Goal: Contribute content

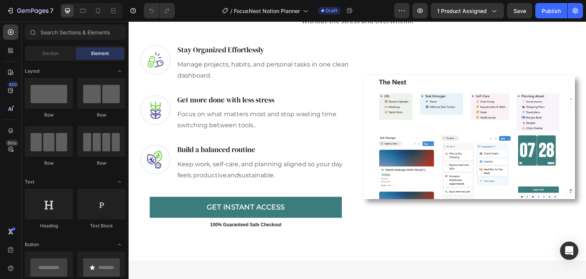
scroll to position [573, 0]
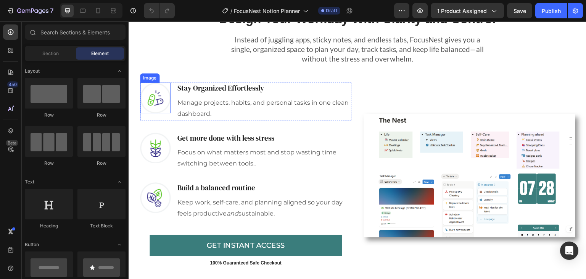
click at [152, 100] on img at bounding box center [155, 97] width 31 height 31
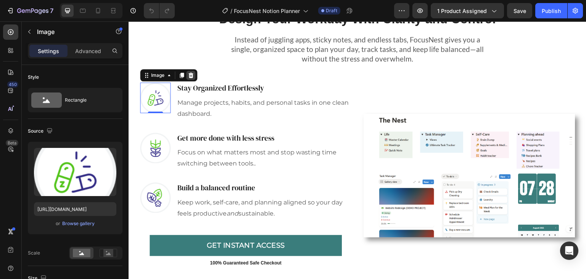
click at [187, 79] on div at bounding box center [190, 75] width 9 height 9
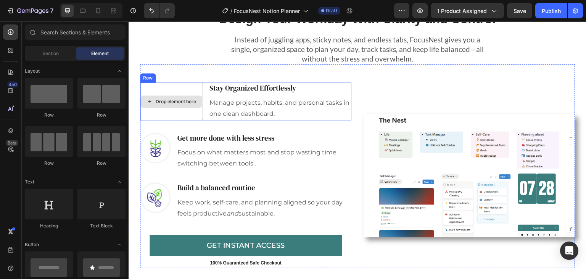
click at [159, 104] on div "Drop element here" at bounding box center [171, 101] width 62 height 12
click at [156, 101] on div "Drop element here" at bounding box center [176, 102] width 40 height 6
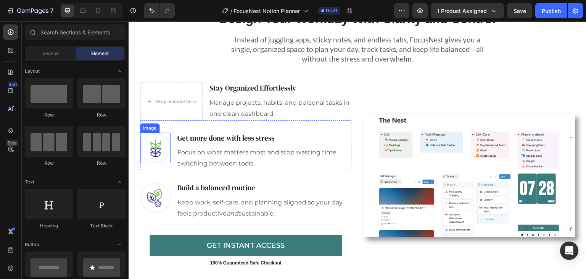
click at [156, 149] on img at bounding box center [155, 147] width 31 height 31
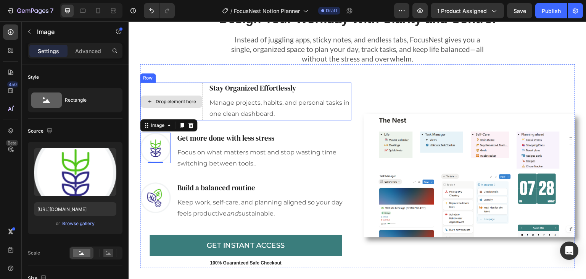
click at [172, 99] on div "Drop element here" at bounding box center [176, 102] width 40 height 6
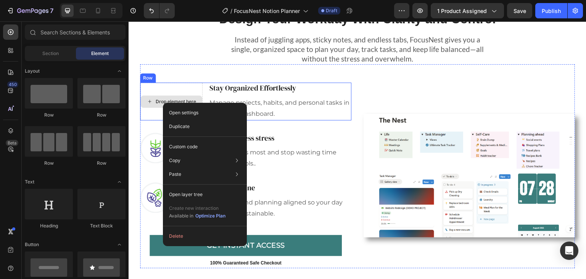
click at [162, 99] on div "Drop element here" at bounding box center [176, 102] width 40 height 6
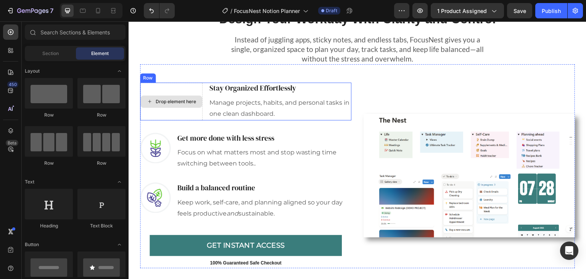
click at [162, 99] on div "Drop element here" at bounding box center [176, 102] width 40 height 6
click at [171, 97] on div "Drop element here" at bounding box center [171, 101] width 62 height 12
click at [163, 102] on div "Drop element here" at bounding box center [176, 102] width 40 height 6
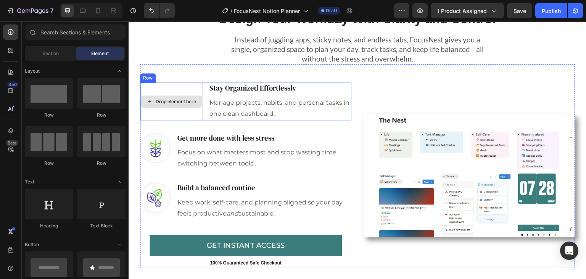
click at [182, 99] on div "Drop element here" at bounding box center [176, 102] width 40 height 6
click at [164, 107] on div "Drop element here" at bounding box center [171, 101] width 62 height 12
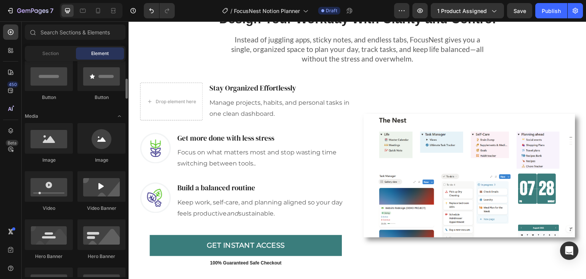
scroll to position [229, 0]
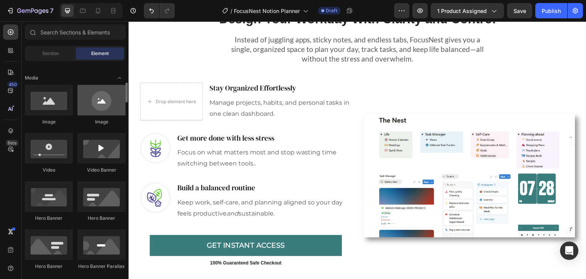
click at [91, 104] on div at bounding box center [102, 100] width 48 height 31
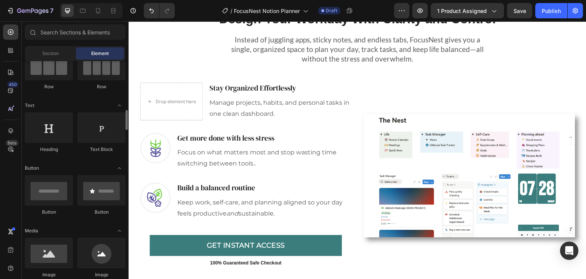
scroll to position [153, 0]
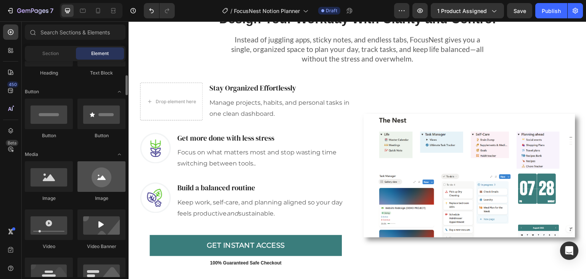
click at [101, 181] on div at bounding box center [102, 176] width 48 height 31
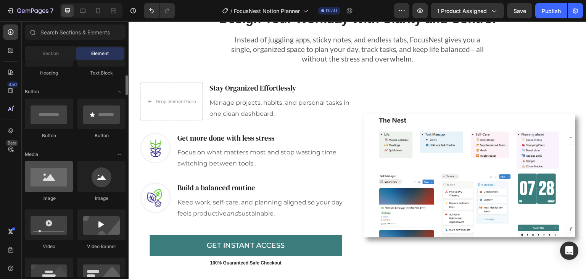
click at [69, 184] on div at bounding box center [49, 176] width 48 height 31
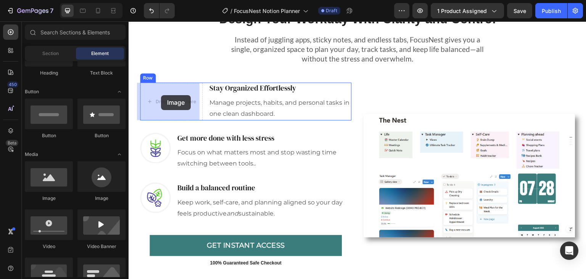
drag, startPoint x: 215, startPoint y: 205, endPoint x: 161, endPoint y: 95, distance: 122.1
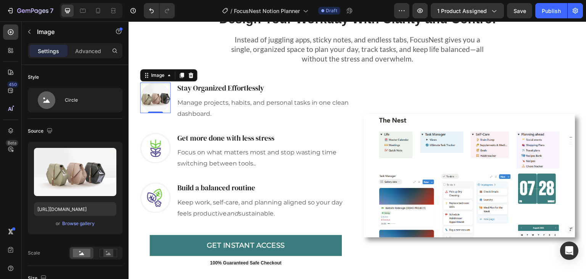
click at [155, 99] on img at bounding box center [155, 97] width 31 height 31
click at [95, 126] on div "Source" at bounding box center [75, 131] width 95 height 12
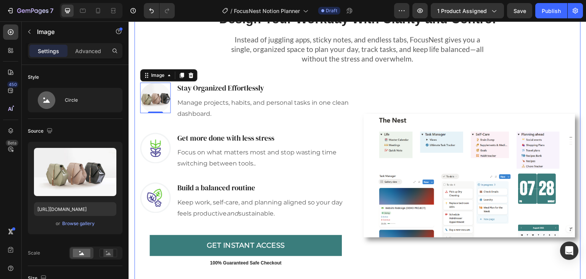
click at [175, 47] on div "Design Your Workday With Clarity and Control Heading Row Instead of juggling ap…" at bounding box center [357, 133] width 435 height 270
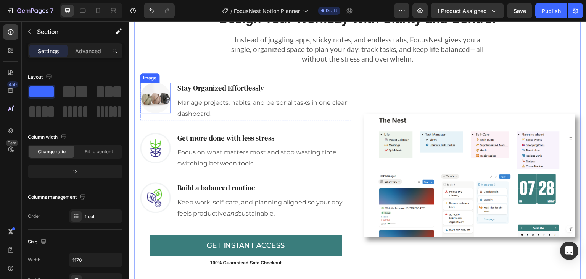
click at [151, 100] on img at bounding box center [155, 97] width 31 height 31
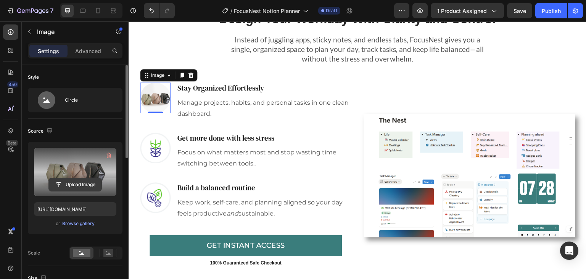
click at [74, 186] on input "file" at bounding box center [75, 184] width 53 height 13
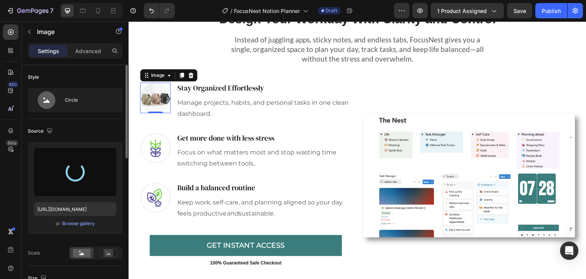
type input "[URL][DOMAIN_NAME]"
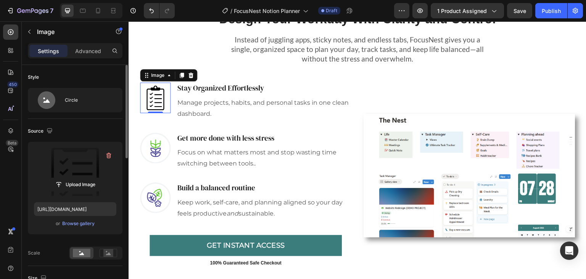
click at [84, 126] on div "Source" at bounding box center [75, 131] width 95 height 12
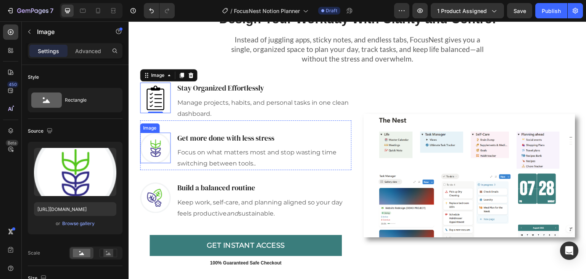
click at [155, 149] on img at bounding box center [155, 147] width 31 height 31
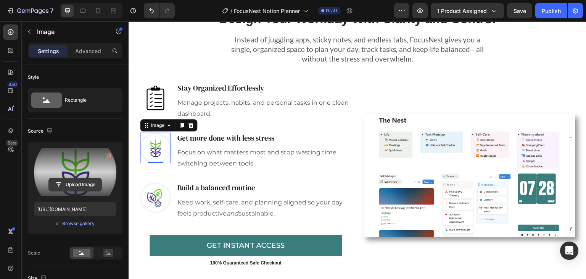
click at [73, 184] on input "file" at bounding box center [75, 184] width 53 height 13
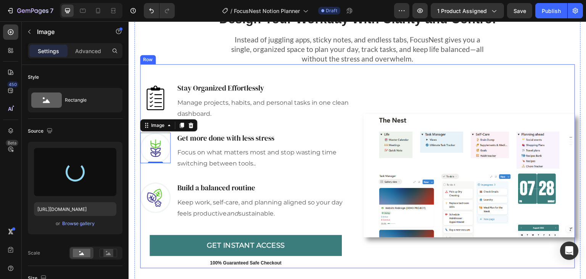
type input "[URL][DOMAIN_NAME]"
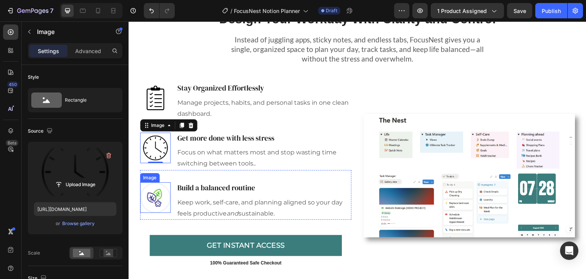
click at [149, 199] on img at bounding box center [155, 197] width 31 height 31
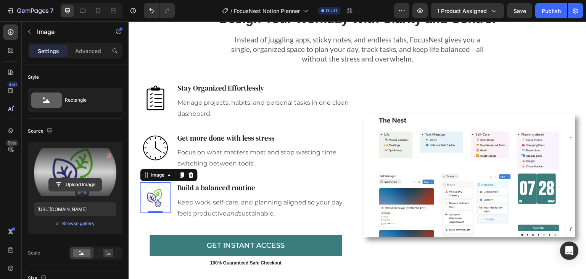
click at [70, 182] on input "file" at bounding box center [75, 184] width 53 height 13
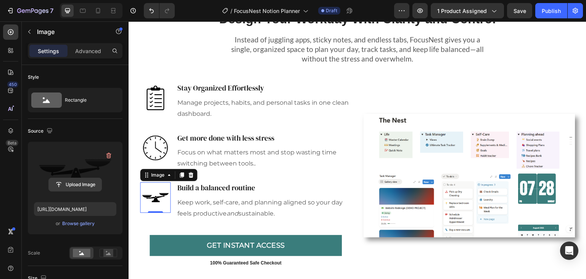
click at [74, 183] on input "file" at bounding box center [75, 184] width 53 height 13
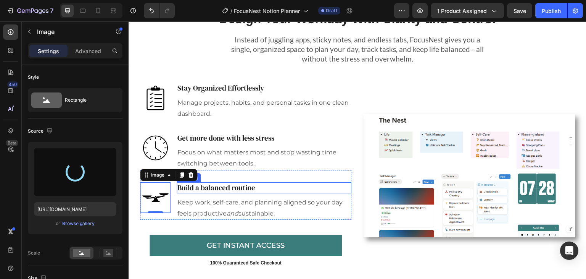
type input "[URL][DOMAIN_NAME]"
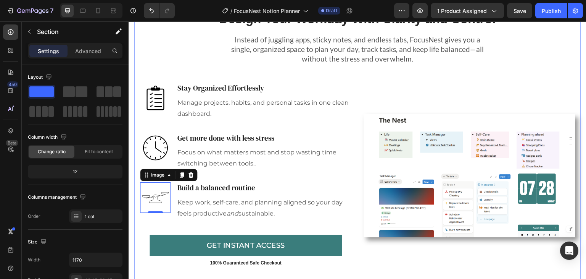
click at [163, 47] on div "Design Your Workday With Clarity and Control Heading Row Instead of juggling ap…" at bounding box center [357, 133] width 435 height 270
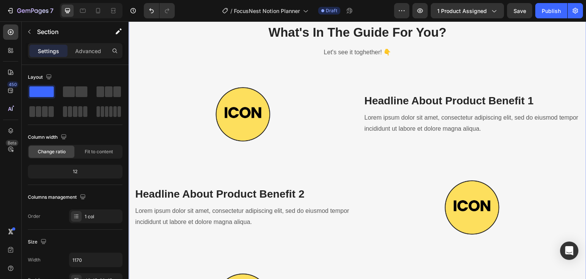
scroll to position [840, 0]
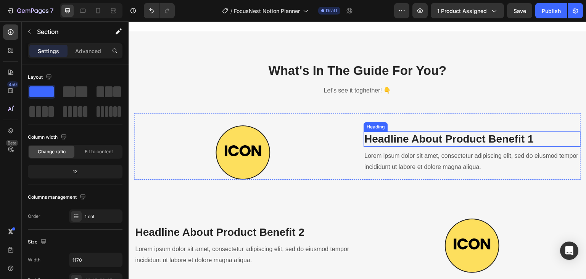
click at [416, 140] on p "Headline About Product Benefit 1" at bounding box center [473, 139] width 216 height 14
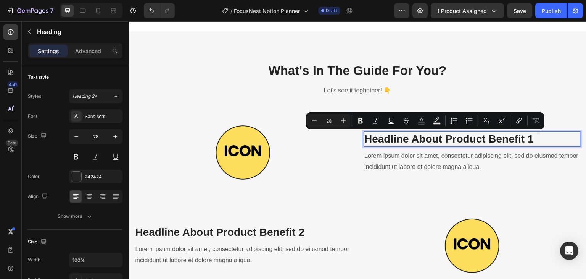
click at [537, 140] on p "Headline About Product Benefit 1" at bounding box center [473, 139] width 216 height 14
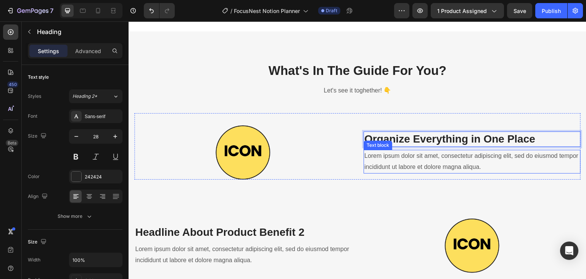
click at [508, 163] on p "Lorem ipsum dolor sit amet, consectetur adipiscing elit, sed do eiusmod tempor …" at bounding box center [473, 161] width 216 height 22
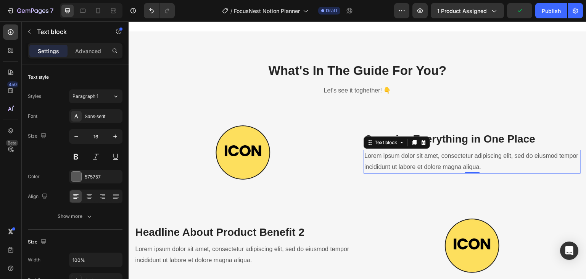
click at [508, 167] on p "Lorem ipsum dolor sit amet, consectetur adipiscing elit, sed do eiusmod tempor …" at bounding box center [473, 161] width 216 height 22
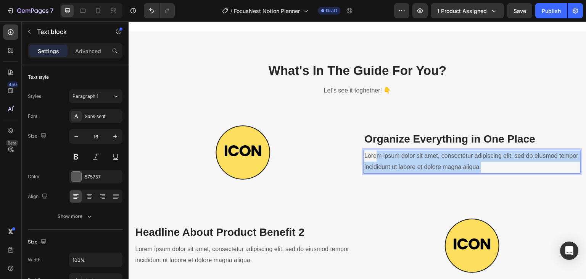
drag, startPoint x: 499, startPoint y: 168, endPoint x: 375, endPoint y: 155, distance: 124.4
click at [375, 155] on p "Lorem ipsum dolor sit amet, consectetur adipiscing elit, sed do eiusmod tempor …" at bounding box center [473, 161] width 216 height 22
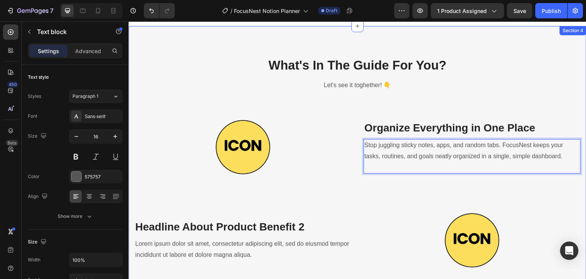
scroll to position [851, 0]
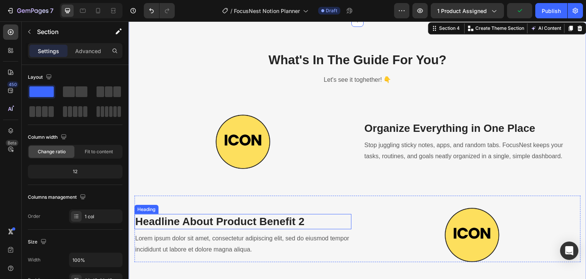
click at [284, 224] on p "Headline About Product Benefit 2" at bounding box center [243, 222] width 216 height 14
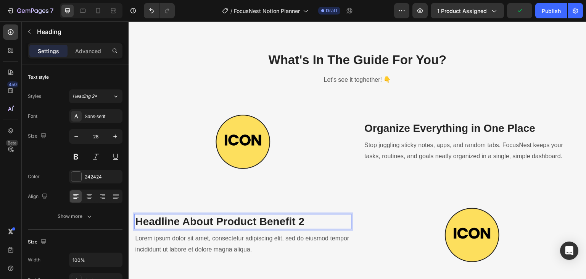
click at [284, 224] on p "Headline About Product Benefit 2" at bounding box center [243, 222] width 216 height 14
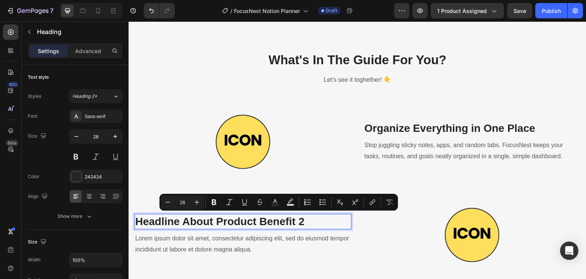
click at [304, 224] on p "Headline About Product Benefit 2" at bounding box center [243, 222] width 216 height 14
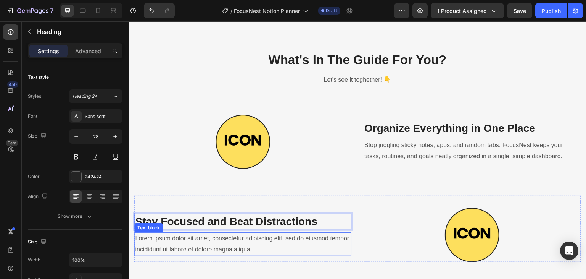
click at [290, 250] on p "Lorem ipsum dolor sit amet, consectetur adipiscing elit, sed do eiusmod tempor …" at bounding box center [243, 244] width 216 height 22
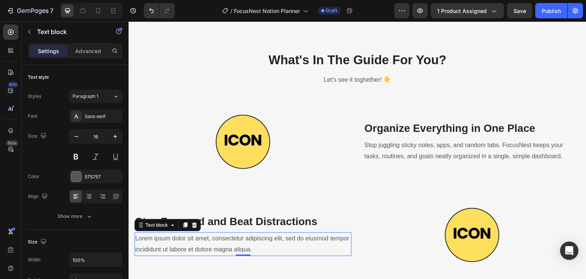
click at [271, 248] on p "Lorem ipsum dolor sit amet, consectetur adipiscing elit, sed do eiusmod tempor …" at bounding box center [243, 244] width 216 height 22
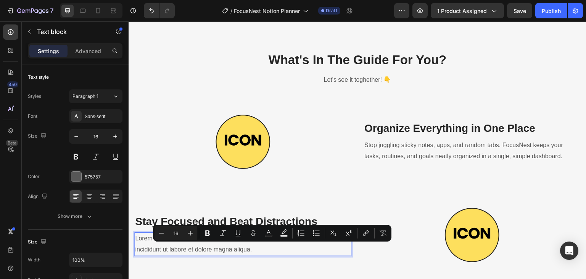
click at [276, 249] on p "Lorem ipsum dolor sit amet, consectetur adipiscing elit, sed do eiusmod tempor …" at bounding box center [243, 244] width 216 height 22
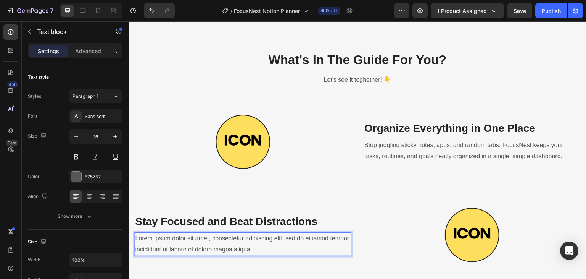
drag, startPoint x: 274, startPoint y: 249, endPoint x: 177, endPoint y: 239, distance: 97.6
click at [177, 239] on p "Lorem ipsum dolor sit amet, consectetur adipiscing elit, sed do eiusmod tempor …" at bounding box center [243, 244] width 216 height 22
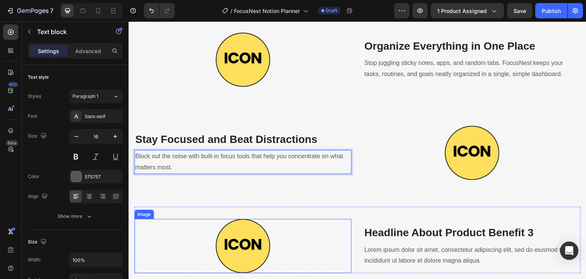
scroll to position [971, 0]
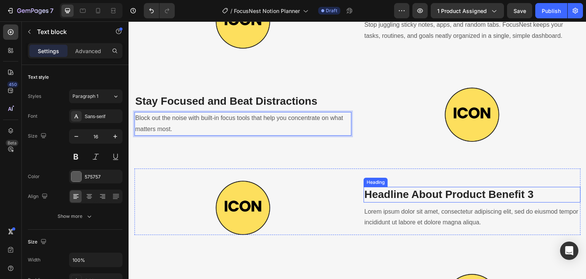
click at [397, 195] on p "Headline About Product Benefit 3" at bounding box center [473, 194] width 216 height 14
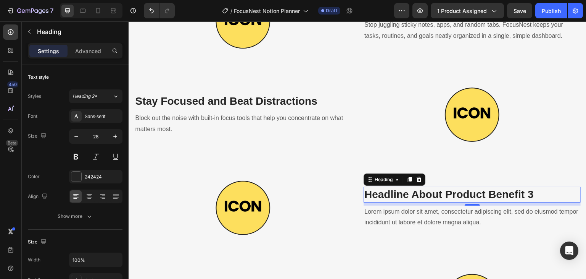
click at [522, 198] on p "Headline About Product Benefit 3" at bounding box center [473, 194] width 216 height 14
click at [532, 193] on p "Headline About Product Benefit 3" at bounding box center [473, 194] width 216 height 14
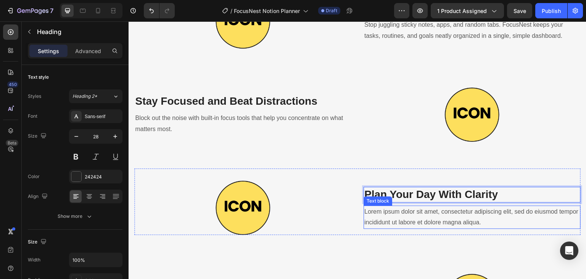
click at [489, 219] on p "Lorem ipsum dolor sit amet, consectetur adipiscing elit, sed do eiusmod tempor …" at bounding box center [473, 217] width 216 height 22
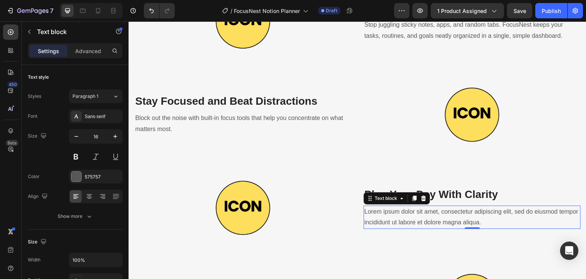
click at [494, 220] on p "Lorem ipsum dolor sit amet, consectetur adipiscing elit, sed do eiusmod tempor …" at bounding box center [473, 217] width 216 height 22
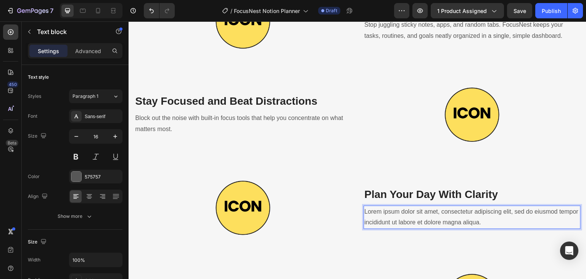
drag, startPoint x: 494, startPoint y: 220, endPoint x: 397, endPoint y: 210, distance: 98.2
click at [397, 210] on p "Lorem ipsum dolor sit amet, consectetur adipiscing elit, sed do eiusmod tempor …" at bounding box center [473, 217] width 216 height 22
drag, startPoint x: 500, startPoint y: 224, endPoint x: 376, endPoint y: 207, distance: 124.5
click at [376, 207] on p "Lorem ipsum dolor sit amet, consectetur adipiscing elit, sed do eiusmod tempor …" at bounding box center [473, 217] width 216 height 22
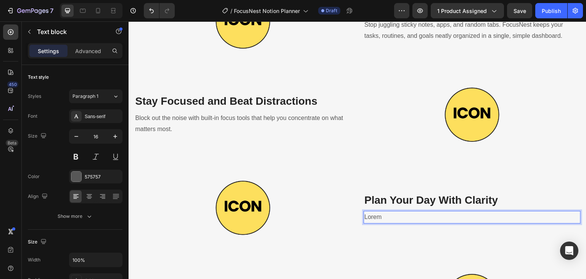
scroll to position [976, 0]
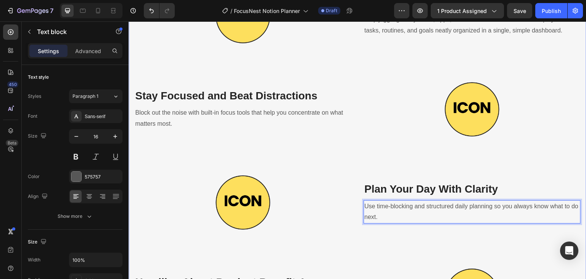
click at [557, 161] on div "What's In The Guide For You? Heading Let's see it toghether! 👇 Text block Row R…" at bounding box center [357, 218] width 447 height 584
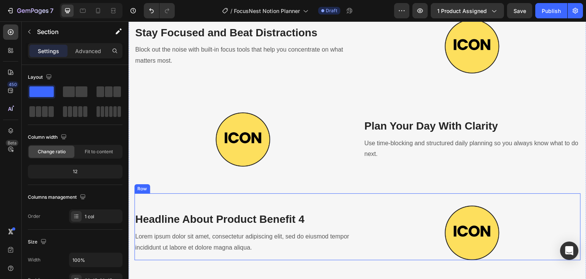
scroll to position [1129, 0]
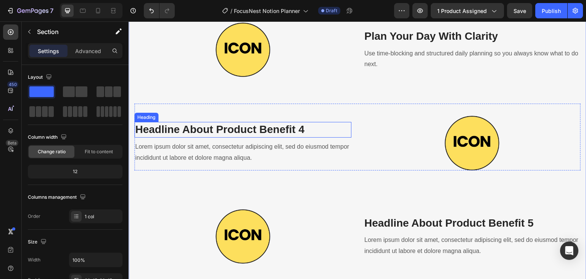
click at [261, 128] on p "Headline About Product Benefit 4" at bounding box center [243, 130] width 216 height 14
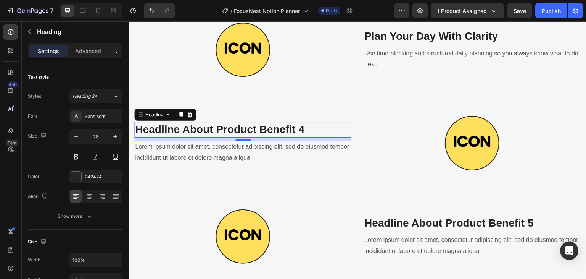
click at [304, 129] on p "Headline About Product Benefit 4" at bounding box center [243, 130] width 216 height 14
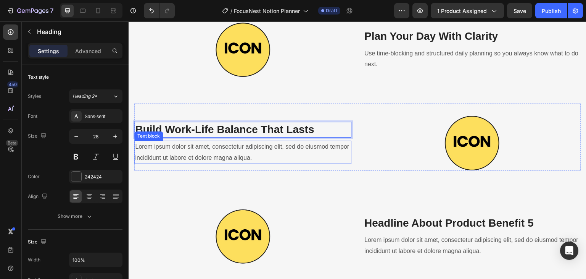
click at [281, 147] on p "Lorem ipsum dolor sit amet, consectetur adipiscing elit, sed do eiusmod tempor …" at bounding box center [243, 152] width 216 height 22
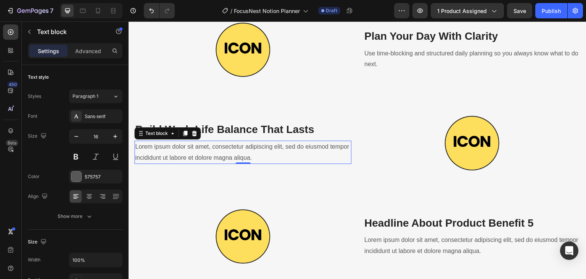
click at [269, 156] on p "Lorem ipsum dolor sit amet, consectetur adipiscing elit, sed do eiusmod tempor …" at bounding box center [243, 152] width 216 height 22
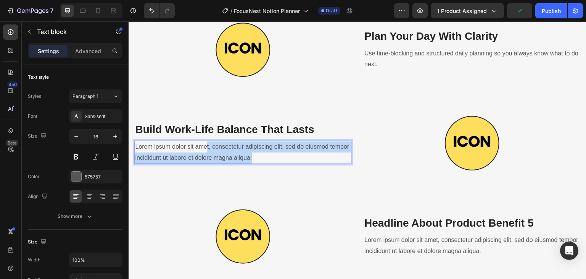
drag, startPoint x: 272, startPoint y: 155, endPoint x: 206, endPoint y: 145, distance: 67.1
click at [206, 145] on p "Lorem ipsum dolor sit amet, consectetur adipiscing elit, sed do eiusmod tempor …" at bounding box center [243, 152] width 216 height 22
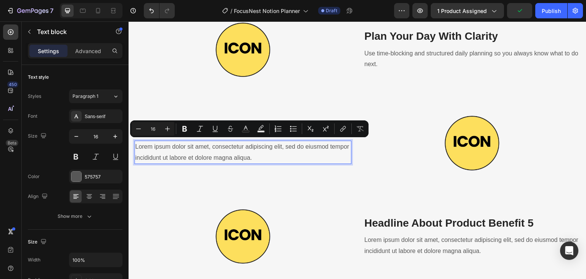
scroll to position [1135, 0]
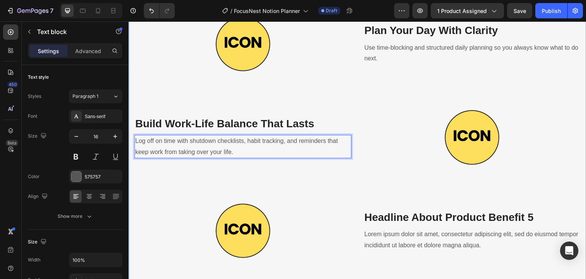
click at [579, 182] on div "What's In The Guide For You? Heading Let's see it toghether! 👇 Text block Row R…" at bounding box center [358, 59] width 458 height 645
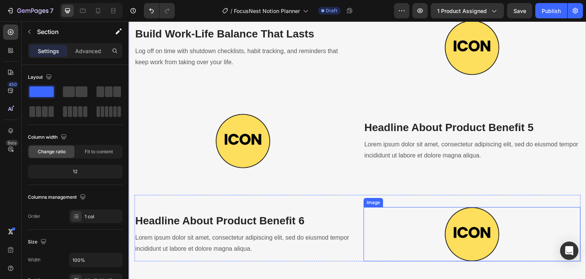
scroll to position [1211, 0]
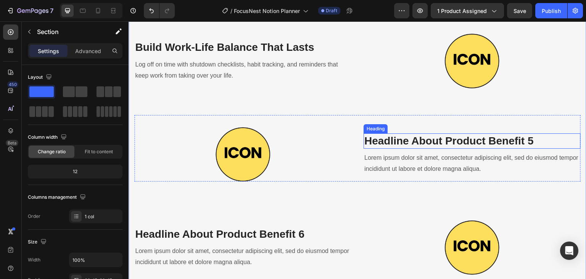
click at [467, 137] on h3 "Headline About Product Benefit 5" at bounding box center [472, 140] width 217 height 15
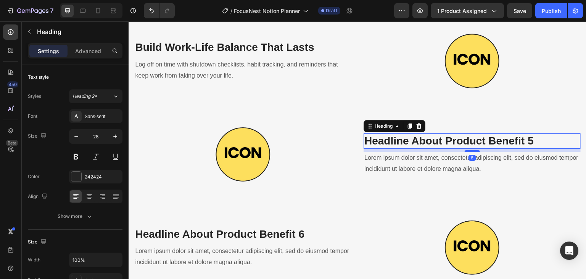
click at [467, 137] on h3 "Headline About Product Benefit 5" at bounding box center [472, 140] width 217 height 15
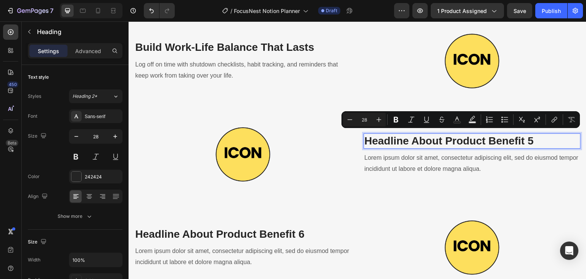
click at [527, 138] on p "Headline About Product Benefit 5" at bounding box center [473, 141] width 216 height 14
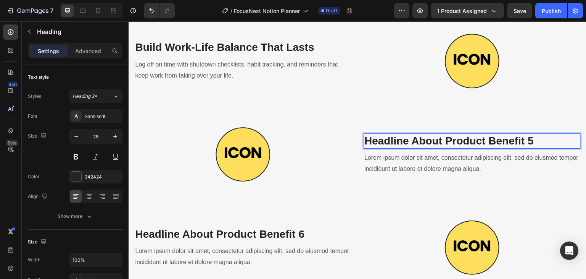
click at [534, 137] on p "Headline About Product Benefit 5" at bounding box center [473, 141] width 216 height 14
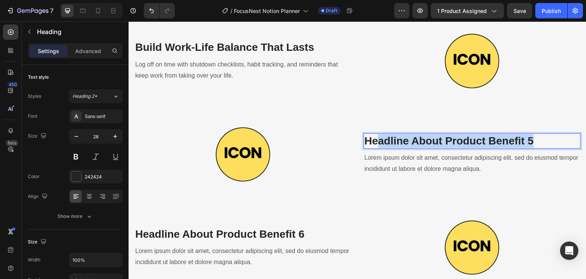
drag, startPoint x: 534, startPoint y: 137, endPoint x: 377, endPoint y: 135, distance: 156.5
click at [377, 135] on p "Headline About Product Benefit 5" at bounding box center [473, 141] width 216 height 14
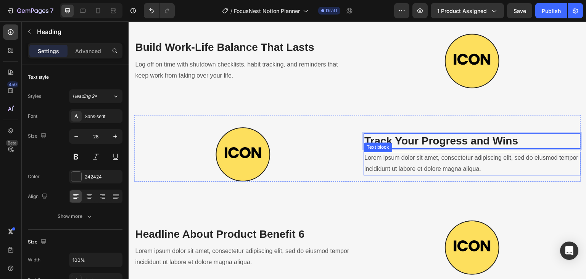
click at [417, 170] on p "Lorem ipsum dolor sit amet, consectetur adipiscing elit, sed do eiusmod tempor …" at bounding box center [473, 163] width 216 height 22
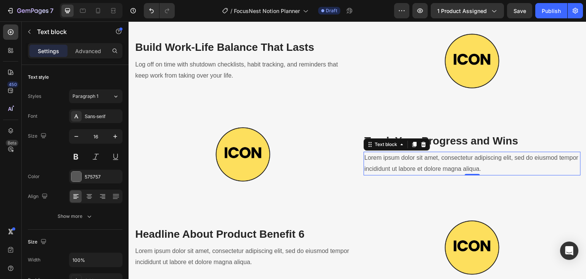
click at [480, 161] on p "Lorem ipsum dolor sit amet, consectetur adipiscing elit, sed do eiusmod tempor …" at bounding box center [473, 163] width 216 height 22
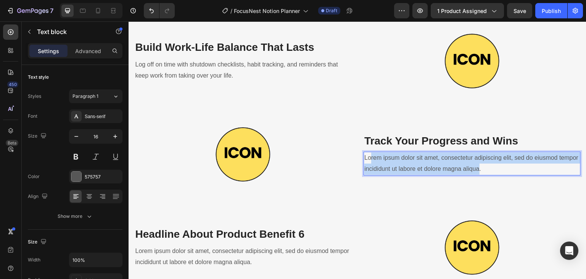
drag, startPoint x: 498, startPoint y: 166, endPoint x: 367, endPoint y: 156, distance: 130.9
click at [367, 156] on p "Lorem ipsum dolor sit amet, consectetur adipiscing elit, sed do eiusmod tempor …" at bounding box center [473, 163] width 216 height 22
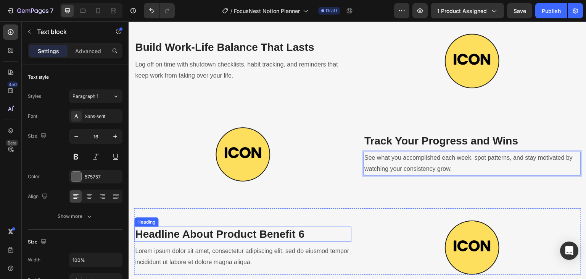
click at [255, 226] on h3 "Headline About Product Benefit 6" at bounding box center [242, 233] width 217 height 15
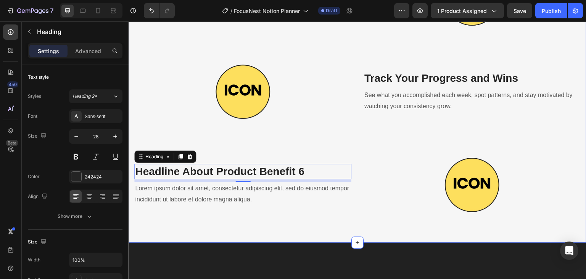
scroll to position [1287, 0]
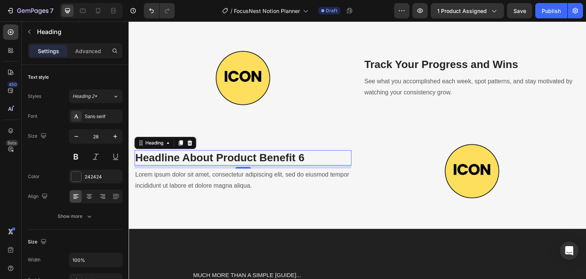
click at [321, 154] on h3 "Headline About Product Benefit 6" at bounding box center [242, 157] width 217 height 15
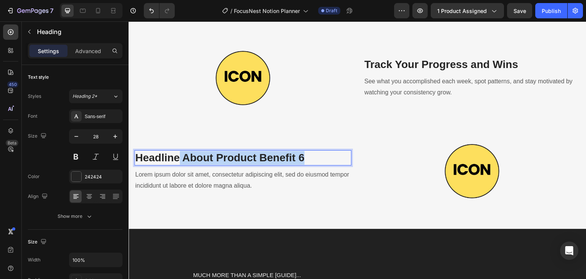
drag, startPoint x: 304, startPoint y: 151, endPoint x: 179, endPoint y: 152, distance: 125.6
click at [179, 152] on p "Headline About Product Benefit 6" at bounding box center [243, 158] width 216 height 14
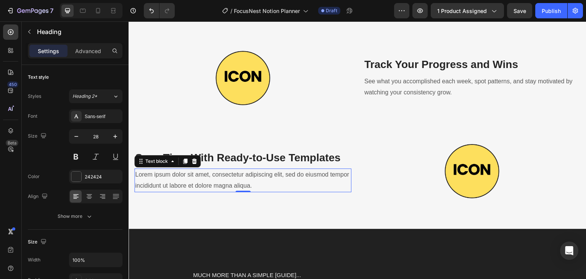
click at [234, 180] on p "Lorem ipsum dolor sit amet, consectetur adipiscing elit, sed do eiusmod tempor …" at bounding box center [243, 180] width 216 height 22
click at [272, 181] on p "Lorem ipsum dolor sit amet, consectetur adipiscing elit, sed do eiusmod tempor …" at bounding box center [243, 180] width 216 height 22
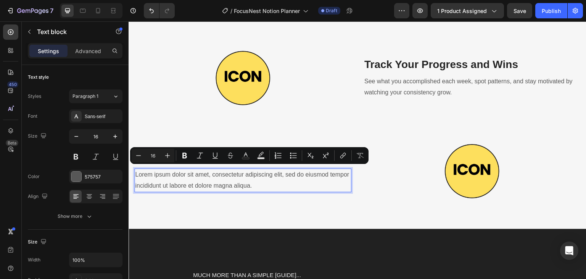
drag, startPoint x: 272, startPoint y: 181, endPoint x: 164, endPoint y: 171, distance: 108.5
click at [164, 171] on p "Lorem ipsum dolor sit amet, consectetur adipiscing elit, sed do eiusmod tempor …" at bounding box center [243, 180] width 216 height 22
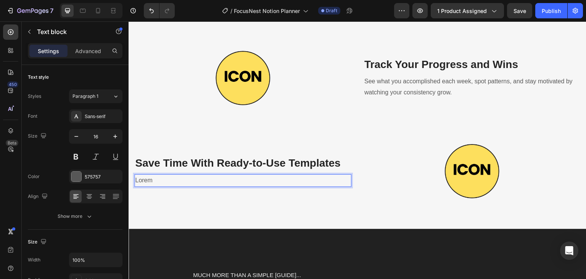
scroll to position [1293, 0]
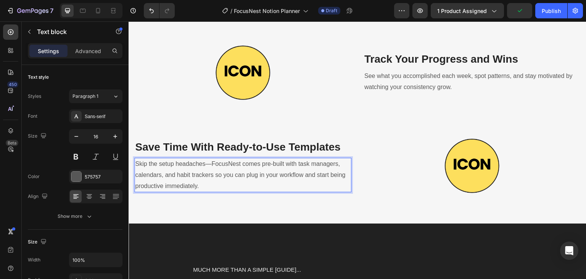
click at [211, 160] on p "Skip the setup headaches—FocusNest comes pre-built with task managers, calendar…" at bounding box center [243, 174] width 216 height 33
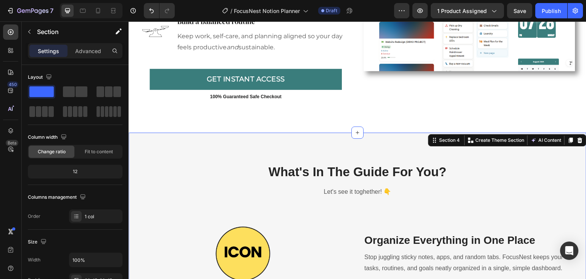
scroll to position [720, 0]
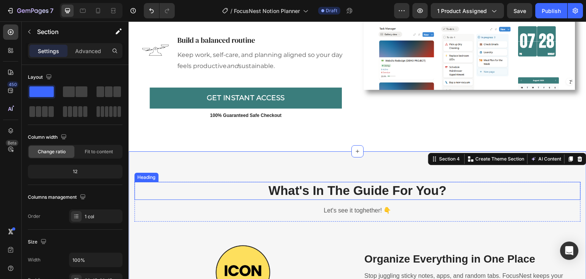
click at [376, 191] on h2 "What's In The Guide For You?" at bounding box center [357, 191] width 447 height 18
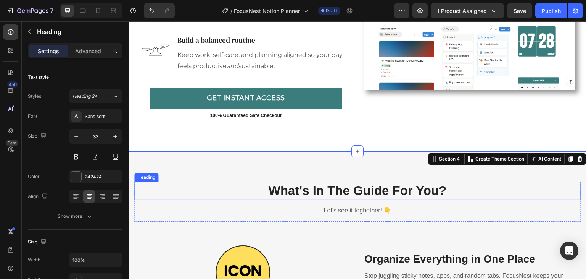
click at [376, 191] on h2 "What's In The Guide For You?" at bounding box center [357, 191] width 447 height 18
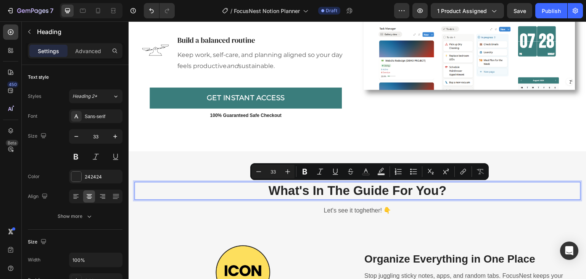
click at [434, 190] on p "What's In The Guide For You?" at bounding box center [357, 190] width 445 height 16
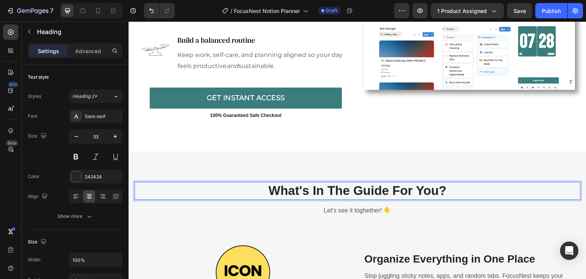
click at [445, 190] on p "What's In The Guide For You?" at bounding box center [357, 190] width 445 height 16
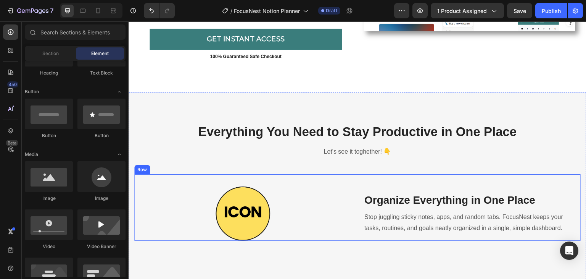
scroll to position [793, 0]
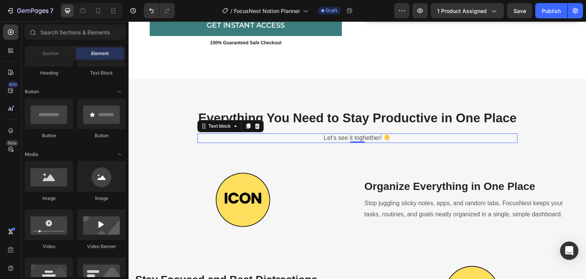
click at [352, 137] on p "Let's see it toghether! 👇" at bounding box center [357, 138] width 319 height 8
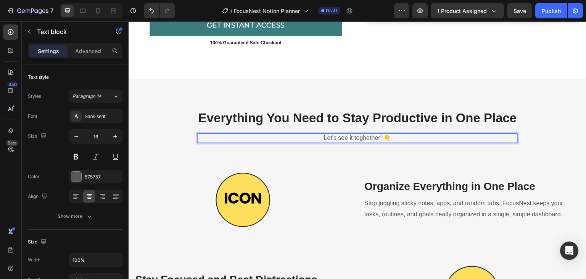
click at [380, 137] on p "Let's see it toghether! 👇" at bounding box center [357, 138] width 319 height 8
click at [391, 139] on p "Let's see it toghether! 👇" at bounding box center [357, 138] width 319 height 8
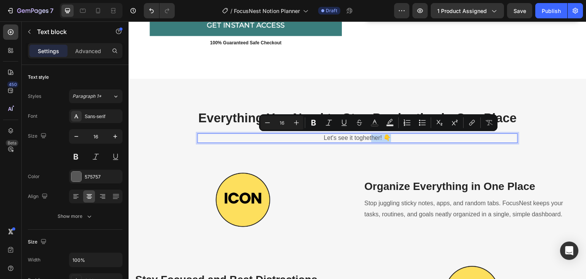
drag, startPoint x: 390, startPoint y: 138, endPoint x: 369, endPoint y: 139, distance: 21.4
click at [369, 139] on p "Let's see it toghether! 👇" at bounding box center [357, 138] width 319 height 8
click at [387, 140] on p "Let's see it toghether! 👇" at bounding box center [357, 138] width 319 height 8
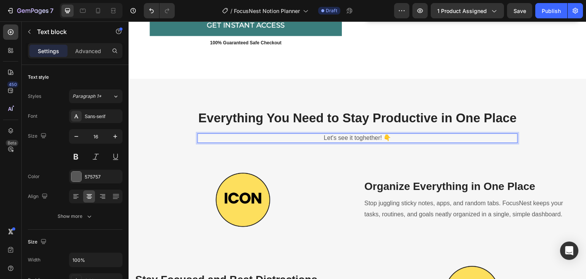
click at [261, 136] on p "Let's see it toghether! 👇" at bounding box center [357, 138] width 319 height 8
click at [400, 136] on p "Let's see it toghether! 👇" at bounding box center [357, 138] width 319 height 8
click at [302, 117] on p "Everything You Need to Stay Productive in One Place" at bounding box center [357, 118] width 445 height 16
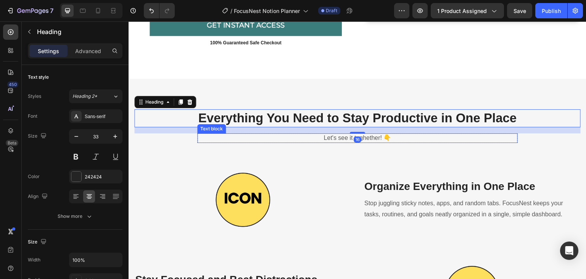
click at [278, 138] on p "Let's see it toghether! 👇" at bounding box center [357, 138] width 319 height 8
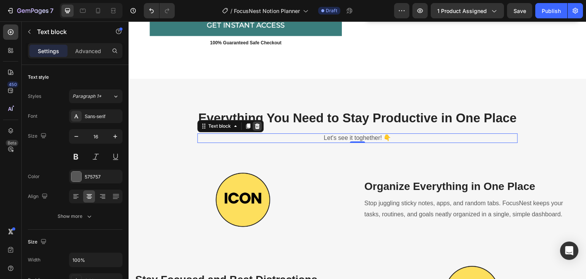
click at [254, 126] on icon at bounding box center [257, 126] width 6 height 6
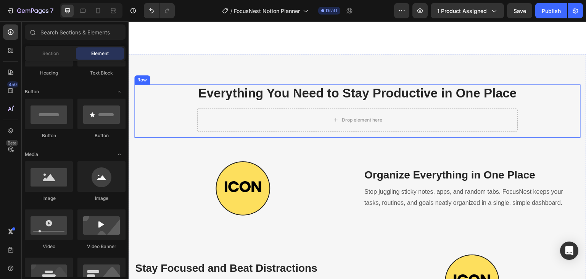
scroll to position [869, 0]
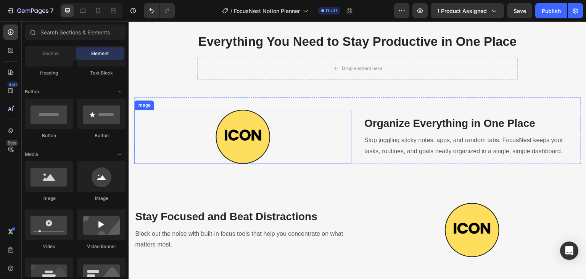
click at [245, 144] on img at bounding box center [243, 137] width 54 height 54
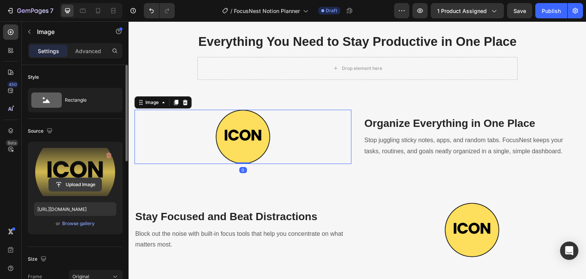
click at [81, 183] on input "file" at bounding box center [75, 184] width 53 height 13
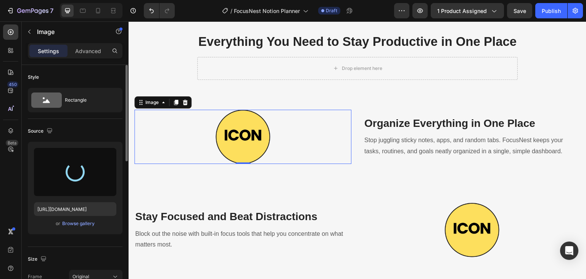
type input "[URL][DOMAIN_NAME]"
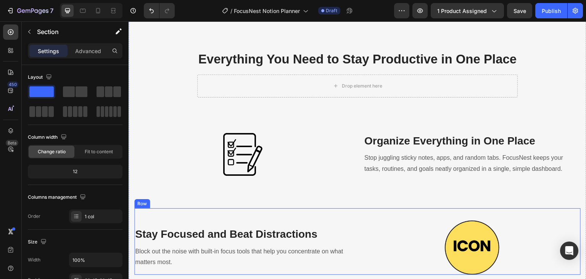
scroll to position [840, 0]
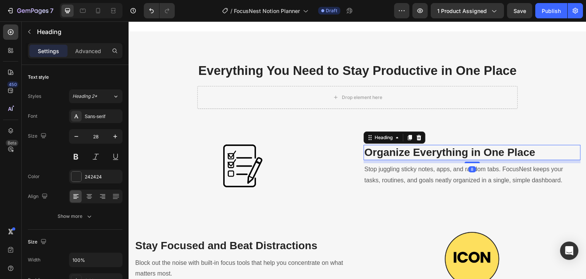
click at [412, 152] on h3 "Organize Everything in One Place" at bounding box center [472, 152] width 217 height 15
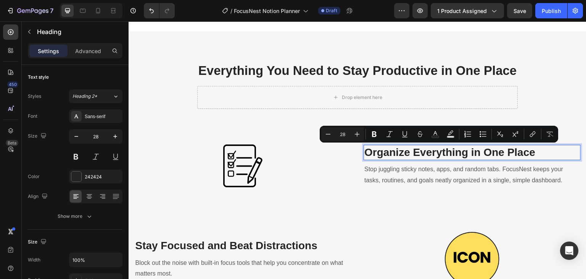
click at [526, 150] on p "Organize Everything in One Place" at bounding box center [473, 152] width 216 height 14
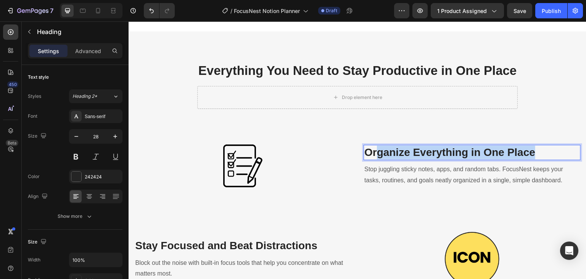
drag, startPoint x: 538, startPoint y: 153, endPoint x: 373, endPoint y: 158, distance: 165.0
click at [373, 158] on p "Organize Everything in One Place" at bounding box center [473, 152] width 216 height 14
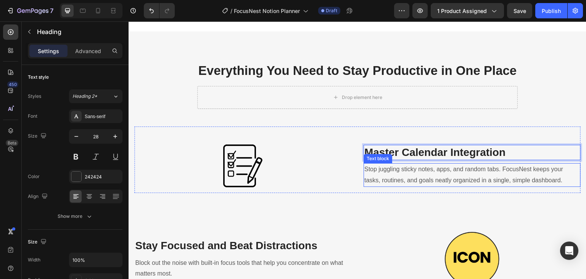
click at [394, 171] on p "Stop juggling sticky notes, apps, and random tabs. FocusNest keeps your tasks, …" at bounding box center [473, 175] width 216 height 22
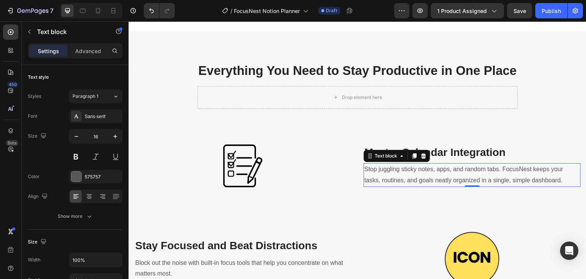
click at [559, 179] on p "Stop juggling sticky notes, apps, and random tabs. FocusNest keeps your tasks, …" at bounding box center [473, 175] width 216 height 22
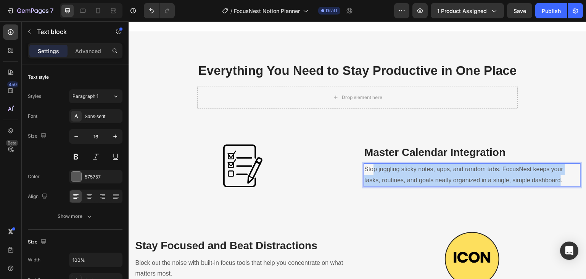
drag, startPoint x: 558, startPoint y: 181, endPoint x: 372, endPoint y: 171, distance: 186.6
click at [372, 171] on p "Stop juggling sticky notes, apps, and random tabs. FocusNest keeps your tasks, …" at bounding box center [473, 175] width 216 height 22
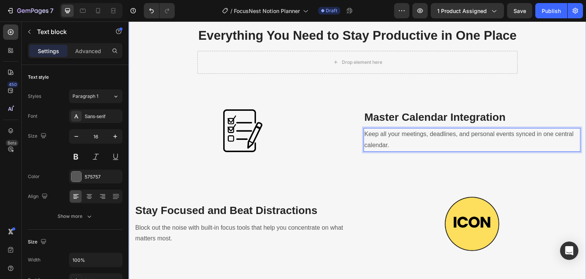
scroll to position [916, 0]
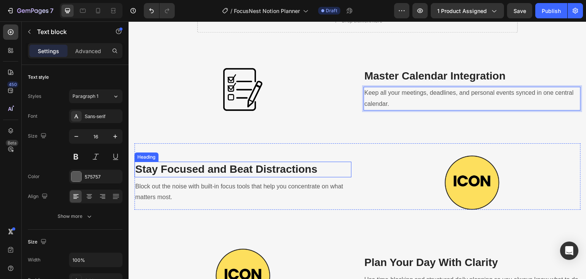
click at [274, 171] on h3 "Stay Focused and Beat Distractions" at bounding box center [242, 168] width 217 height 15
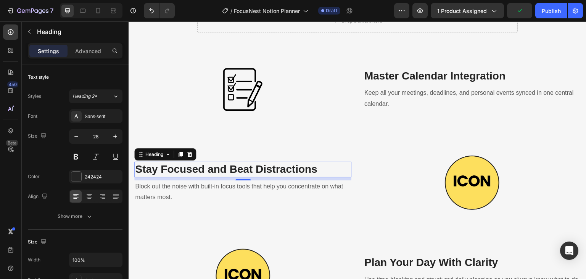
click at [318, 170] on h3 "Stay Focused and Beat Distractions" at bounding box center [242, 168] width 217 height 15
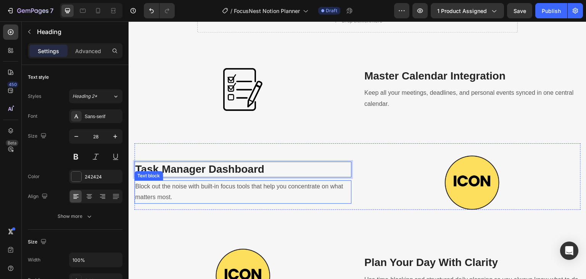
click at [312, 191] on p "Block out the noise with built-in focus tools that help you concentrate on what…" at bounding box center [243, 192] width 216 height 22
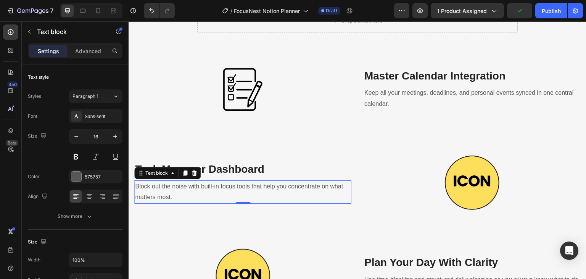
click at [179, 192] on p "Block out the noise with built-in focus tools that help you concentrate on what…" at bounding box center [243, 192] width 216 height 22
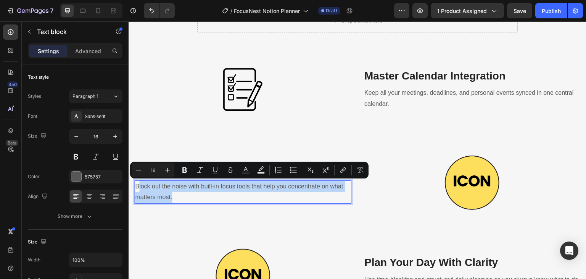
drag, startPoint x: 172, startPoint y: 196, endPoint x: 138, endPoint y: 187, distance: 35.1
click at [138, 187] on p "Block out the noise with built-in focus tools that help you concentrate on what…" at bounding box center [243, 192] width 216 height 22
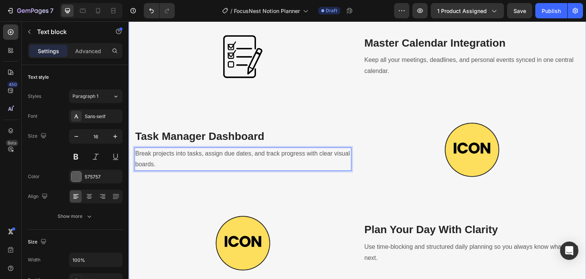
scroll to position [1036, 0]
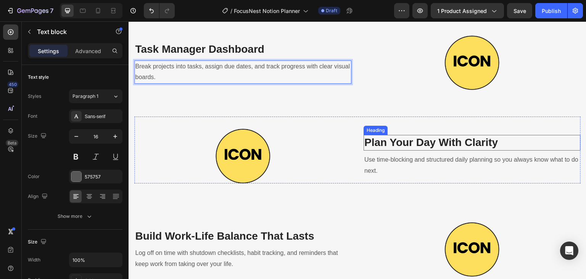
click at [456, 137] on h3 "Plan Your Day With Clarity" at bounding box center [472, 142] width 217 height 15
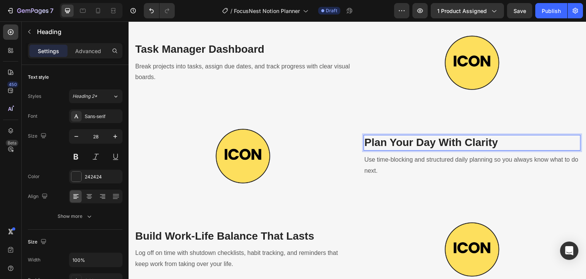
scroll to position [1030, 0]
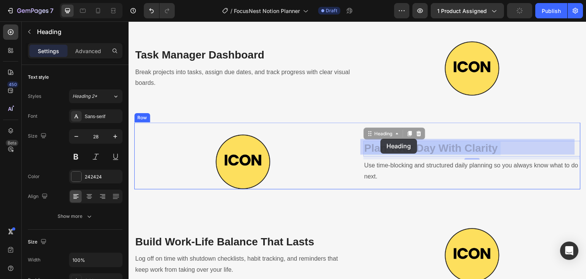
drag, startPoint x: 497, startPoint y: 143, endPoint x: 381, endPoint y: 139, distance: 116.5
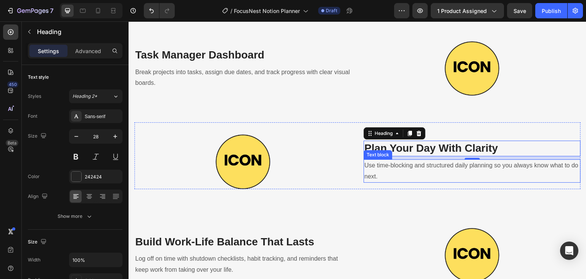
click at [483, 166] on p "Use time-blocking and structured daily planning so you always know what to do n…" at bounding box center [473, 171] width 216 height 22
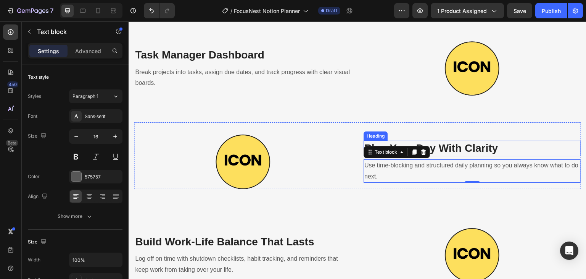
click at [487, 146] on p "Plan Your Day With Clarity" at bounding box center [473, 148] width 216 height 14
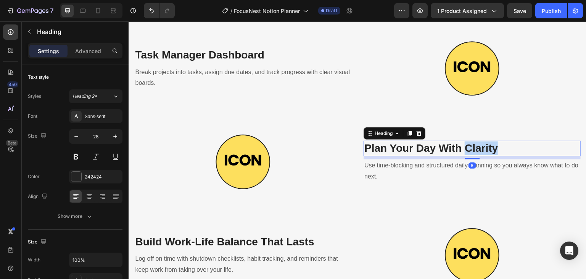
click at [489, 146] on p "Plan Your Day With Clarity" at bounding box center [473, 148] width 216 height 14
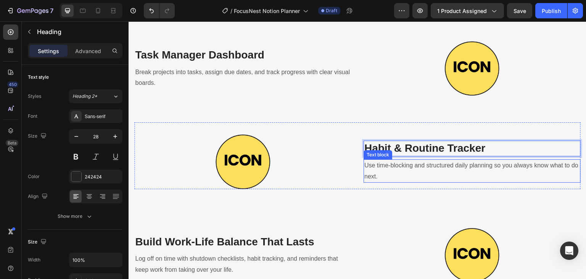
click at [457, 167] on p "Use time-blocking and structured daily planning so you always know what to do n…" at bounding box center [473, 171] width 216 height 22
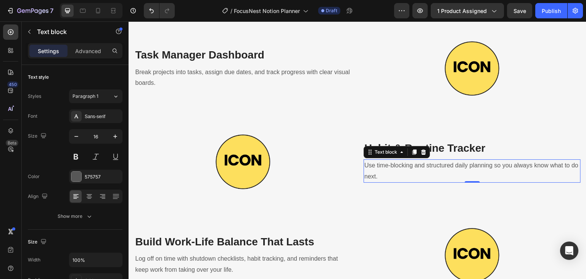
click at [391, 177] on p "Use time-blocking and structured daily planning so you always know what to do n…" at bounding box center [473, 171] width 216 height 22
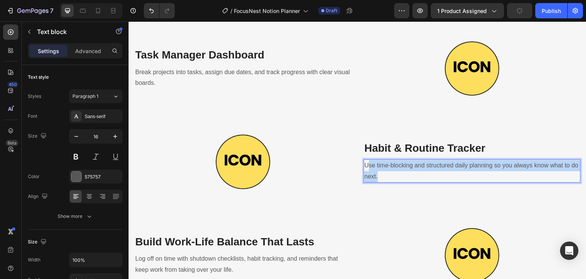
drag, startPoint x: 383, startPoint y: 174, endPoint x: 367, endPoint y: 162, distance: 19.6
click at [367, 162] on p "Use time-blocking and structured daily planning so you always know what to do n…" at bounding box center [473, 171] width 216 height 22
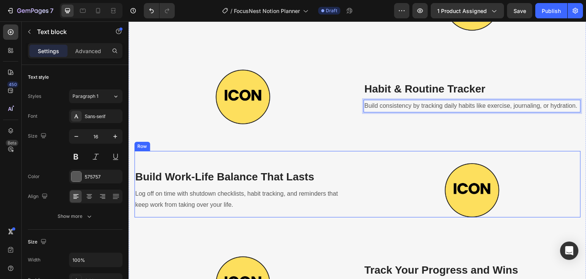
scroll to position [1112, 0]
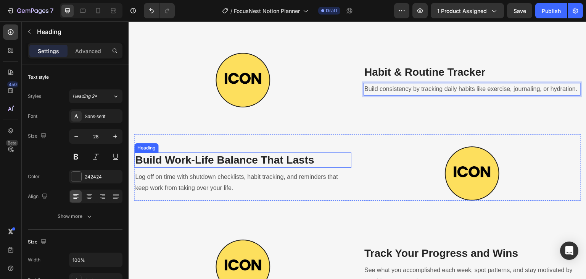
click at [230, 161] on h3 "Build Work-Life Balance That Lasts" at bounding box center [242, 159] width 217 height 15
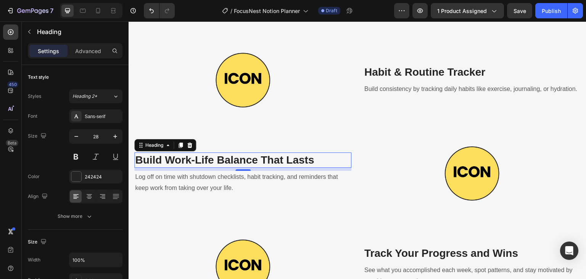
click at [315, 161] on h3 "Build Work-Life Balance That Lasts" at bounding box center [242, 159] width 217 height 15
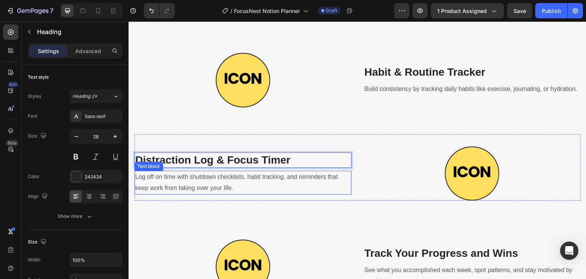
click at [306, 181] on p "Log off on time with shutdown checklists, habit tracking, and reminders that ke…" at bounding box center [243, 182] width 216 height 22
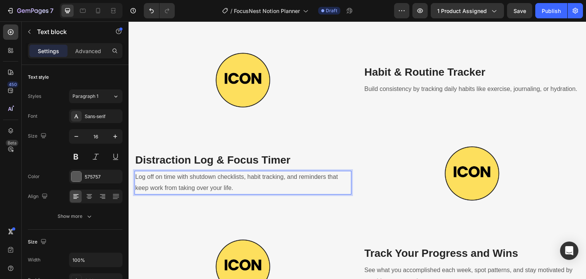
click at [236, 182] on p "Log off on time with shutdown checklists, habit tracking, and reminders that ke…" at bounding box center [243, 182] width 216 height 22
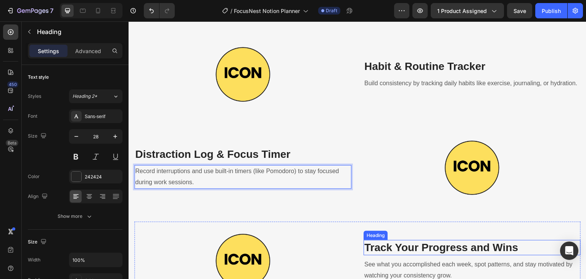
click at [407, 244] on h3 "Track Your Progress and Wins" at bounding box center [472, 247] width 217 height 15
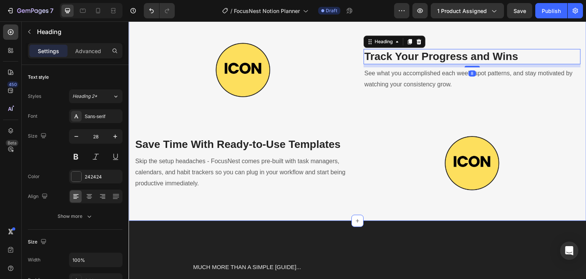
scroll to position [1271, 0]
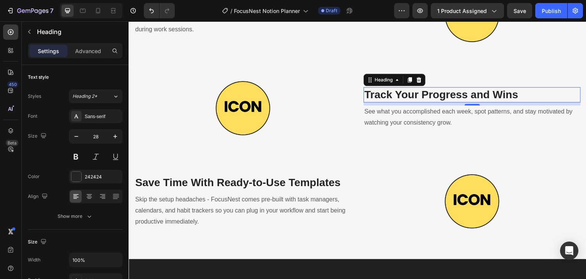
click at [503, 90] on h3 "Track Your Progress and Wins" at bounding box center [472, 94] width 217 height 15
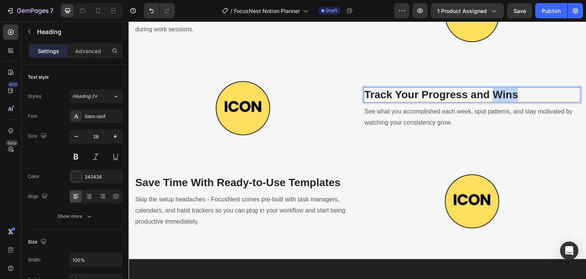
click at [503, 90] on p "Track Your Progress and Wins" at bounding box center [473, 95] width 216 height 14
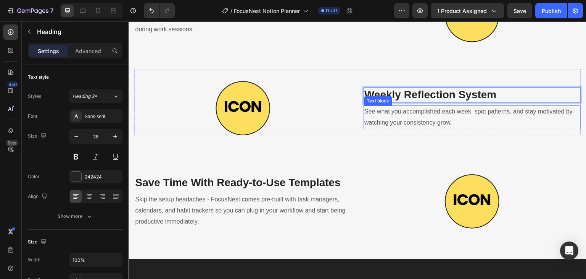
click at [486, 109] on p "See what you accomplished each week, spot patterns, and stay motivated by watch…" at bounding box center [473, 117] width 216 height 22
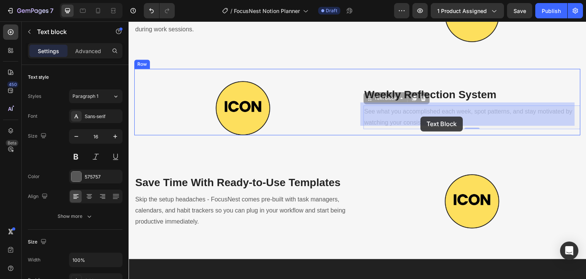
scroll to position [1265, 0]
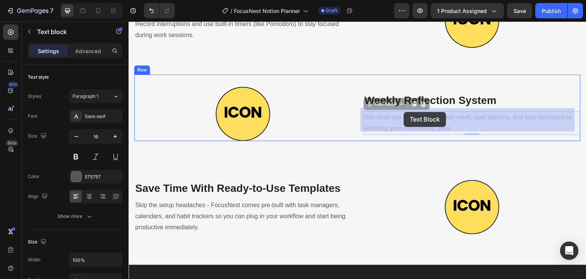
drag, startPoint x: 445, startPoint y: 122, endPoint x: 404, endPoint y: 112, distance: 41.7
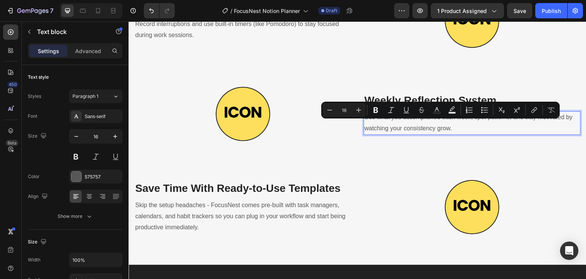
click at [450, 126] on p "See what you accomplished each week, spot patterns, and stay motivated by watch…" at bounding box center [473, 123] width 216 height 22
click at [449, 125] on p "See what you accomplished each week, spot patterns, and stay motivated by watch…" at bounding box center [473, 123] width 216 height 22
click at [451, 127] on p "See what you accomplished each week, spot patterns, and stay motivated by watch…" at bounding box center [473, 123] width 216 height 22
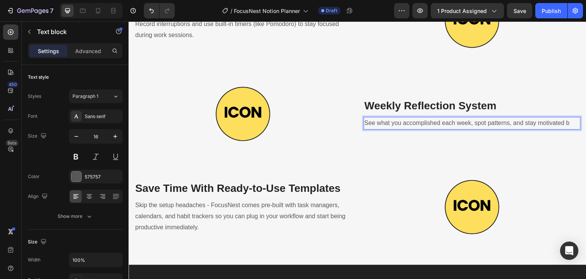
scroll to position [1271, 0]
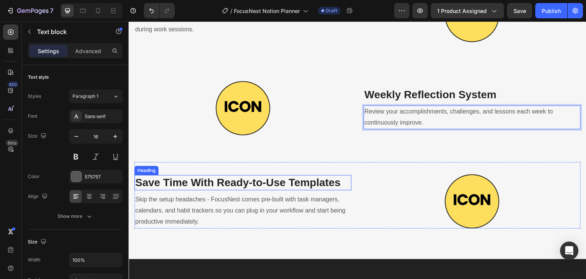
click at [266, 175] on h3 "Save Time With Ready-to-Use Templates" at bounding box center [242, 182] width 217 height 15
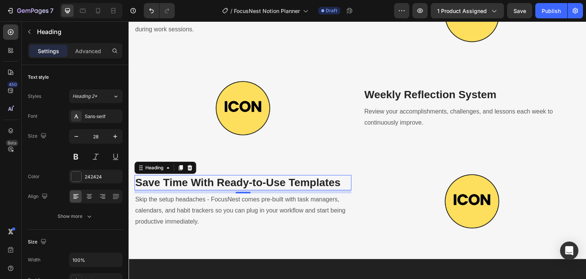
click at [326, 179] on h3 "Save Time With Ready-to-Use Templates" at bounding box center [242, 182] width 217 height 15
click at [338, 179] on p "Save Time With Ready-to-Use Templates" at bounding box center [243, 183] width 216 height 14
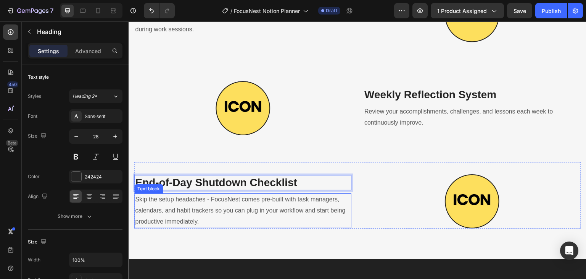
click at [218, 210] on p "Skip the setup headaches - FocusNest comes pre-built with task managers, calend…" at bounding box center [243, 210] width 216 height 33
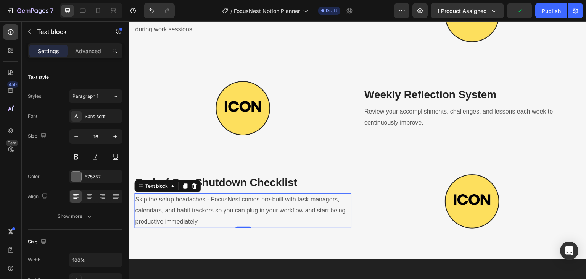
click at [205, 218] on p "Skip the setup headaches - FocusNest comes pre-built with task managers, calend…" at bounding box center [243, 210] width 216 height 33
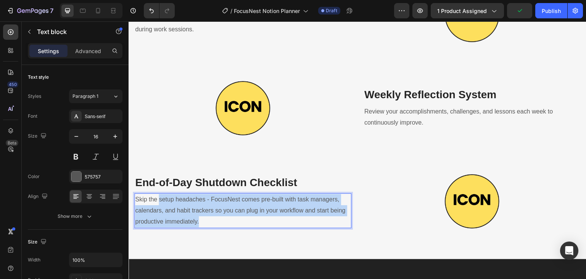
drag, startPoint x: 173, startPoint y: 210, endPoint x: 159, endPoint y: 197, distance: 19.4
click at [159, 197] on p "Skip the setup headaches - FocusNest comes pre-built with task managers, calend…" at bounding box center [243, 210] width 216 height 33
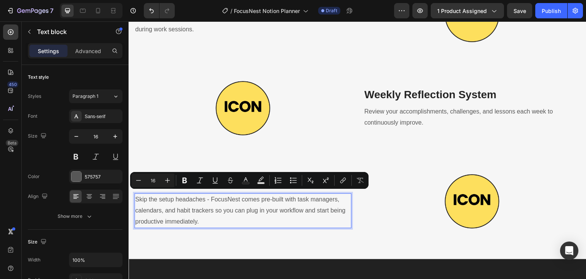
scroll to position [1281, 0]
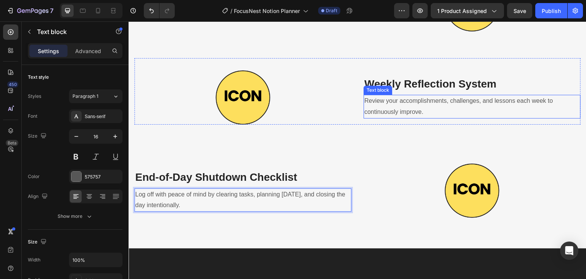
click at [568, 107] on p "Review your accomplishments, challenges, and lessons each week to continuously …" at bounding box center [473, 106] width 216 height 22
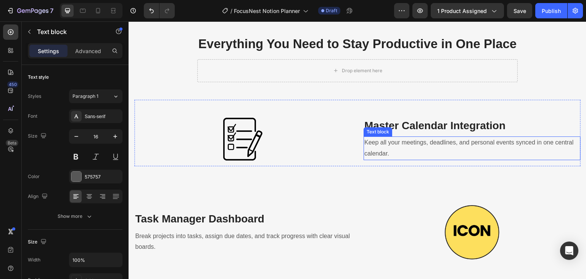
scroll to position [785, 0]
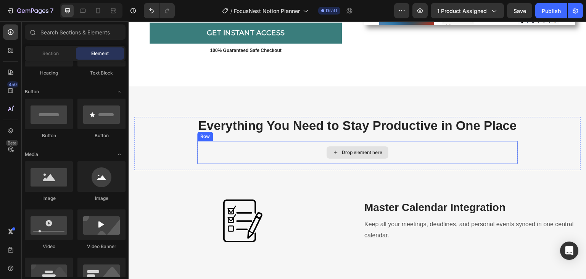
click at [357, 153] on div "Drop element here" at bounding box center [362, 152] width 40 height 6
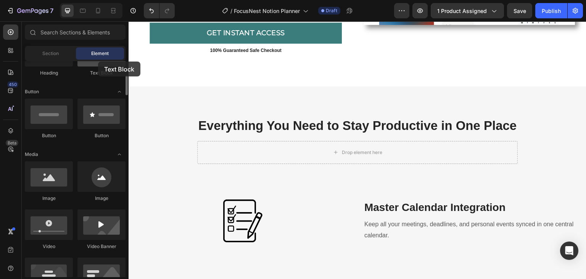
click at [98, 61] on div at bounding box center [102, 51] width 48 height 31
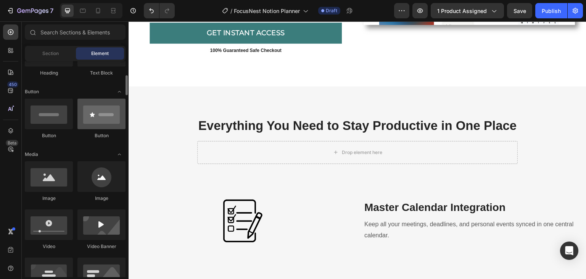
scroll to position [115, 0]
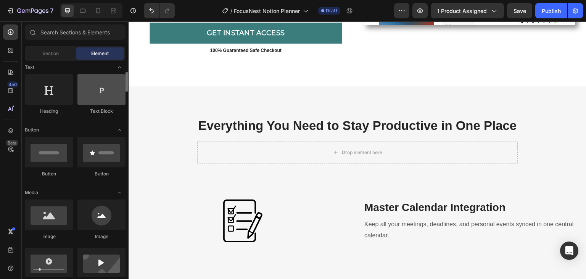
click at [105, 94] on div at bounding box center [102, 89] width 48 height 31
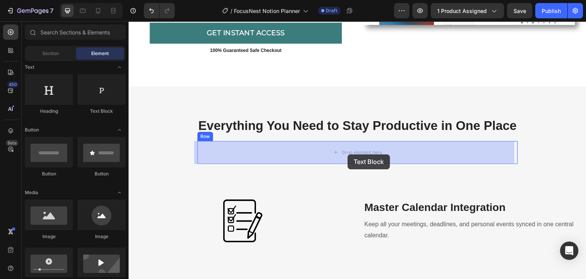
drag, startPoint x: 233, startPoint y: 110, endPoint x: 348, endPoint y: 154, distance: 123.0
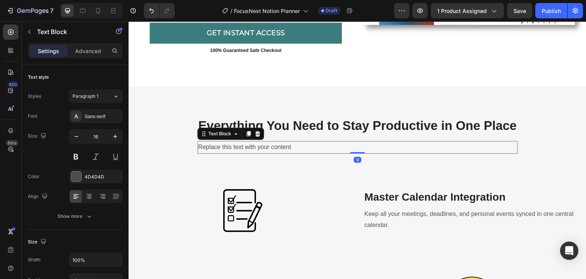
click at [276, 147] on div "Replace this text with your content" at bounding box center [357, 147] width 321 height 13
click at [276, 147] on p "Replace this text with your content" at bounding box center [357, 147] width 319 height 11
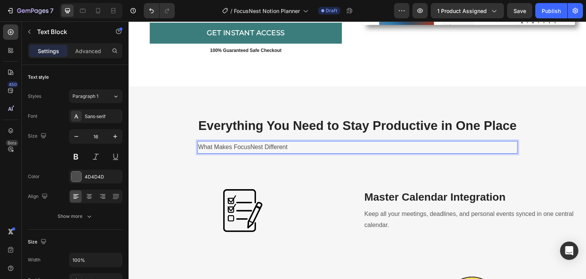
click at [200, 150] on p "What Makes FocusNest Different" at bounding box center [357, 147] width 319 height 11
click at [89, 198] on icon at bounding box center [89, 198] width 4 height 1
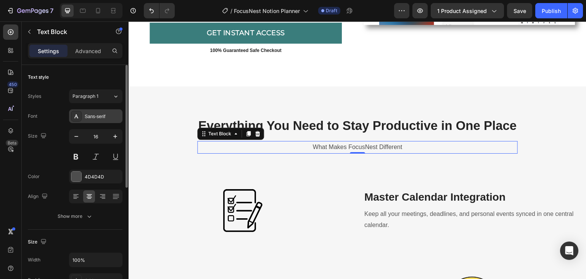
click at [95, 114] on div "Sans-serif" at bounding box center [103, 116] width 36 height 7
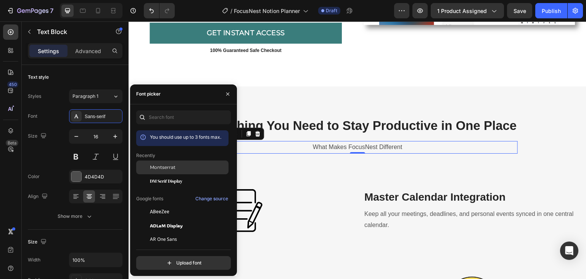
click at [152, 167] on span "Montserrat" at bounding box center [163, 167] width 26 height 7
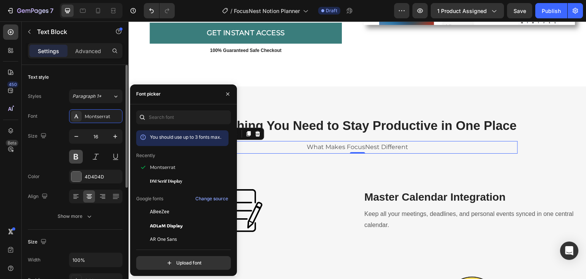
click at [74, 156] on button at bounding box center [76, 157] width 14 height 14
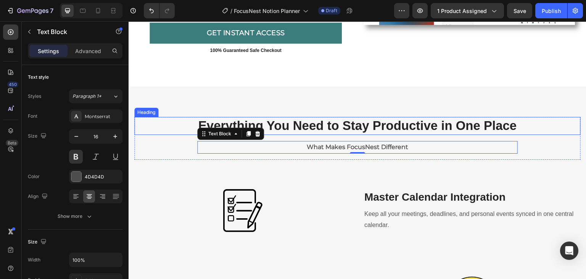
click at [389, 125] on h2 "Everything You Need to Stay Productive in One Place" at bounding box center [357, 126] width 447 height 18
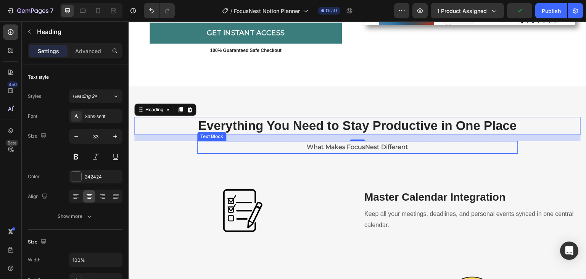
click at [367, 149] on p "What Makes FocusNest Different" at bounding box center [357, 147] width 319 height 11
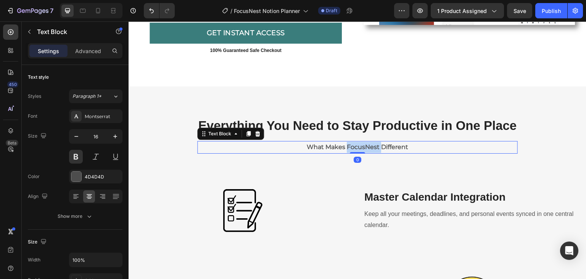
click at [367, 148] on p "What Makes FocusNest Different" at bounding box center [357, 147] width 319 height 11
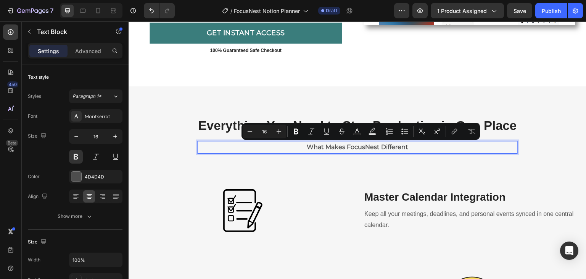
click at [396, 147] on p "What Makes FocusNest Different" at bounding box center [357, 147] width 319 height 11
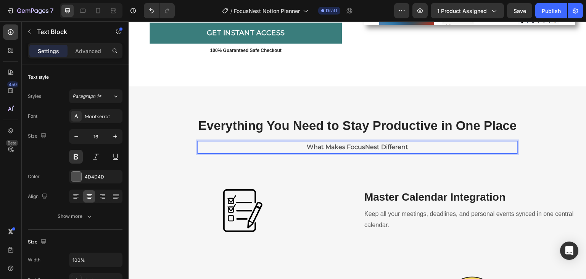
click at [405, 146] on p "What Makes FocusNest Different" at bounding box center [357, 147] width 319 height 11
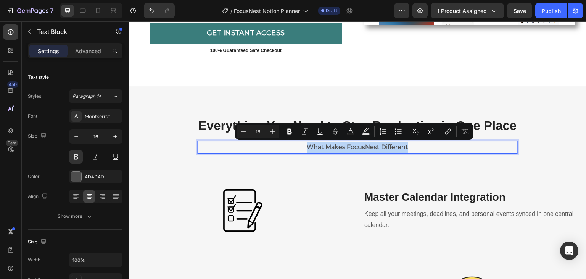
drag, startPoint x: 405, startPoint y: 146, endPoint x: 306, endPoint y: 146, distance: 99.3
click at [306, 146] on p "What Makes FocusNest Different" at bounding box center [357, 147] width 319 height 11
copy p "What Makes FocusNest Different"
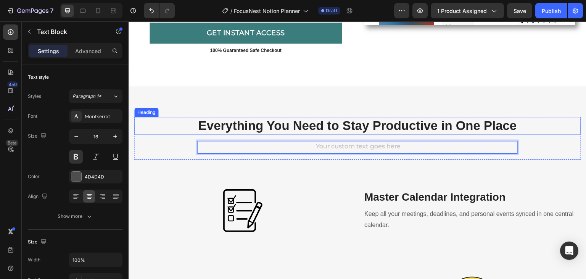
click at [427, 122] on h2 "Everything You Need to Stay Productive in One Place" at bounding box center [357, 126] width 447 height 18
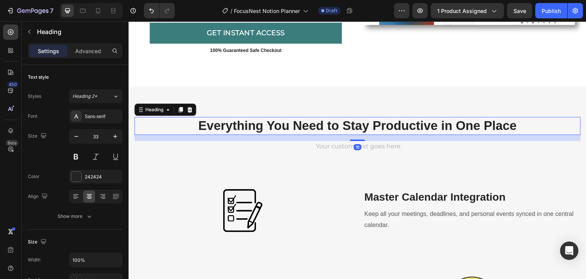
click at [524, 122] on h2 "Everything You Need to Stay Productive in One Place" at bounding box center [357, 126] width 447 height 18
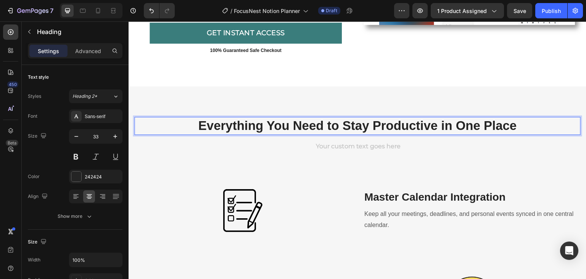
click at [524, 122] on p "Everything You Need to Stay Productive in One Place" at bounding box center [357, 126] width 445 height 16
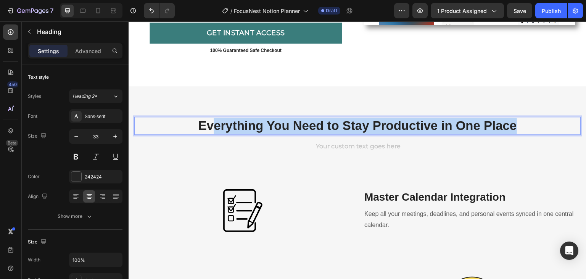
drag, startPoint x: 516, startPoint y: 124, endPoint x: 214, endPoint y: 124, distance: 302.4
click at [214, 124] on p "Everything You Need to Stay Productive in One Place" at bounding box center [357, 126] width 445 height 16
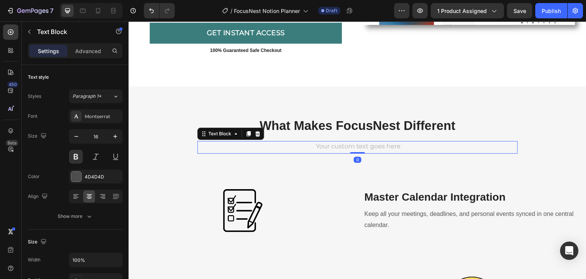
click at [382, 144] on div "Rich Text Editor. Editing area: main" at bounding box center [357, 147] width 321 height 13
click at [378, 149] on div "Rich Text Editor. Editing area: main" at bounding box center [357, 147] width 321 height 13
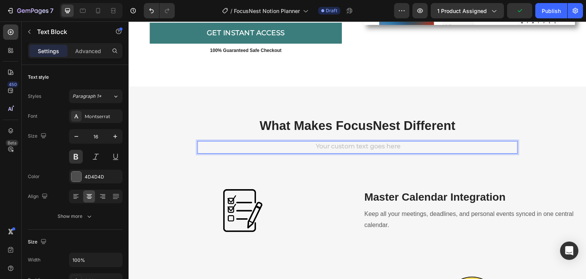
click at [290, 143] on div "Rich Text Editor. Editing area: main" at bounding box center [357, 147] width 321 height 13
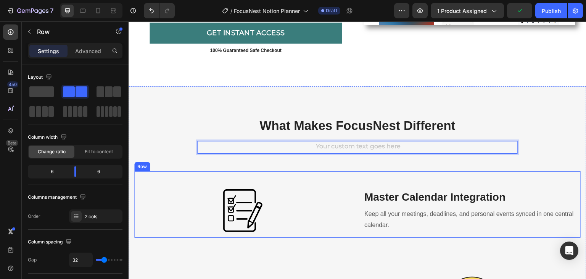
click at [199, 173] on div "Image Master Calendar Integration Heading Keep all your meetings, deadlines, an…" at bounding box center [357, 204] width 447 height 66
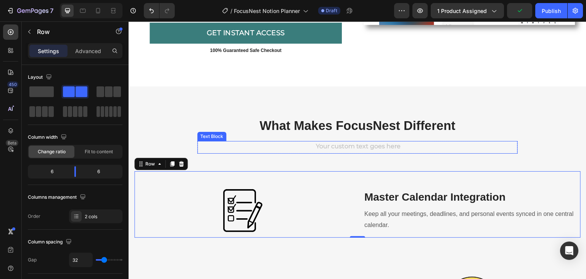
click at [222, 144] on div "Rich Text Editor. Editing area: main" at bounding box center [357, 147] width 321 height 13
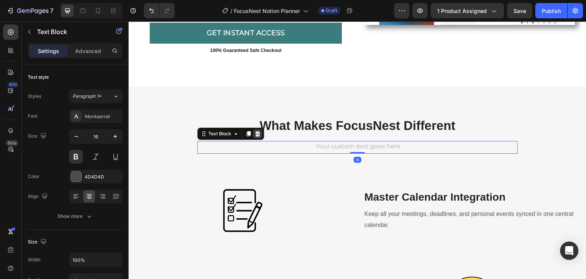
click at [255, 133] on icon at bounding box center [257, 133] width 5 height 5
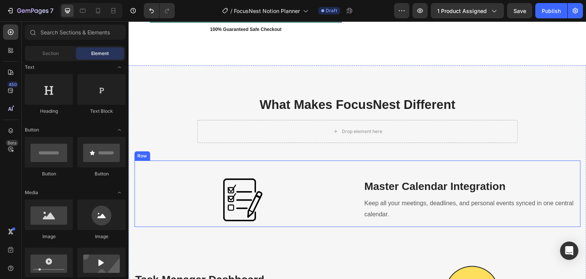
scroll to position [823, 0]
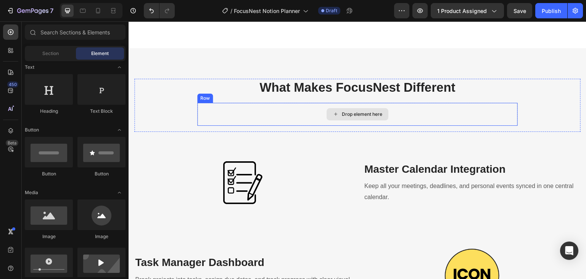
click at [200, 113] on div "Drop element here" at bounding box center [357, 114] width 321 height 23
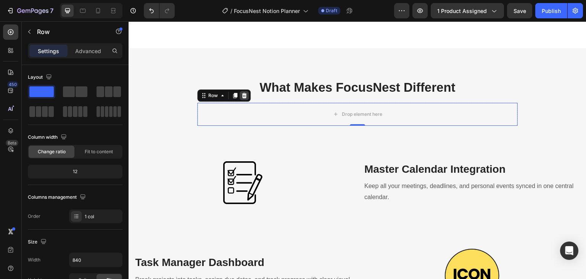
click at [242, 97] on icon at bounding box center [244, 95] width 5 height 5
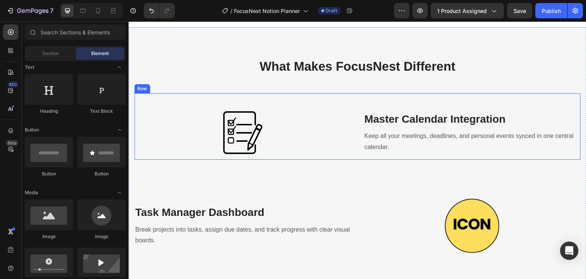
scroll to position [861, 0]
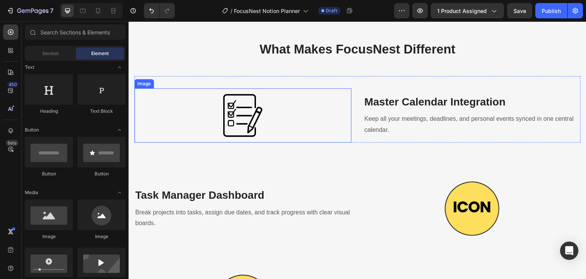
click at [234, 117] on img at bounding box center [243, 115] width 54 height 54
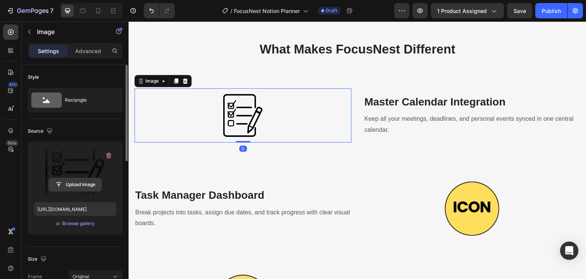
click at [81, 182] on input "file" at bounding box center [75, 184] width 53 height 13
click at [65, 181] on input "file" at bounding box center [75, 184] width 53 height 13
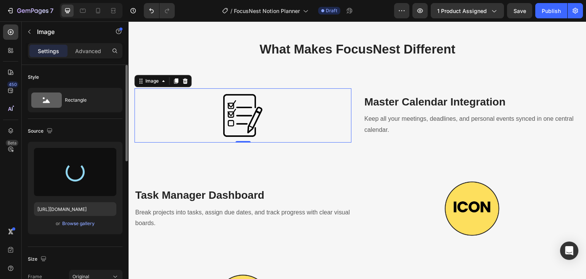
type input "[URL][DOMAIN_NAME]"
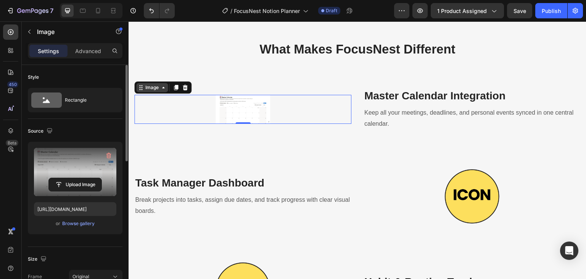
click at [163, 90] on icon at bounding box center [163, 87] width 6 height 6
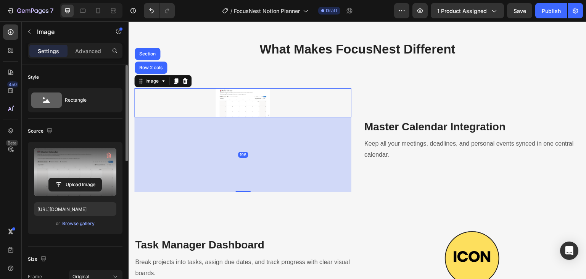
drag, startPoint x: 239, startPoint y: 123, endPoint x: 248, endPoint y: 198, distance: 76.1
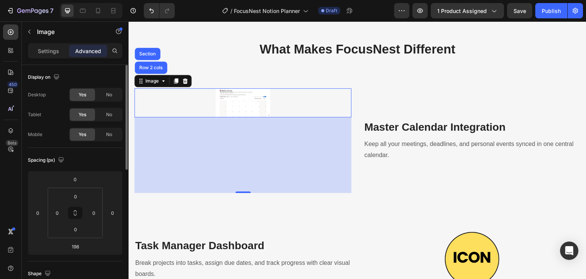
click at [257, 101] on img at bounding box center [243, 102] width 54 height 29
click at [161, 83] on icon at bounding box center [163, 81] width 6 height 6
click at [236, 107] on img at bounding box center [243, 102] width 54 height 29
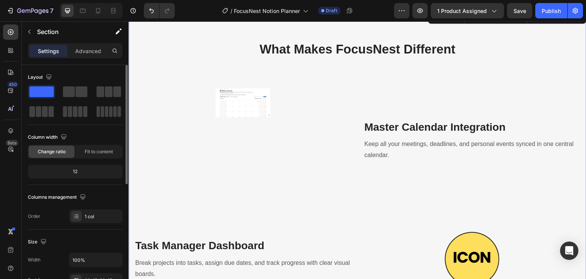
click at [242, 108] on img at bounding box center [243, 102] width 54 height 29
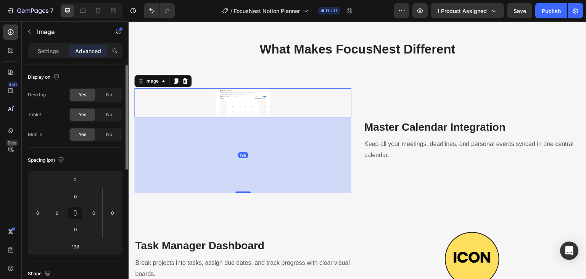
click at [236, 96] on img at bounding box center [243, 102] width 54 height 29
click at [222, 147] on div "198" at bounding box center [242, 155] width 217 height 76
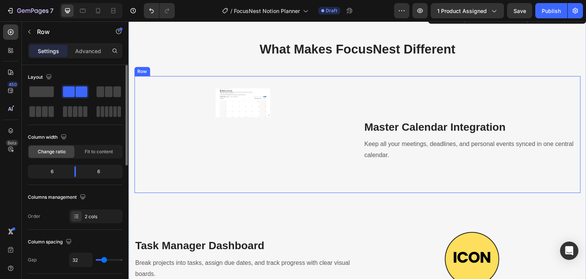
click at [230, 179] on div "Image" at bounding box center [242, 140] width 217 height 105
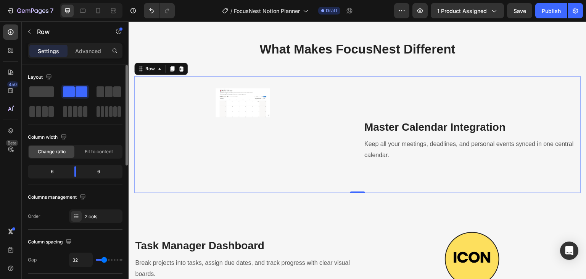
click at [215, 145] on div "Image" at bounding box center [242, 140] width 217 height 105
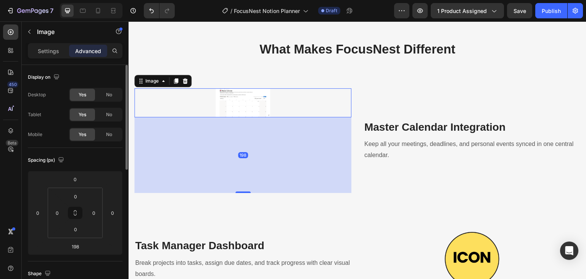
click at [236, 110] on img at bounding box center [243, 102] width 54 height 29
click at [223, 116] on img at bounding box center [243, 102] width 54 height 29
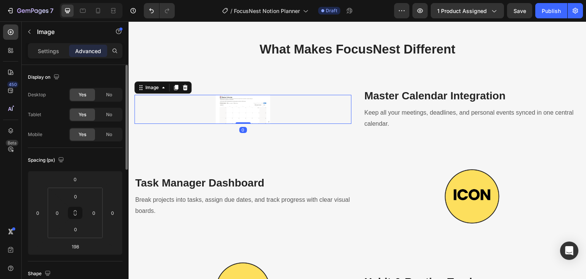
drag, startPoint x: 242, startPoint y: 191, endPoint x: 242, endPoint y: 114, distance: 77.1
click at [242, 114] on div "Image 0" at bounding box center [242, 109] width 217 height 29
type input "0"
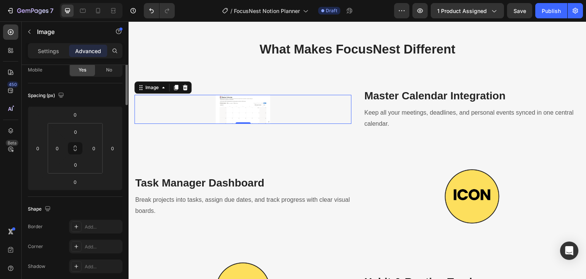
scroll to position [0, 0]
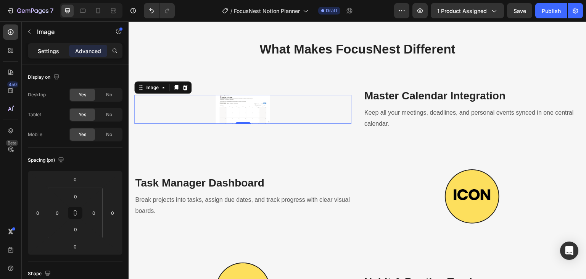
click at [53, 52] on p "Settings" at bounding box center [48, 51] width 21 height 8
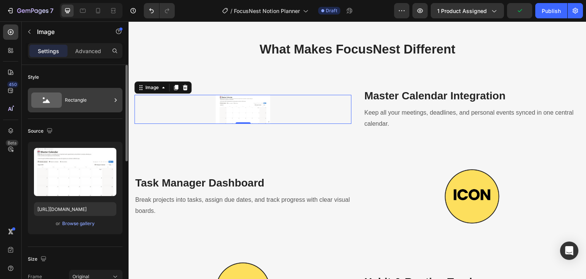
click at [72, 99] on div "Rectangle" at bounding box center [88, 100] width 47 height 18
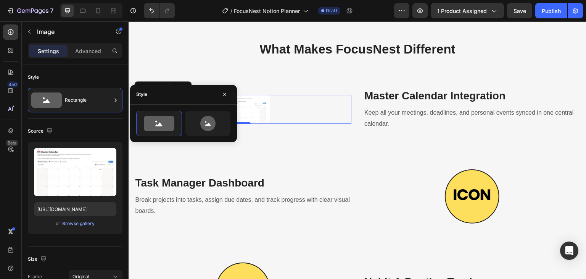
click at [97, 129] on div "Source" at bounding box center [75, 131] width 95 height 12
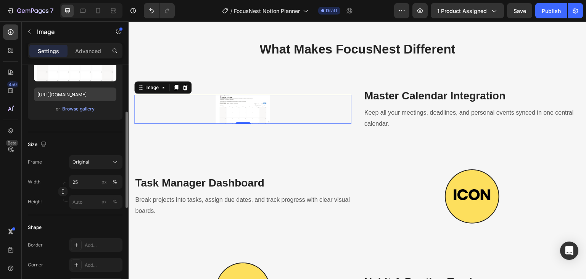
scroll to position [153, 0]
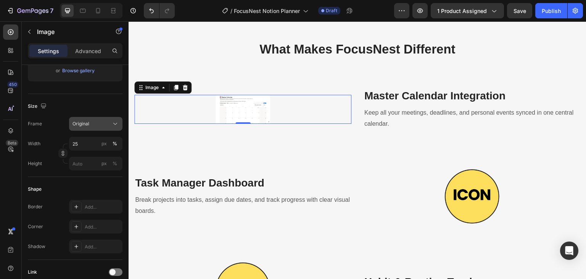
click at [92, 128] on button "Original" at bounding box center [95, 124] width 53 height 14
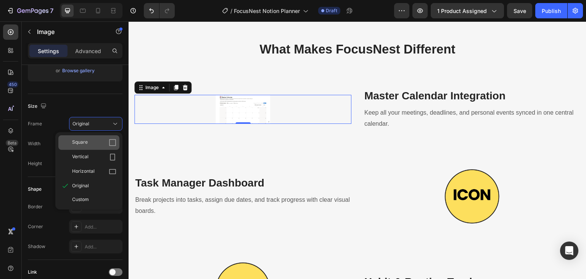
click at [90, 141] on div "Square" at bounding box center [94, 143] width 44 height 8
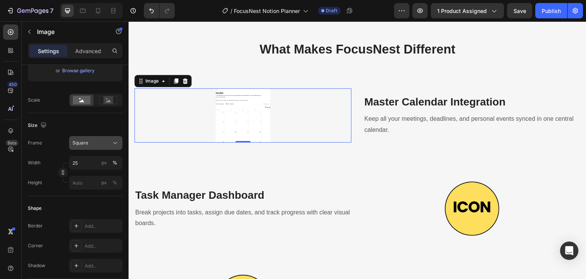
click at [89, 139] on div "Square" at bounding box center [91, 142] width 37 height 7
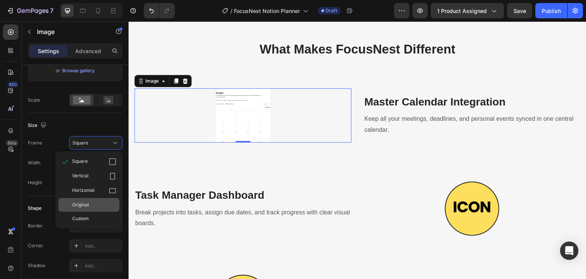
click at [83, 201] on span "Original" at bounding box center [80, 204] width 17 height 7
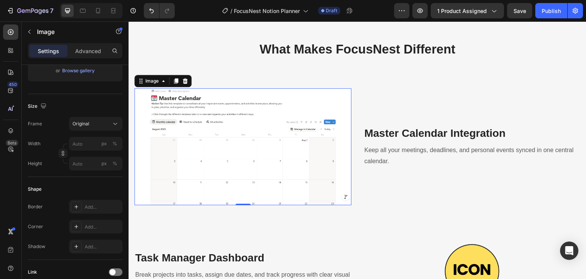
click at [101, 95] on div "Size Frame Original Width px % Height px %" at bounding box center [75, 135] width 95 height 83
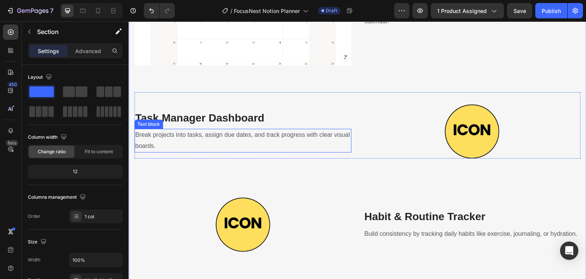
scroll to position [1014, 0]
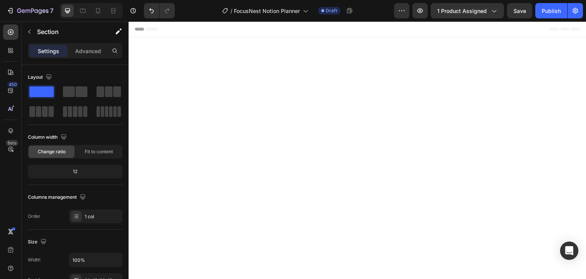
scroll to position [1014, 0]
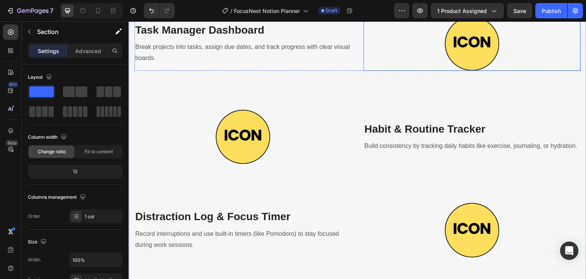
click at [472, 71] on img at bounding box center [472, 43] width 54 height 54
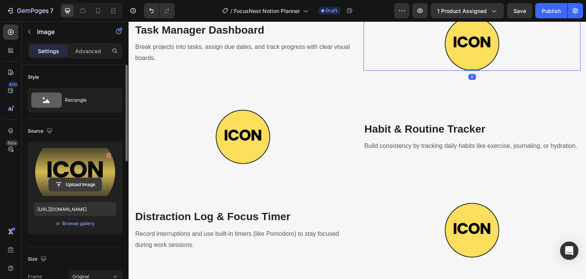
click at [83, 187] on input "file" at bounding box center [75, 184] width 53 height 13
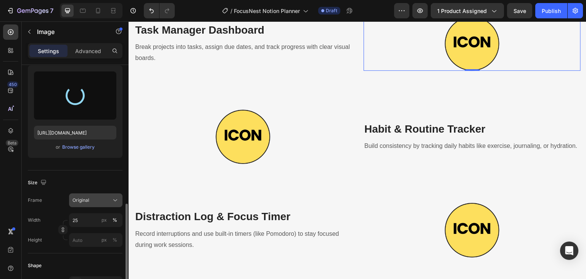
scroll to position [153, 0]
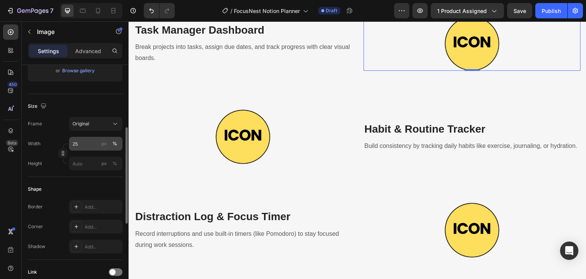
type input "[URL][DOMAIN_NAME]"
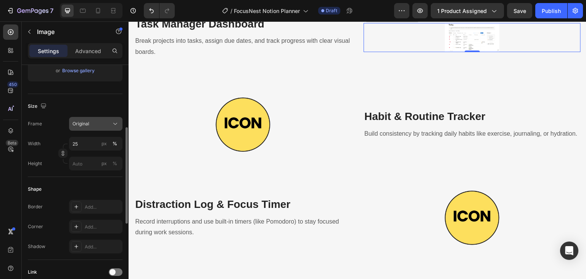
click at [90, 124] on div "Original" at bounding box center [91, 123] width 37 height 7
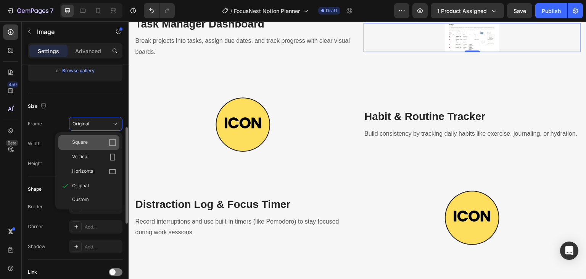
click at [94, 137] on div "Square" at bounding box center [88, 142] width 61 height 15
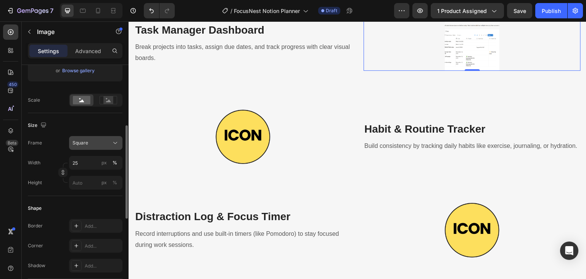
click at [96, 136] on button "Square" at bounding box center [95, 143] width 53 height 14
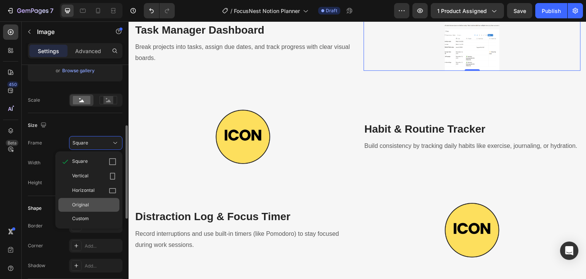
click at [86, 201] on span "Original" at bounding box center [80, 204] width 17 height 7
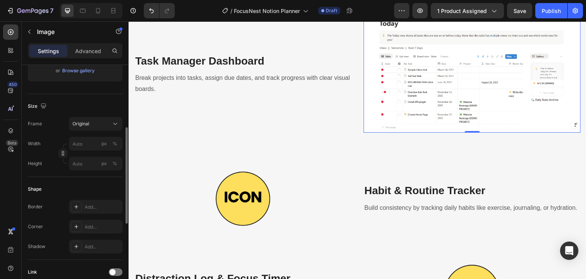
click at [122, 103] on div "Size" at bounding box center [75, 106] width 95 height 12
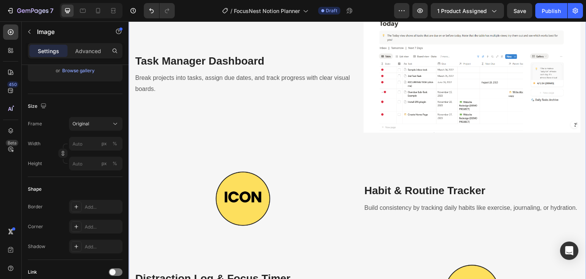
click at [562, 60] on div "What Makes FocusNest Different Heading Row Image Master Calendar Integration He…" at bounding box center [357, 197] width 447 height 618
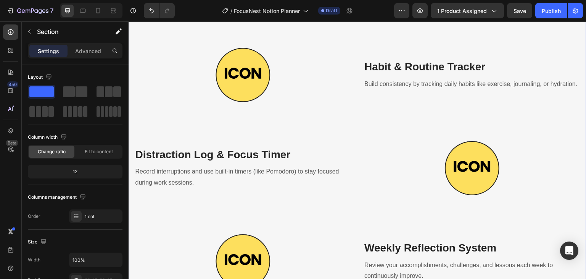
scroll to position [1129, 0]
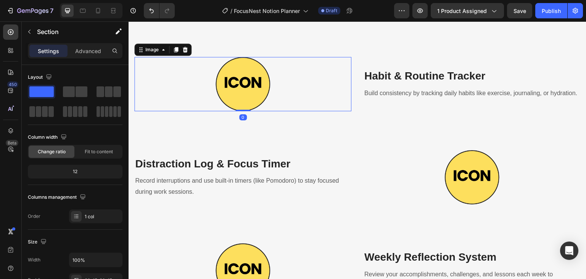
click at [225, 111] on img at bounding box center [243, 84] width 54 height 54
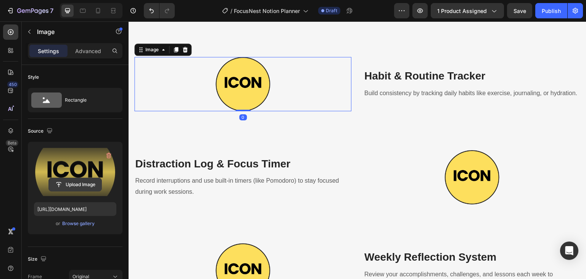
click at [68, 185] on input "file" at bounding box center [75, 184] width 53 height 13
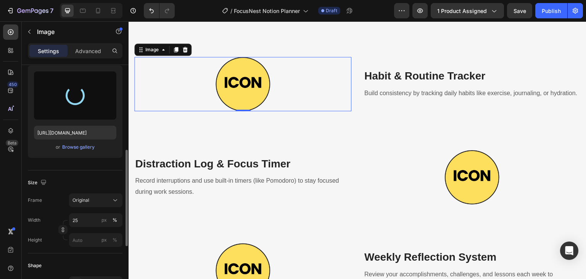
scroll to position [153, 0]
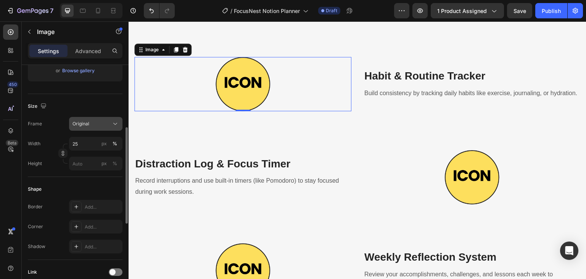
click at [92, 129] on button "Original" at bounding box center [95, 124] width 53 height 14
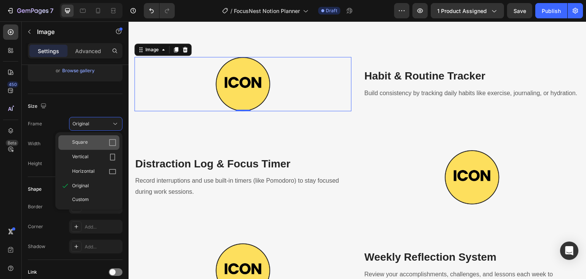
type input "https://cdn.shopify.com/s/files/1/0684/4953/4030/files/gempages_580674548962165…"
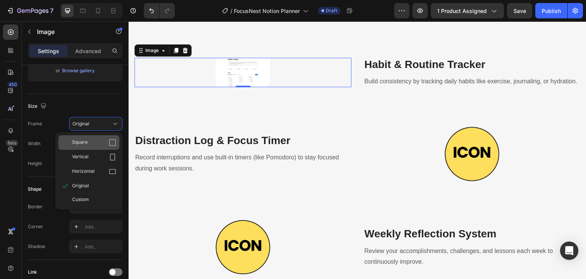
click at [90, 145] on div "Square" at bounding box center [94, 143] width 44 height 8
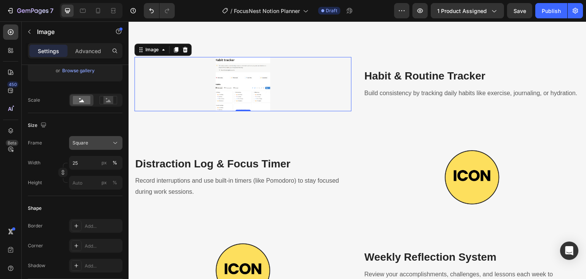
click at [90, 144] on div "Square" at bounding box center [91, 142] width 37 height 7
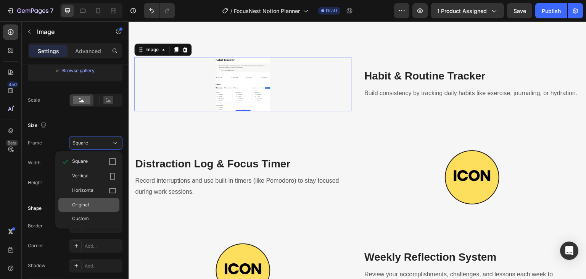
click at [85, 205] on span "Original" at bounding box center [80, 204] width 17 height 7
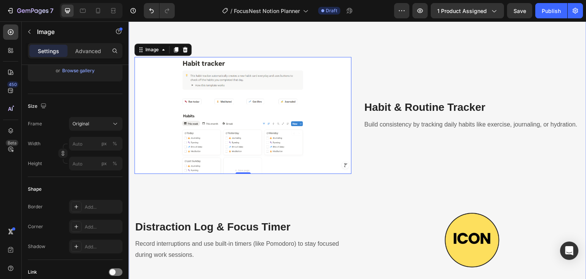
click at [163, 95] on div "What Makes FocusNest Different Heading Row Image Master Calendar Integration He…" at bounding box center [357, 113] width 447 height 680
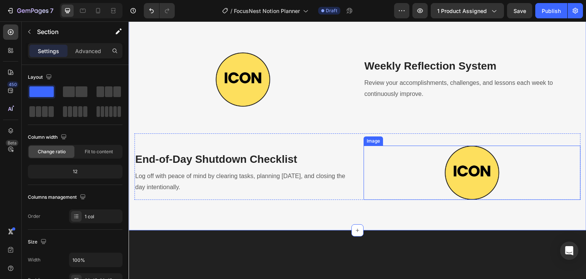
scroll to position [1396, 0]
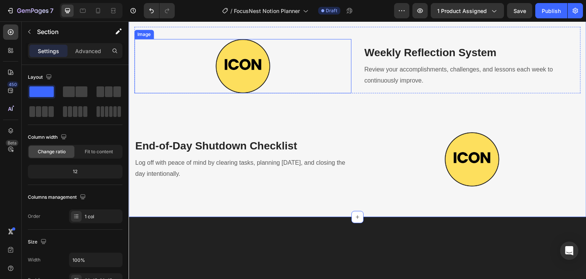
click at [228, 93] on img at bounding box center [243, 66] width 54 height 54
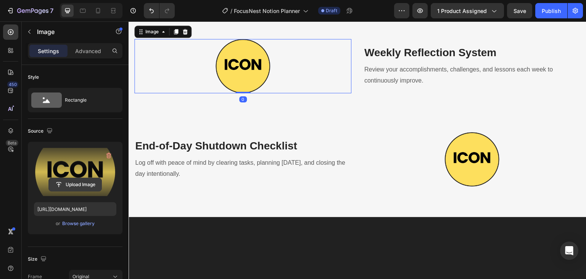
click at [68, 184] on input "file" at bounding box center [75, 184] width 53 height 13
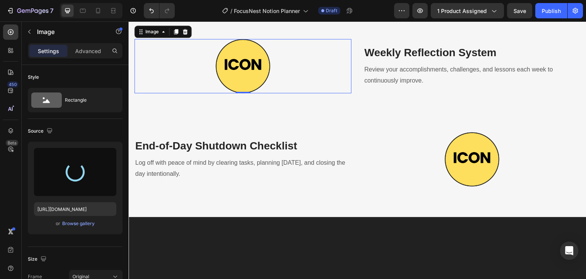
type input "https://cdn.shopify.com/s/files/1/0684/4953/4030/files/gempages_580674548962165…"
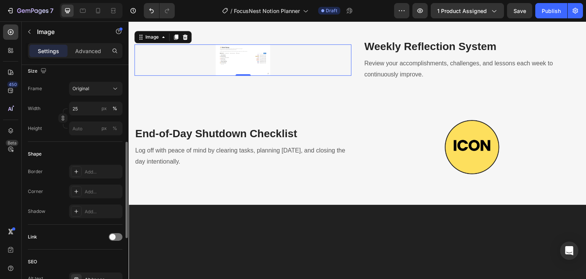
scroll to position [73, 0]
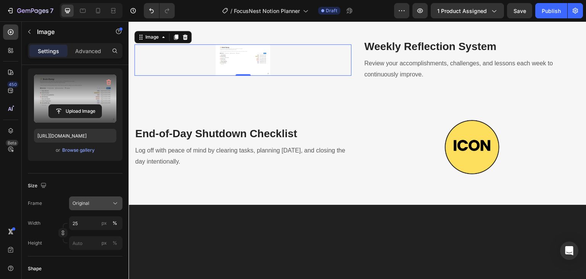
click at [78, 200] on span "Original" at bounding box center [81, 203] width 17 height 7
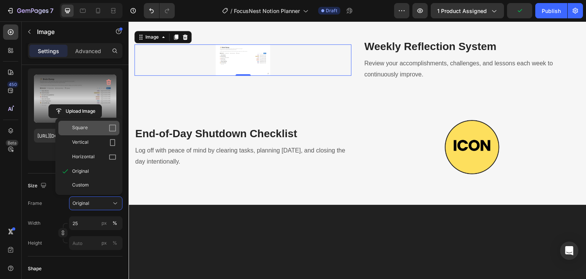
click at [84, 128] on span "Square" at bounding box center [80, 128] width 16 height 8
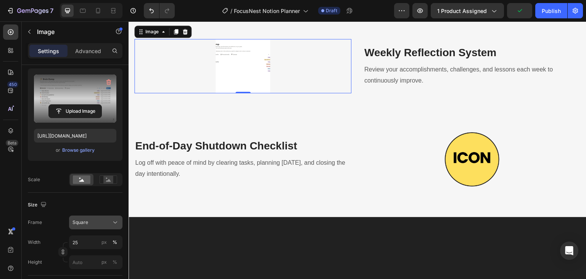
click at [90, 219] on div "Square" at bounding box center [91, 222] width 37 height 7
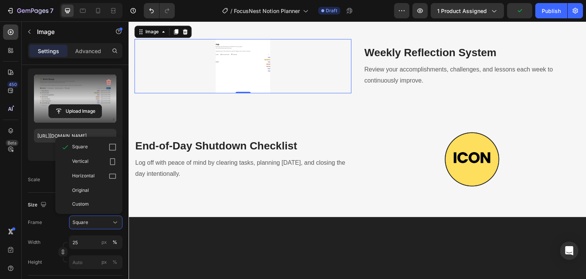
click at [81, 187] on span "Original" at bounding box center [80, 190] width 17 height 7
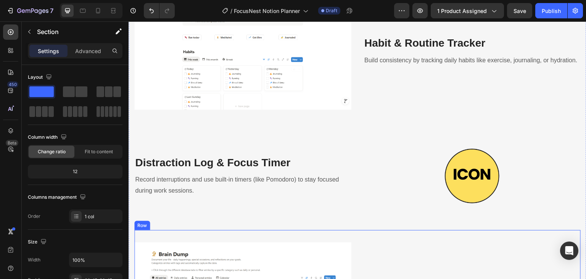
scroll to position [1129, 0]
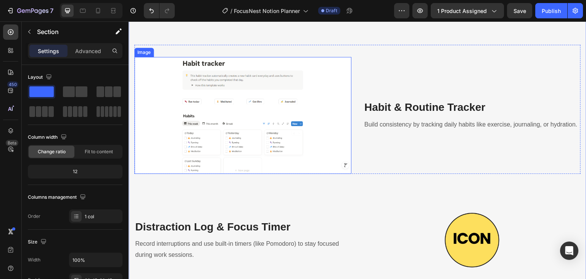
click at [242, 174] on img at bounding box center [242, 115] width 217 height 117
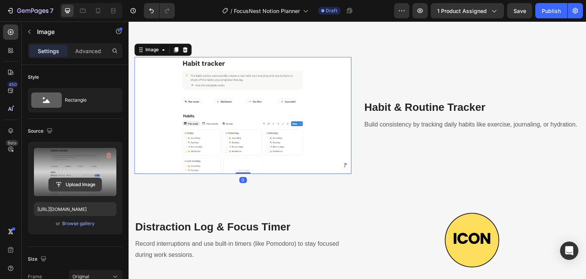
click at [82, 179] on input "file" at bounding box center [75, 184] width 53 height 13
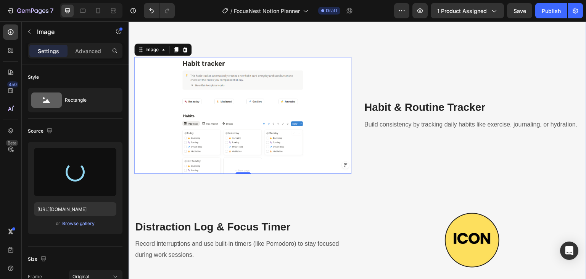
type input "https://cdn.shopify.com/s/files/1/0684/4953/4030/files/gempages_580674548962165…"
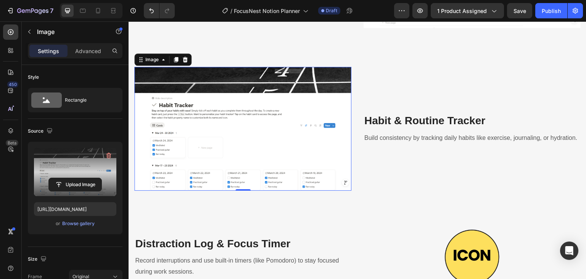
scroll to position [1052, 0]
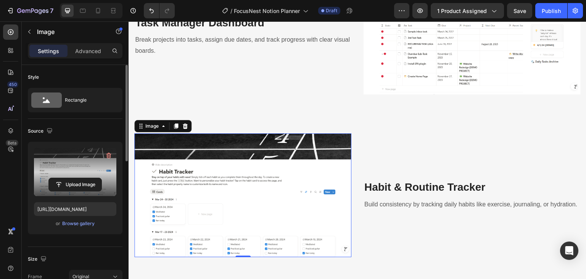
click at [102, 125] on div "Source" at bounding box center [75, 131] width 95 height 12
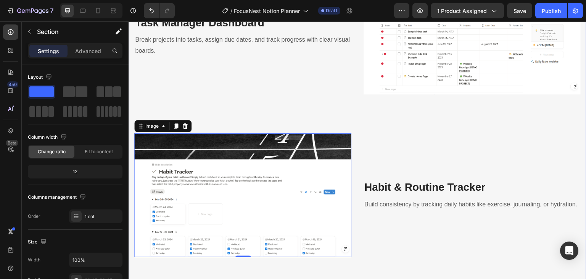
click at [564, 184] on div "What Makes FocusNest Different Heading Row Image Master Calendar Integration He…" at bounding box center [357, 229] width 447 height 758
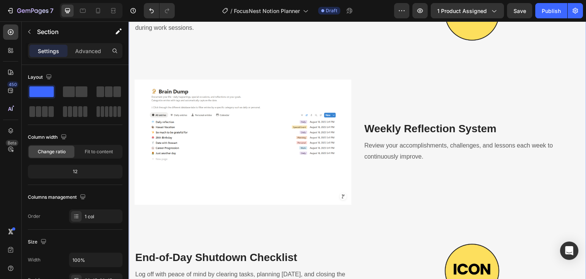
scroll to position [1319, 0]
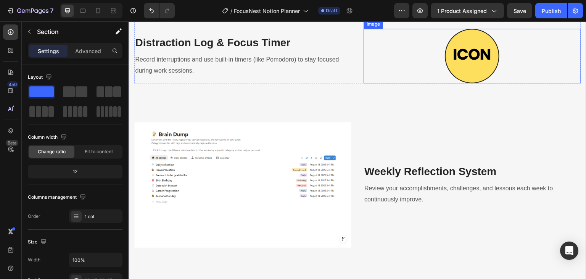
click at [473, 83] on img at bounding box center [472, 56] width 54 height 54
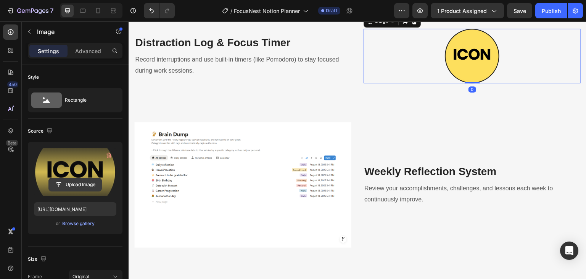
click at [73, 179] on input "file" at bounding box center [75, 184] width 53 height 13
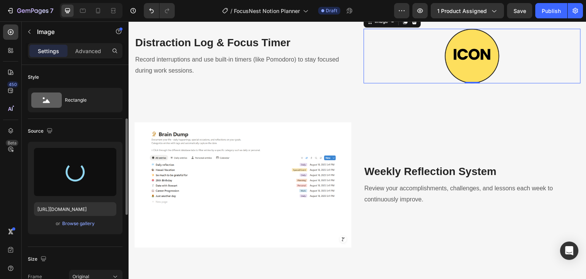
scroll to position [76, 0]
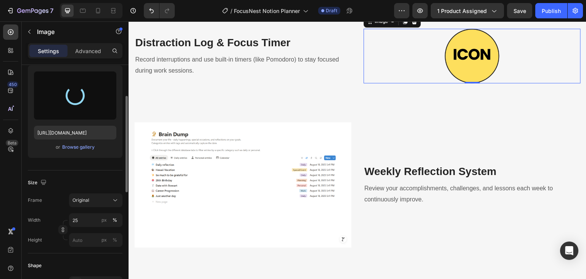
type input "https://cdn.shopify.com/s/files/1/0684/4953/4030/files/gempages_580674548962165…"
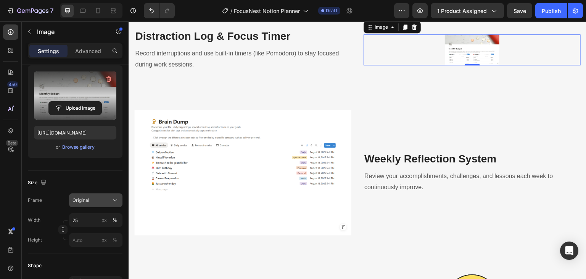
click at [81, 197] on span "Original" at bounding box center [81, 200] width 17 height 7
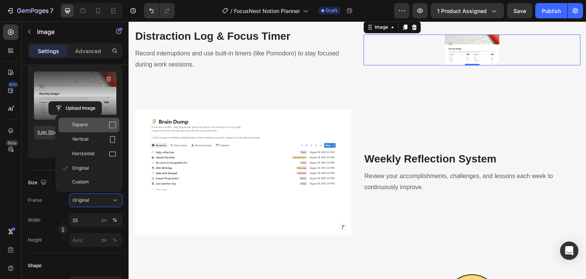
click at [85, 120] on div "Square" at bounding box center [88, 125] width 61 height 15
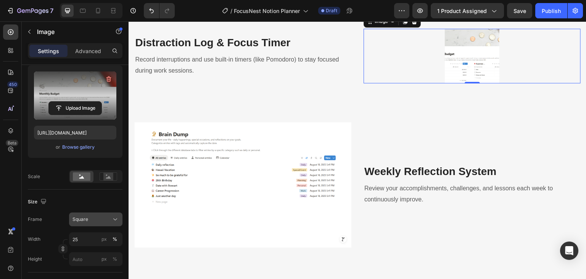
click at [89, 221] on div "Square" at bounding box center [91, 219] width 37 height 7
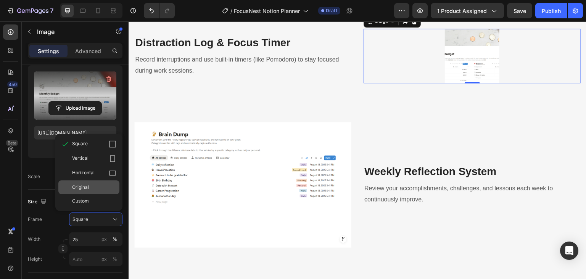
click at [81, 182] on div "Original" at bounding box center [88, 187] width 61 height 14
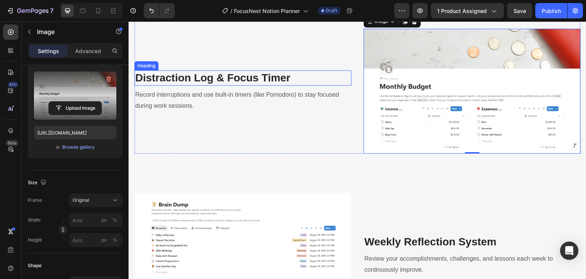
click at [230, 85] on p "Distraction Log & Focus Timer" at bounding box center [243, 78] width 216 height 14
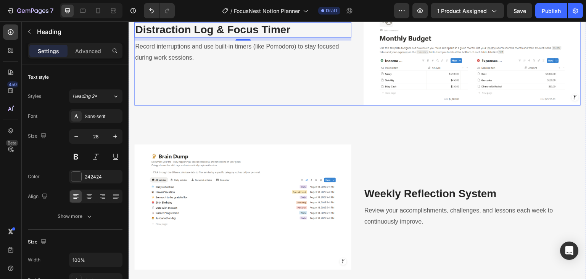
scroll to position [1319, 0]
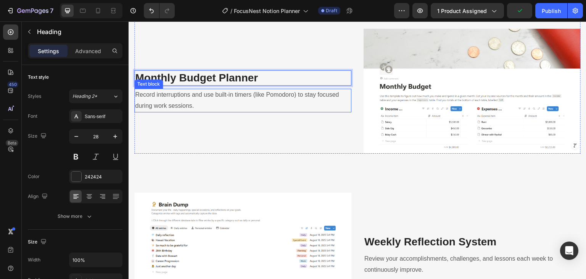
click at [213, 111] on p "Record interruptions and use built-in timers (like Pomodoro) to stay focused du…" at bounding box center [243, 100] width 216 height 22
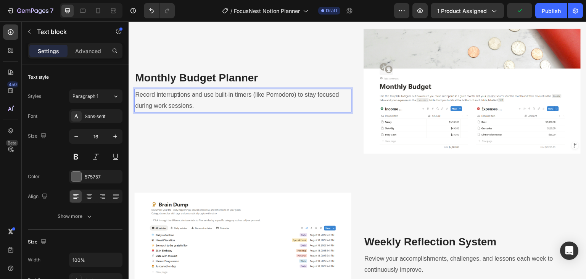
click at [200, 111] on p "Record interruptions and use built-in timers (like Pomodoro) to stay focused du…" at bounding box center [243, 100] width 216 height 22
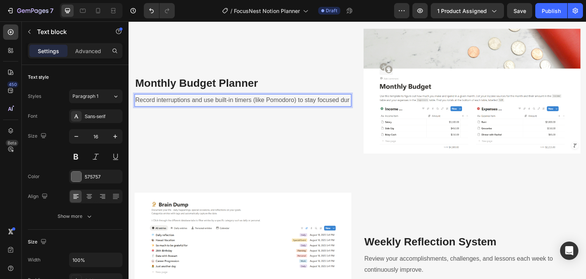
scroll to position [1325, 0]
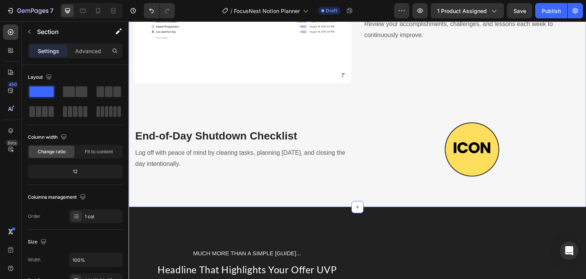
scroll to position [1631, 0]
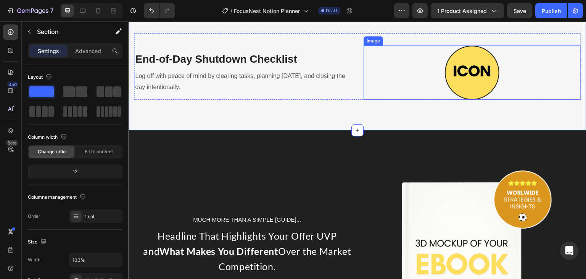
click at [465, 100] on img at bounding box center [472, 72] width 54 height 54
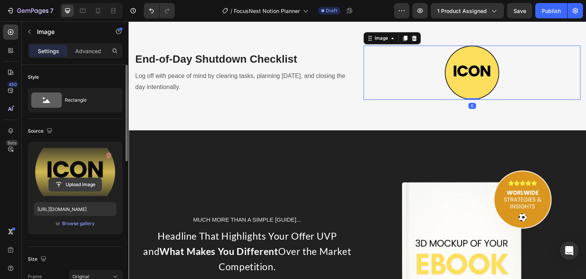
click at [79, 183] on input "file" at bounding box center [75, 184] width 53 height 13
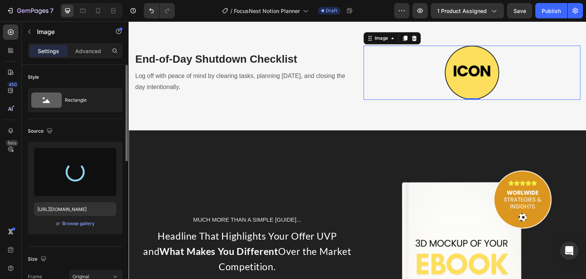
type input "https://cdn.shopify.com/s/files/1/0684/4953/4030/files/gempages_580674548962165…"
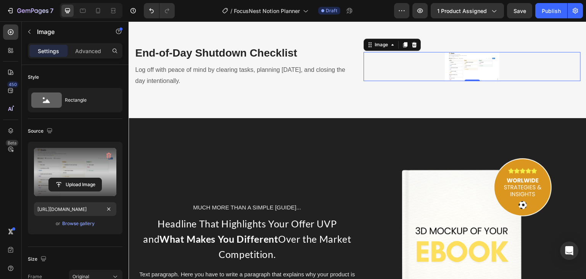
scroll to position [115, 0]
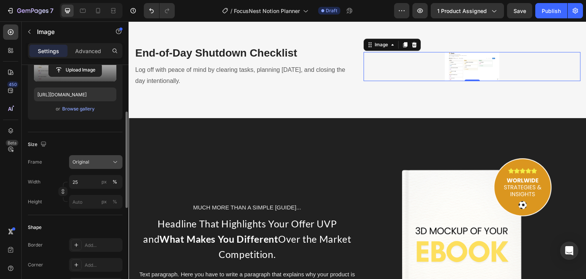
click at [89, 160] on div "Original" at bounding box center [91, 161] width 37 height 7
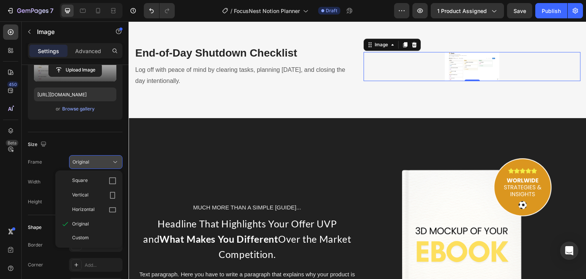
click at [87, 179] on span "Square" at bounding box center [80, 181] width 16 height 8
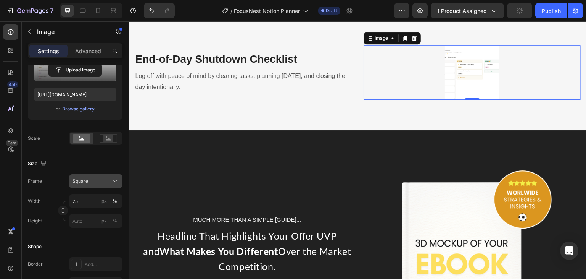
click at [84, 176] on button "Square" at bounding box center [95, 181] width 53 height 14
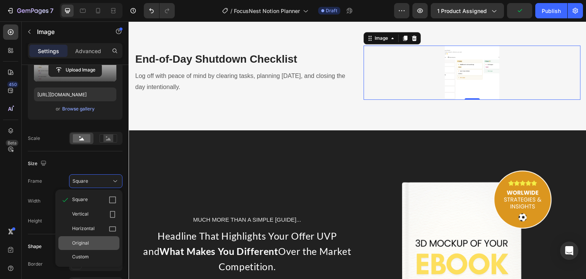
click at [88, 240] on span "Original" at bounding box center [80, 242] width 17 height 7
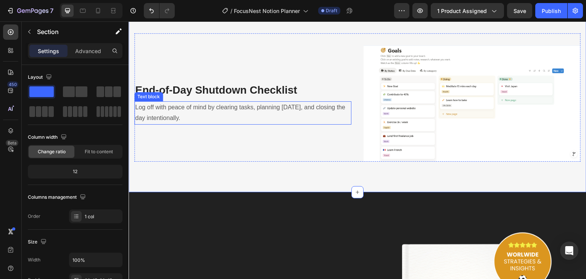
click at [212, 124] on p "Log off with peace of mind by clearing tasks, planning [DATE], and closing the …" at bounding box center [243, 113] width 216 height 22
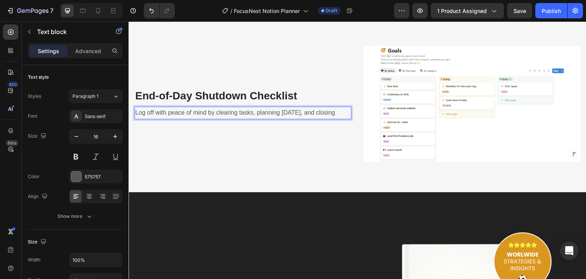
scroll to position [1636, 0]
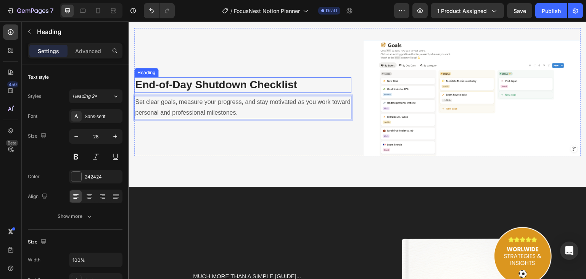
click at [237, 90] on strong "End-of-Day Shutdown Checklist" at bounding box center [216, 85] width 162 height 12
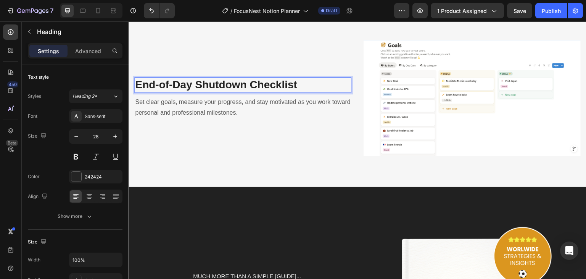
click at [299, 92] on p "End-of-Day Shutdown Checklist" at bounding box center [243, 85] width 216 height 14
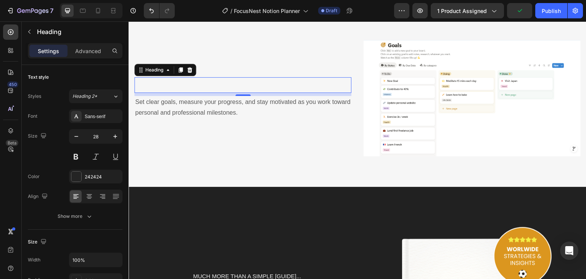
click at [295, 92] on h3 "Rich Text Editor. Editing area: main" at bounding box center [242, 84] width 217 height 15
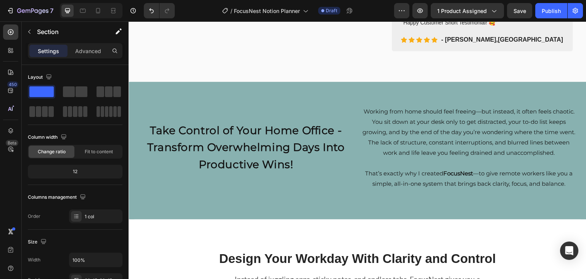
scroll to position [300, 0]
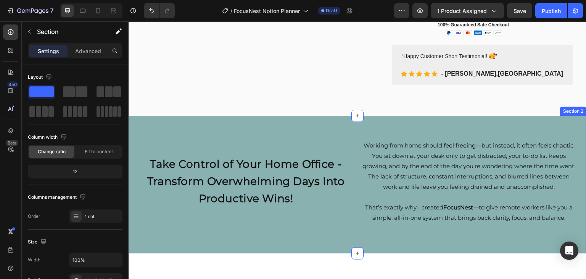
click at [188, 123] on div "Take Control of Your Home Office - Transform Overwhelming Days Into Productive …" at bounding box center [358, 184] width 458 height 137
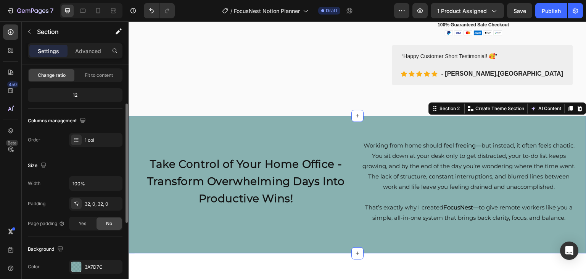
scroll to position [229, 0]
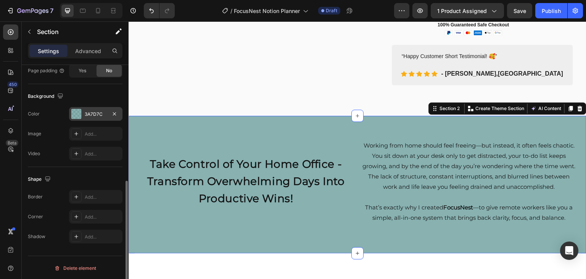
click at [96, 111] on div "3A7D7C" at bounding box center [96, 114] width 22 height 7
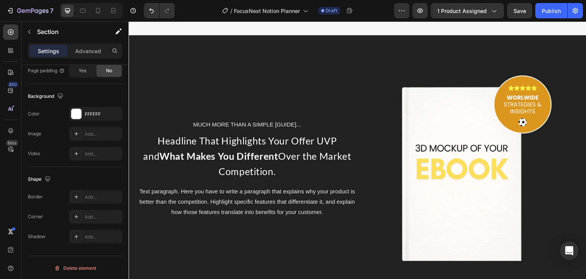
scroll to position [1789, 0]
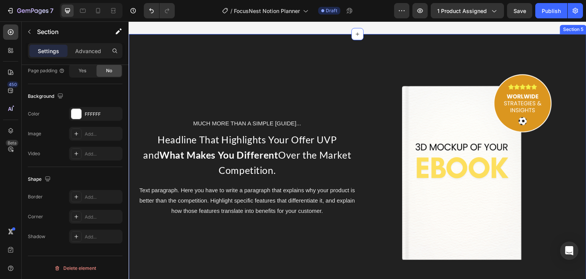
click at [313, 106] on div "MUCH MORE THAN A SIMPLE [GUIDE]... Text Block Headline That Highlights Your Off…" at bounding box center [358, 247] width 458 height 427
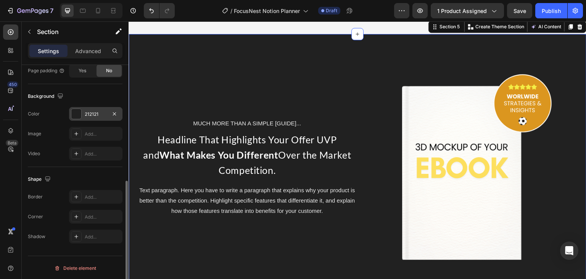
click at [76, 111] on div at bounding box center [76, 114] width 10 height 10
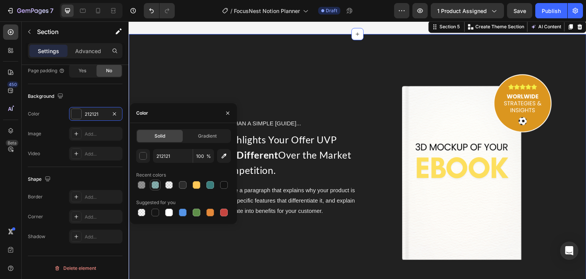
click at [154, 184] on div at bounding box center [156, 185] width 8 height 8
type input "3A7D7C"
type input "60"
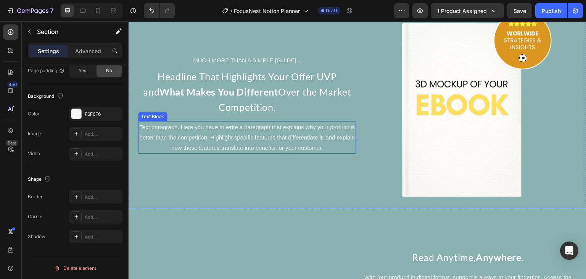
scroll to position [1865, 0]
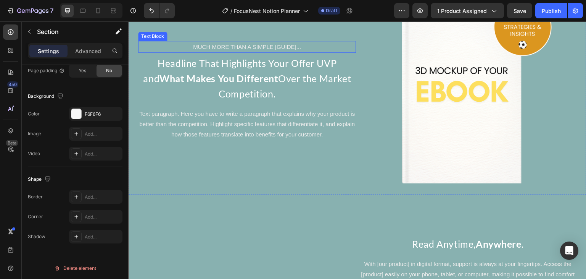
click at [252, 52] on p "MUCH MORE THAN A SIMPLE [GUIDE]..." at bounding box center [247, 47] width 216 height 10
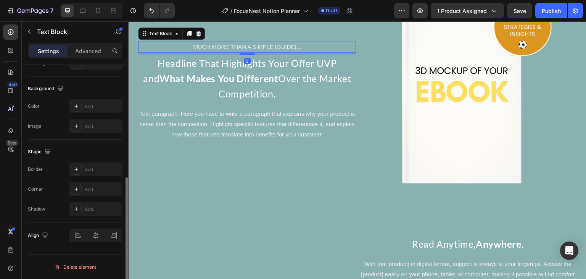
scroll to position [0, 0]
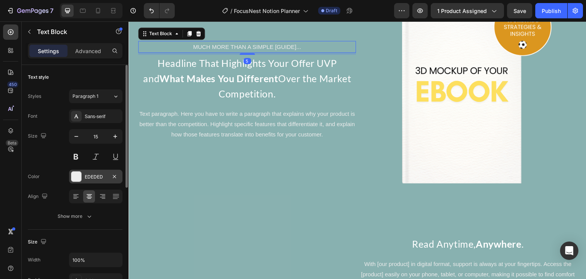
click at [86, 176] on div "EDEDED" at bounding box center [96, 176] width 22 height 7
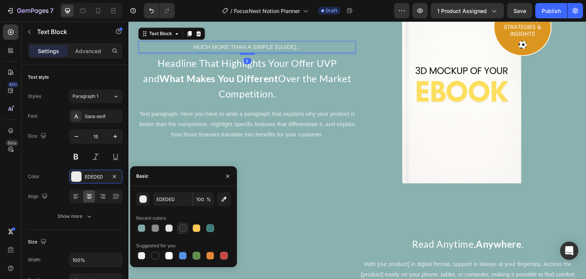
click at [185, 228] on div at bounding box center [183, 228] width 8 height 8
type input "2C2C2C"
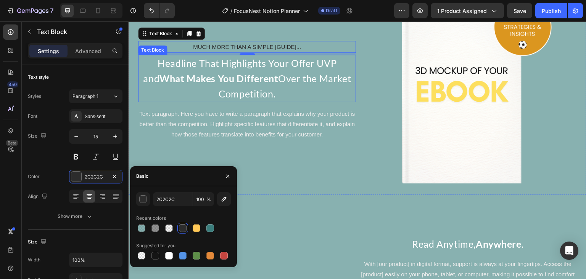
click at [262, 101] on p "Headline That Highlights Your Offer UVP and What Makes You Different Over the M…" at bounding box center [247, 78] width 216 height 46
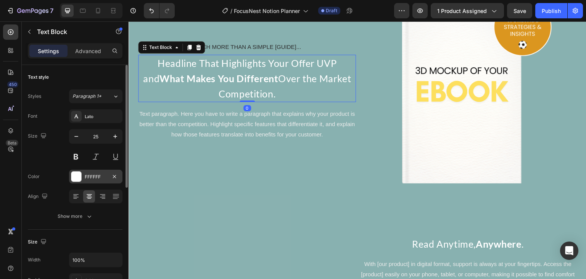
click at [96, 177] on div "FFFFFF" at bounding box center [96, 176] width 22 height 7
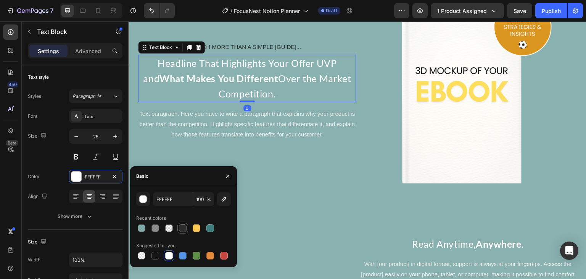
click at [184, 226] on div at bounding box center [183, 228] width 8 height 8
type input "2C2C2C"
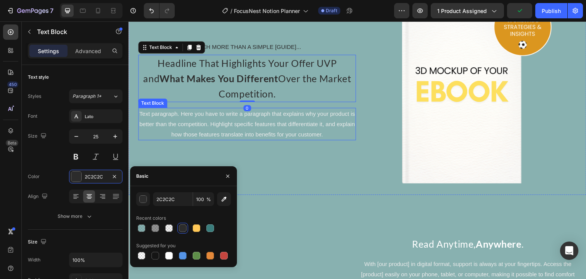
click at [278, 139] on p "Text paragraph. Here you have to write a paragraph that explains why your produ…" at bounding box center [247, 123] width 216 height 31
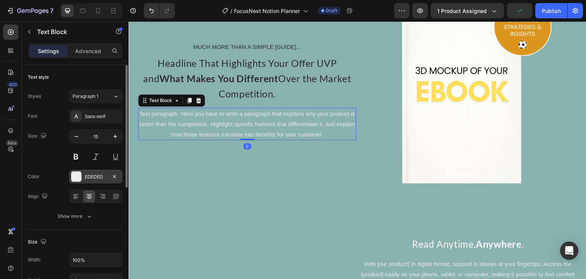
click at [95, 176] on div "EDEDED" at bounding box center [96, 176] width 22 height 7
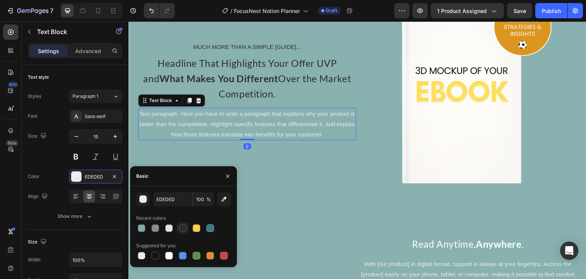
click at [182, 229] on div at bounding box center [183, 228] width 8 height 8
type input "2C2C2C"
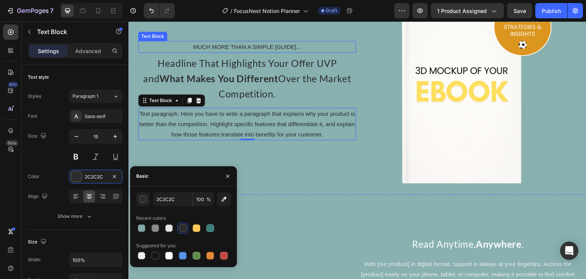
click at [253, 52] on p "MUCH MORE THAN A SIMPLE [GUIDE]..." at bounding box center [247, 47] width 216 height 10
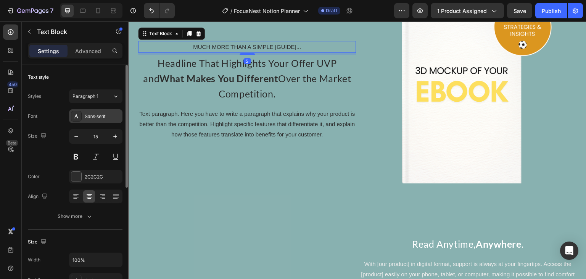
click at [97, 115] on div "Sans-serif" at bounding box center [103, 116] width 36 height 7
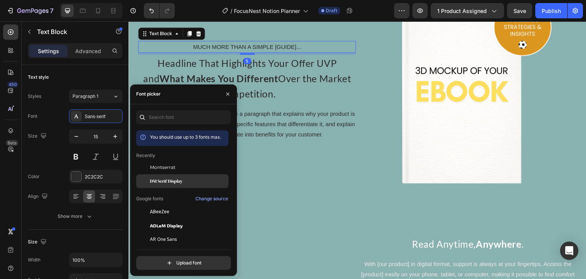
click at [150, 260] on div "DM Serif Display" at bounding box center [182, 267] width 92 height 14
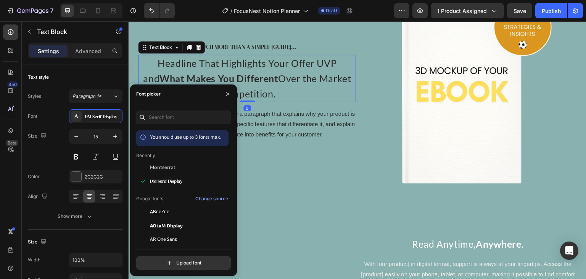
click at [262, 84] on strong "What Makes You Different" at bounding box center [219, 78] width 119 height 11
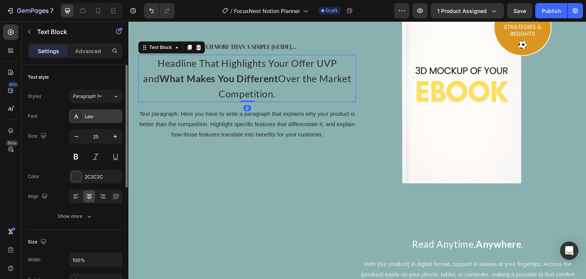
click at [90, 116] on div "Lato" at bounding box center [103, 116] width 36 height 7
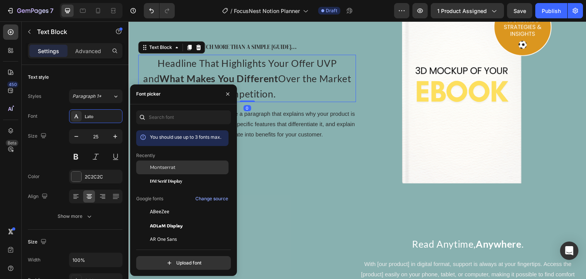
click at [154, 168] on span "Montserrat" at bounding box center [163, 167] width 26 height 7
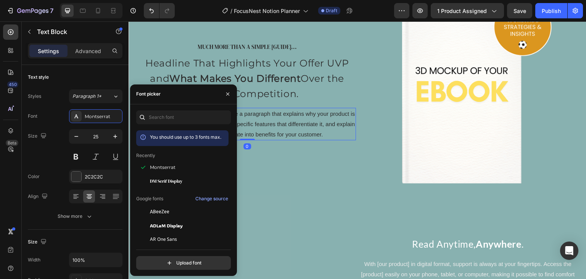
click at [270, 139] on p "Text paragraph. Here you have to write a paragraph that explains why your produ…" at bounding box center [247, 123] width 216 height 31
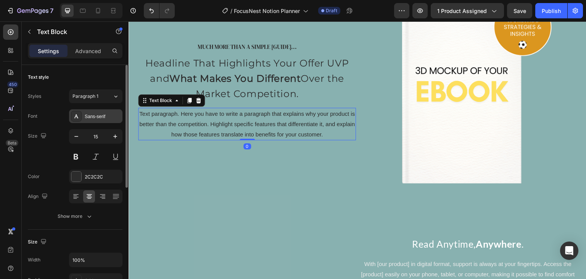
click at [88, 118] on div "Sans-serif" at bounding box center [103, 116] width 36 height 7
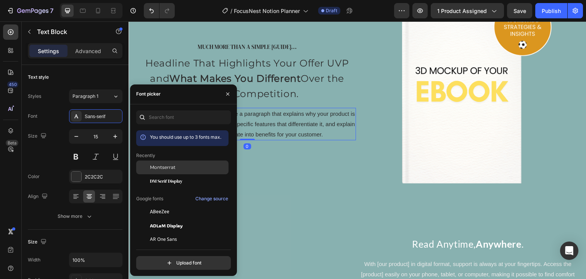
click at [168, 167] on span "Montserrat" at bounding box center [163, 167] width 26 height 7
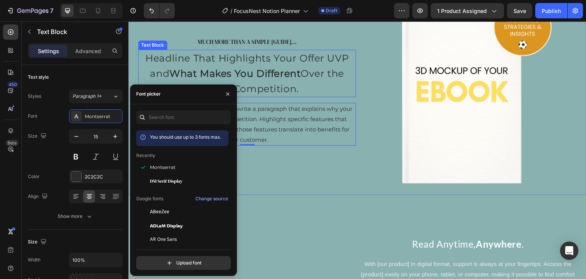
click at [294, 79] on strong "What Makes You Different" at bounding box center [235, 73] width 131 height 11
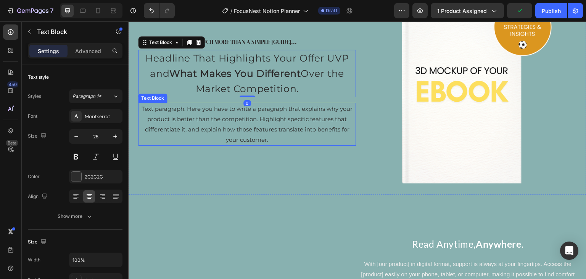
click at [278, 145] on p "Text paragraph. Here you have to write a paragraph that explains why your produ…" at bounding box center [247, 123] width 216 height 41
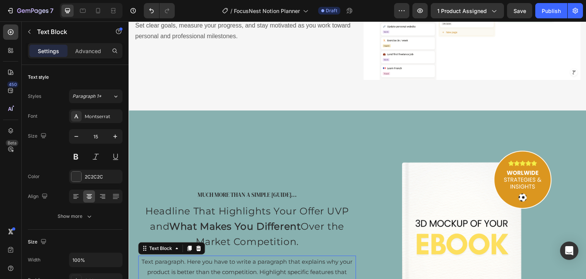
scroll to position [1674, 0]
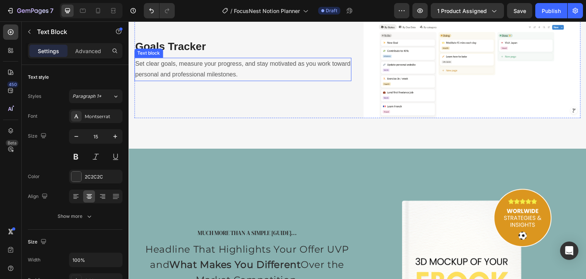
click at [221, 81] on p "Set clear goals, measure your progress, and stay motivated as you work toward p…" at bounding box center [243, 69] width 216 height 22
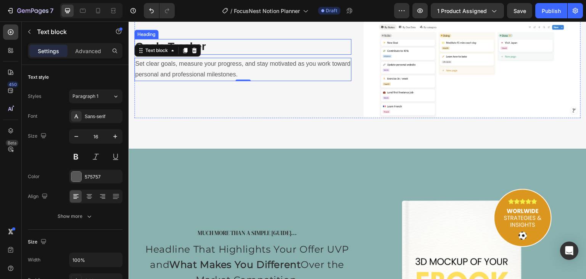
click at [205, 54] on h3 "Goals Tracker" at bounding box center [242, 46] width 217 height 15
click at [192, 81] on p "Set clear goals, measure your progress, and stay motivated as you work toward p…" at bounding box center [243, 69] width 216 height 22
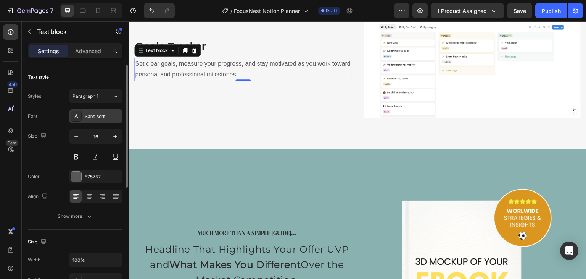
click at [95, 115] on div "Sans-serif" at bounding box center [103, 116] width 36 height 7
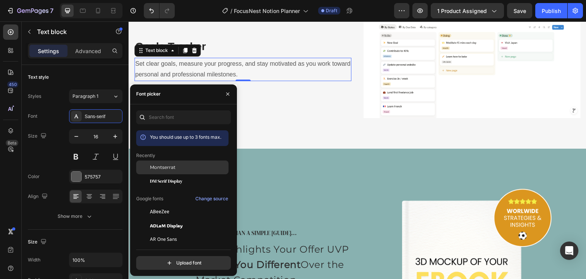
click at [165, 218] on div "Montserrat" at bounding box center [182, 225] width 92 height 14
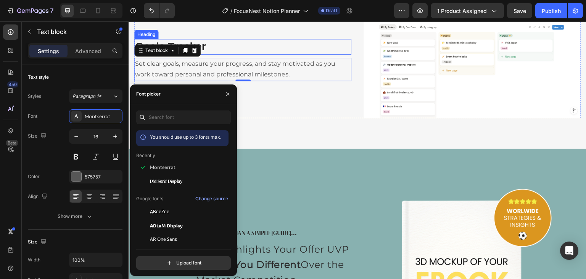
click at [273, 54] on h3 "Goals Tracker" at bounding box center [242, 46] width 217 height 15
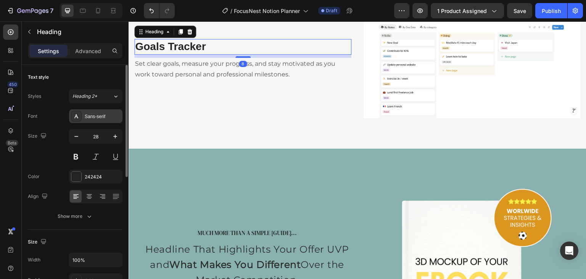
click at [91, 116] on div "Sans-serif" at bounding box center [103, 116] width 36 height 7
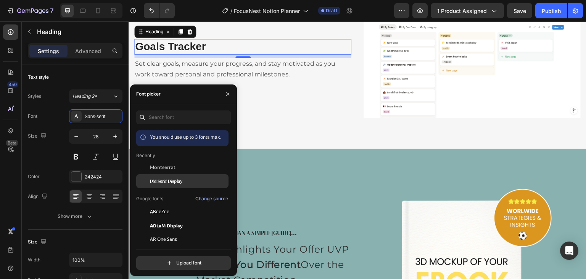
click at [160, 260] on div "DM Serif Display" at bounding box center [182, 267] width 92 height 14
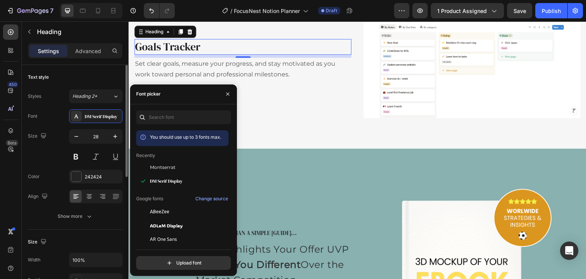
click at [91, 72] on div "Text style" at bounding box center [75, 77] width 95 height 12
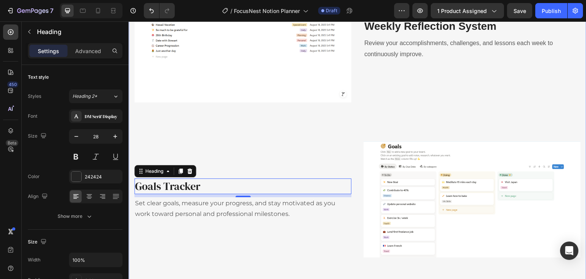
scroll to position [1521, 0]
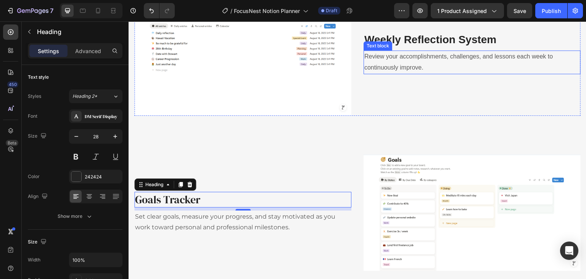
click at [410, 73] on p "Review your accomplishments, challenges, and lessons each week to continuously …" at bounding box center [473, 62] width 216 height 22
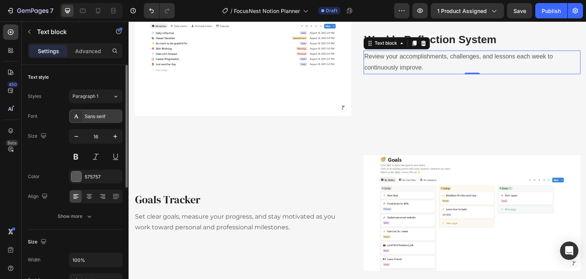
click at [93, 113] on div "Sans-serif" at bounding box center [103, 116] width 36 height 7
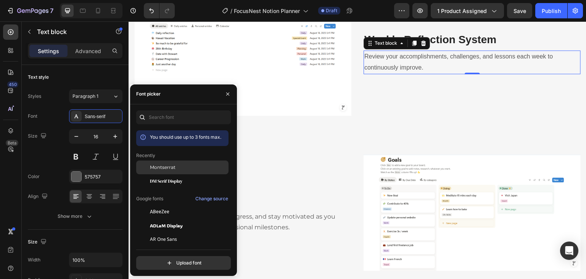
drag, startPoint x: 160, startPoint y: 166, endPoint x: 168, endPoint y: 165, distance: 8.1
click at [160, 165] on span "Montserrat" at bounding box center [163, 167] width 26 height 7
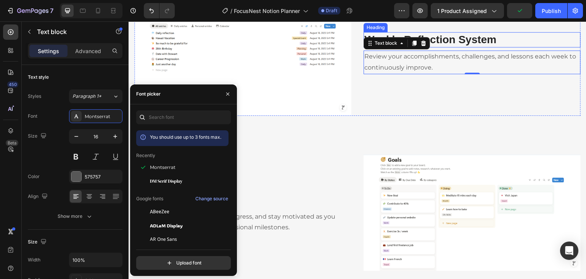
click at [452, 47] on h3 "Weekly Reflection System" at bounding box center [472, 39] width 217 height 15
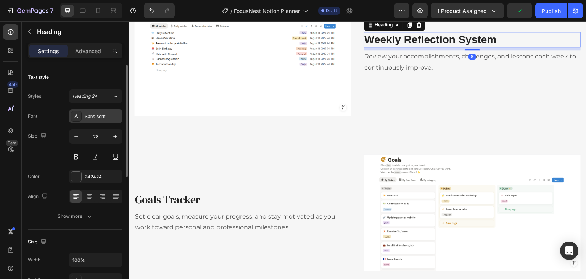
click at [101, 113] on div "Sans-serif" at bounding box center [103, 116] width 36 height 7
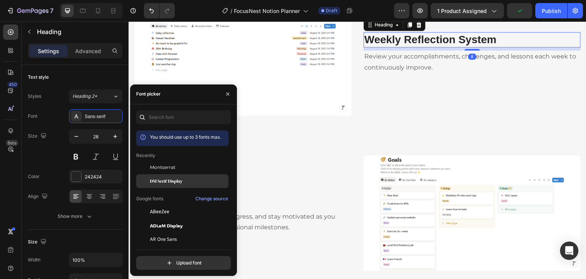
click at [158, 182] on span "DM Serif Display" at bounding box center [166, 181] width 32 height 7
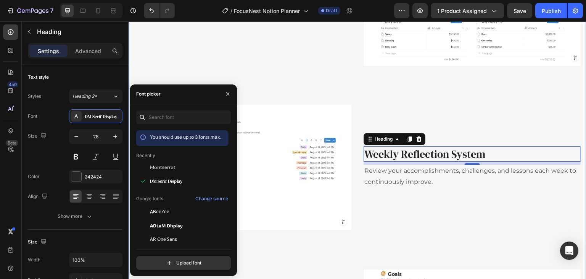
scroll to position [1407, 0]
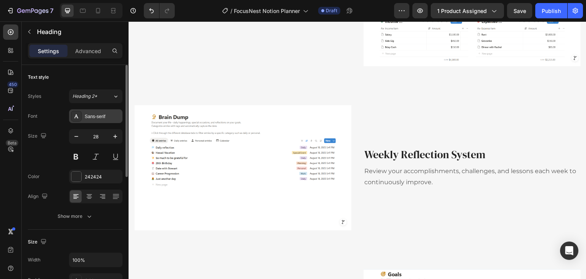
click at [95, 115] on div "Sans-serif" at bounding box center [103, 116] width 36 height 7
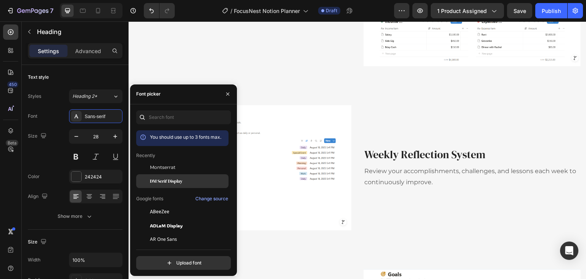
click at [154, 181] on span "DM Serif Display" at bounding box center [166, 181] width 32 height 7
click at [270, 24] on p "Stay on top of your finances with a simple budgeting tool that tracks expenses,…" at bounding box center [243, 13] width 216 height 22
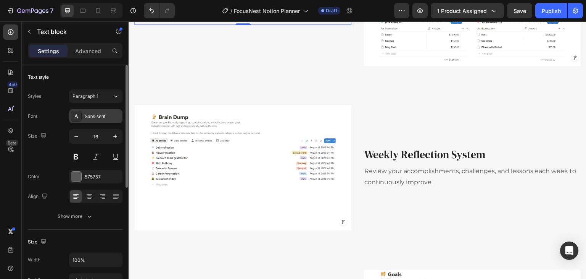
click at [93, 113] on div "Sans-serif" at bounding box center [103, 116] width 36 height 7
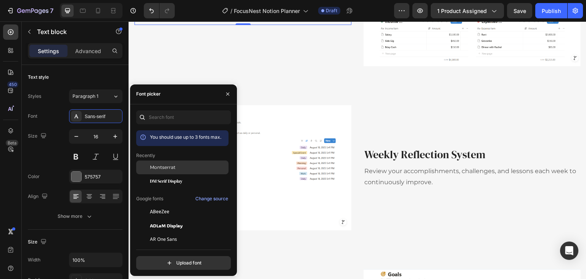
click at [169, 167] on span "Montserrat" at bounding box center [163, 167] width 26 height 7
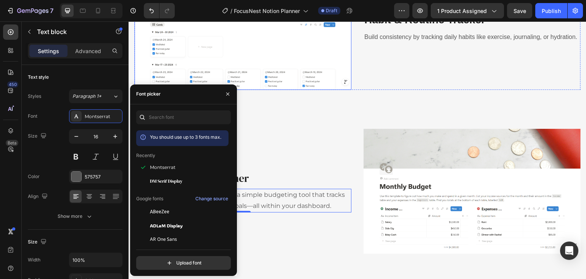
scroll to position [1216, 0]
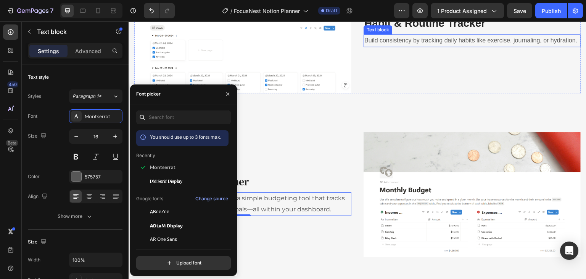
click at [407, 46] on p "Build consistency by tracking daily habits like exercise, journaling, or hydrat…" at bounding box center [473, 40] width 216 height 11
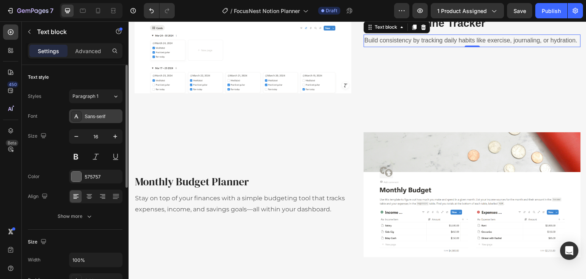
click at [81, 118] on div at bounding box center [76, 116] width 11 height 11
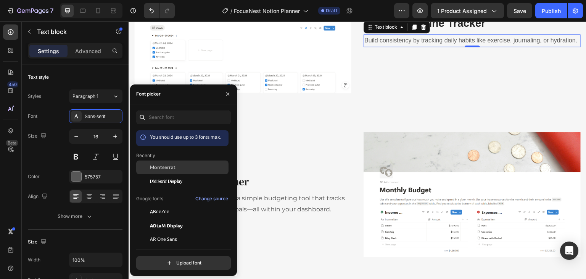
click at [168, 167] on span "Montserrat" at bounding box center [163, 167] width 26 height 7
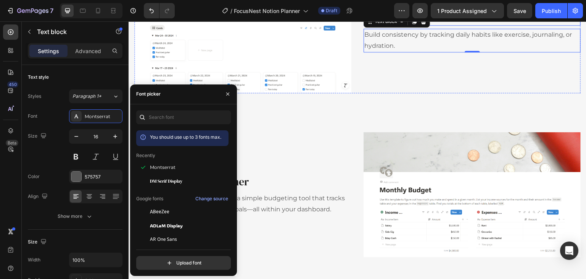
click at [458, 26] on h3 "Habit & Routine Tracker" at bounding box center [472, 17] width 217 height 15
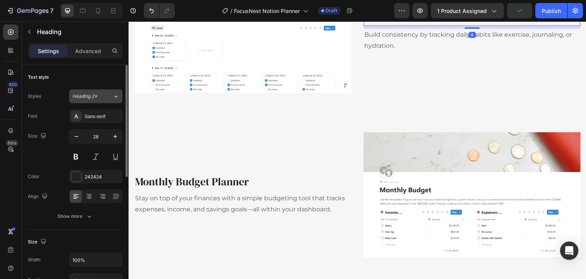
click at [86, 99] on span "Heading 2*" at bounding box center [85, 96] width 25 height 7
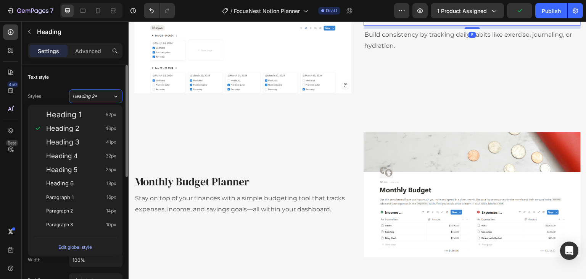
click at [89, 73] on div "Text style" at bounding box center [75, 77] width 95 height 12
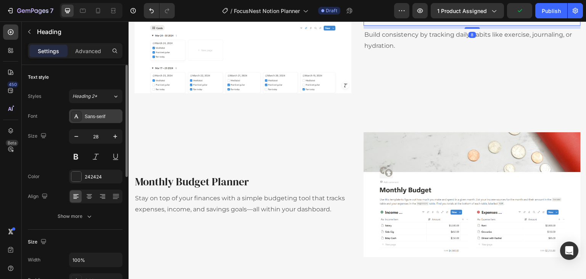
click at [96, 113] on div "Sans-serif" at bounding box center [103, 116] width 36 height 7
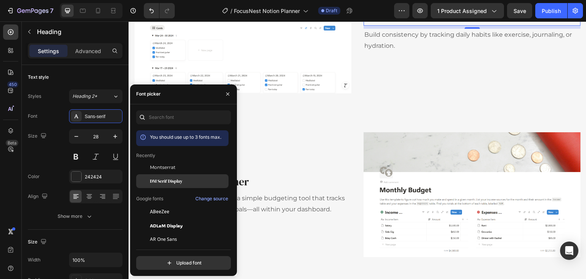
click at [157, 178] on span "DM Serif Display" at bounding box center [166, 181] width 32 height 7
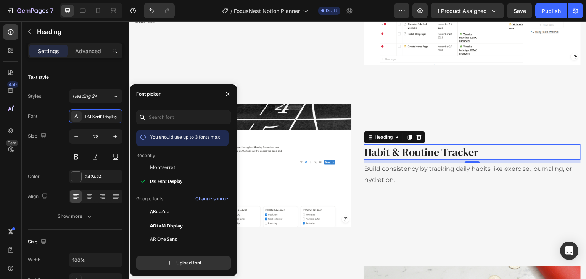
scroll to position [1063, 0]
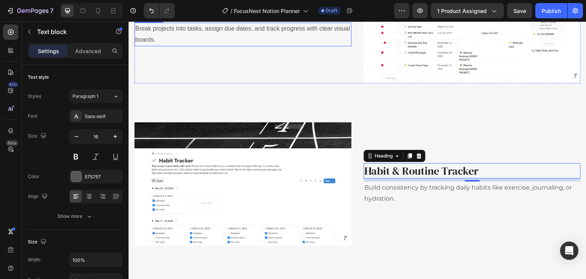
click at [300, 45] on p "Break projects into tasks, assign due dates, and track progress with clear visu…" at bounding box center [243, 34] width 216 height 22
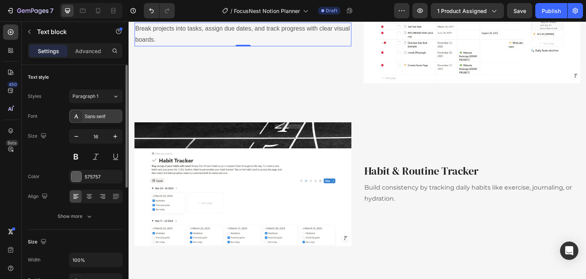
click at [90, 115] on div "Sans-serif" at bounding box center [103, 116] width 36 height 7
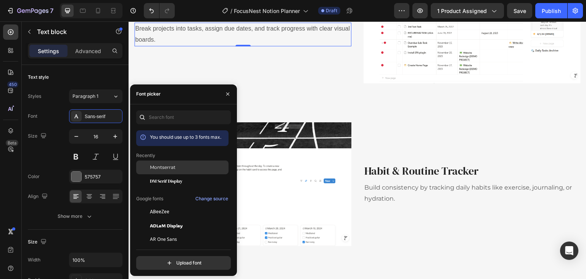
click at [154, 170] on span "Montserrat" at bounding box center [163, 167] width 26 height 7
click at [255, 19] on h3 "Task Manager Dashboard" at bounding box center [242, 11] width 217 height 15
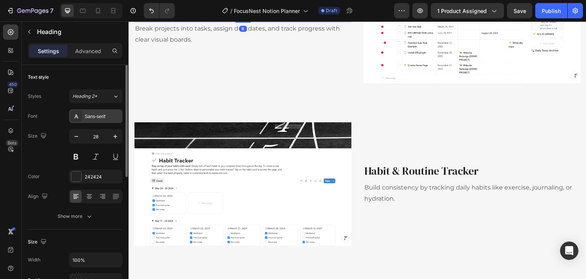
click at [100, 115] on div "Sans-serif" at bounding box center [103, 116] width 36 height 7
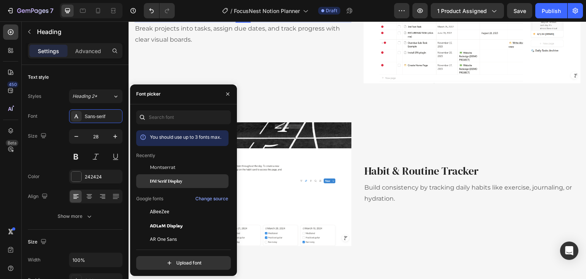
click at [166, 178] on span "DM Serif Display" at bounding box center [166, 181] width 32 height 7
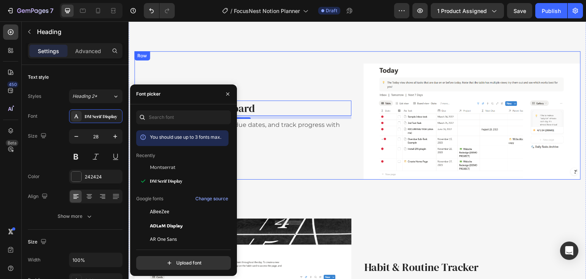
scroll to position [911, 0]
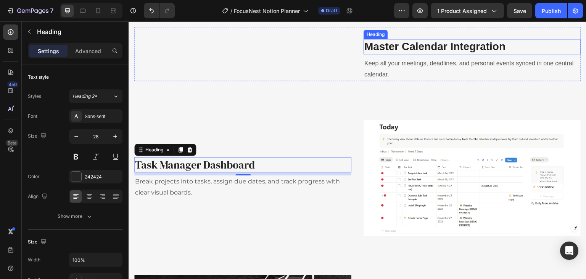
click at [390, 80] on h3 "Master Calendar Integration" at bounding box center [472, 83] width 217 height 15
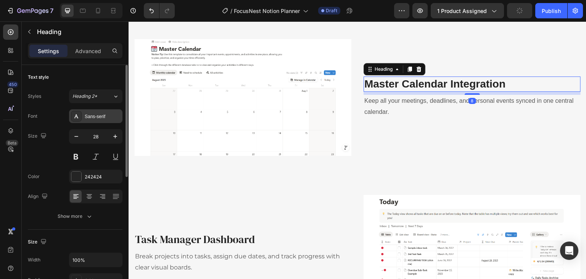
click at [86, 113] on div "Sans-serif" at bounding box center [103, 116] width 36 height 7
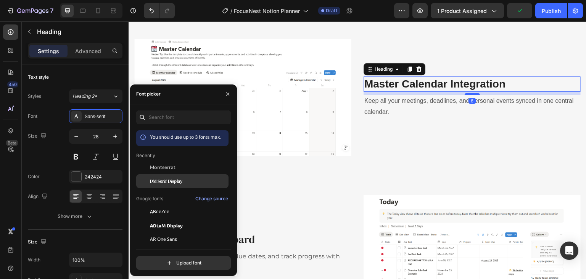
click at [157, 178] on span "DM Serif Display" at bounding box center [166, 181] width 32 height 7
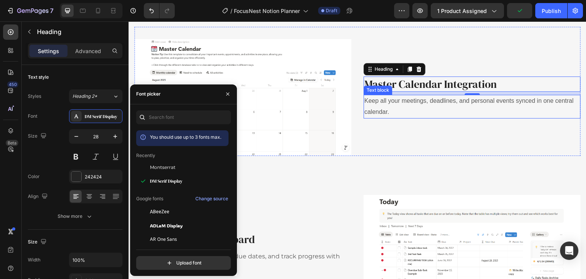
click at [378, 101] on p "Keep all your meetings, deadlines, and personal events synced in one central ca…" at bounding box center [473, 106] width 216 height 22
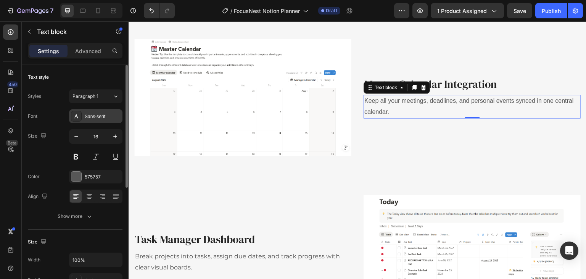
click at [93, 118] on div "Sans-serif" at bounding box center [103, 116] width 36 height 7
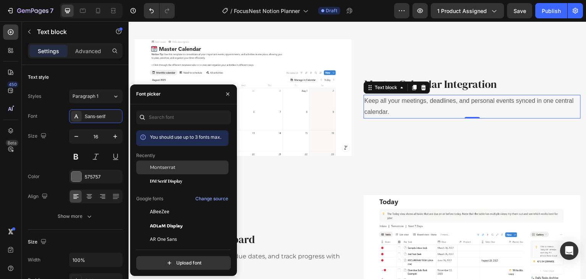
click at [165, 167] on span "Montserrat" at bounding box center [163, 167] width 26 height 7
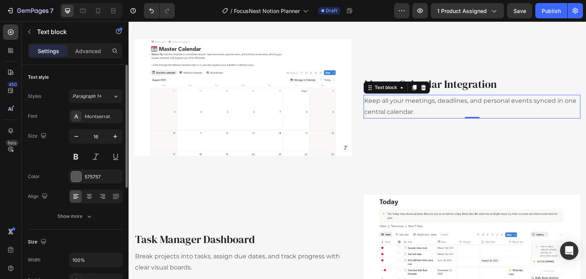
click at [108, 78] on div "Text style" at bounding box center [75, 77] width 95 height 12
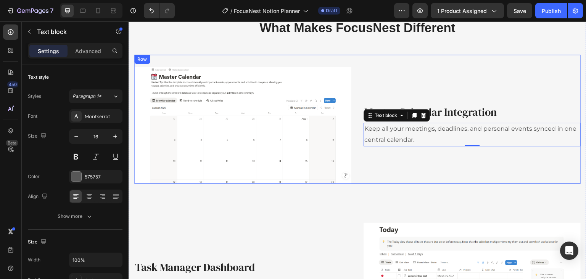
scroll to position [834, 0]
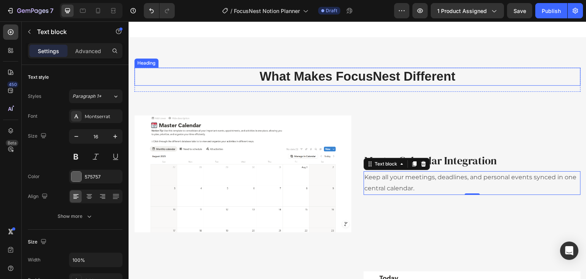
click at [339, 72] on h2 "What Makes FocusNest Different" at bounding box center [357, 77] width 447 height 18
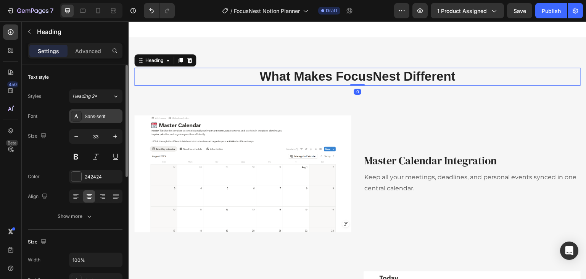
click at [100, 116] on div "Sans-serif" at bounding box center [103, 116] width 36 height 7
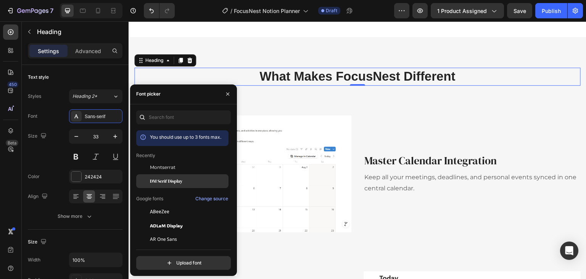
click at [171, 178] on span "DM Serif Display" at bounding box center [166, 181] width 32 height 7
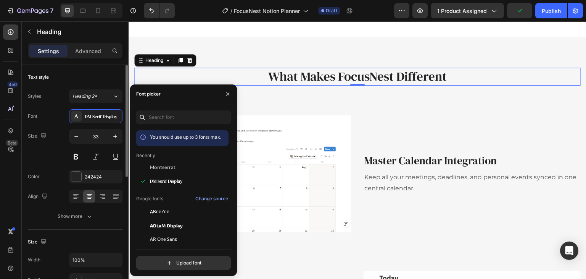
click at [117, 73] on div "Text style" at bounding box center [75, 77] width 95 height 12
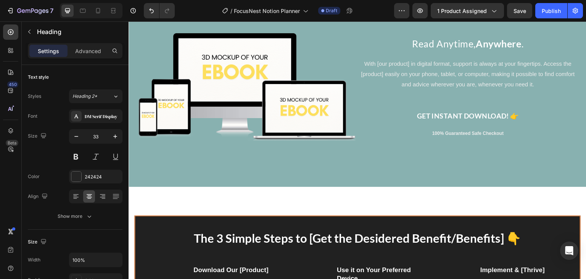
scroll to position [2056, 0]
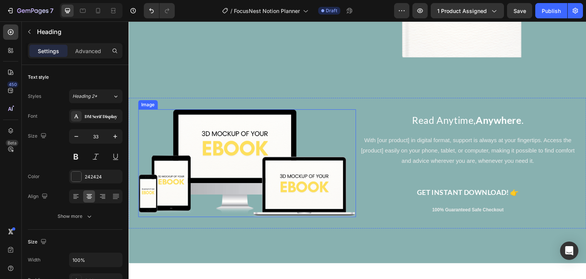
click at [167, 135] on img at bounding box center [247, 163] width 218 height 108
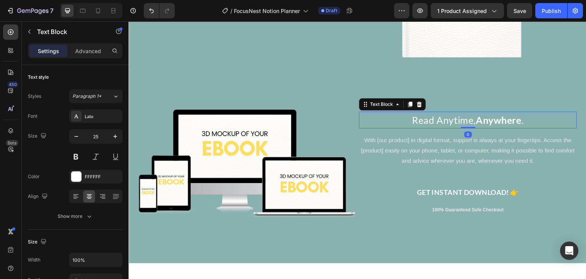
click at [462, 114] on p "Read Anytime, Anywhere ." at bounding box center [468, 119] width 216 height 15
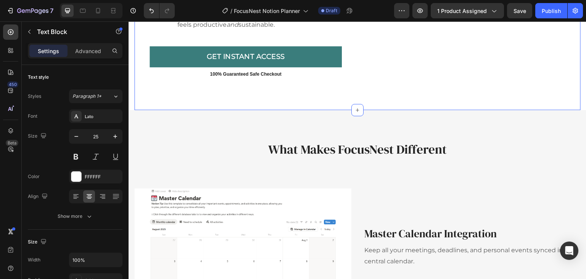
scroll to position [761, 0]
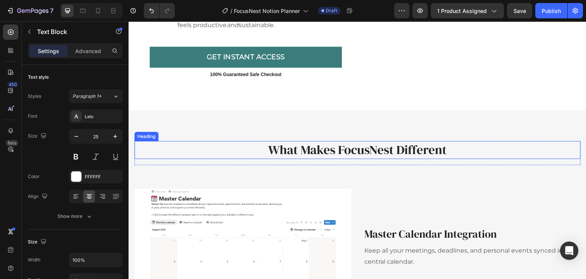
click at [329, 147] on h2 "What Makes FocusNest Different" at bounding box center [357, 150] width 447 height 18
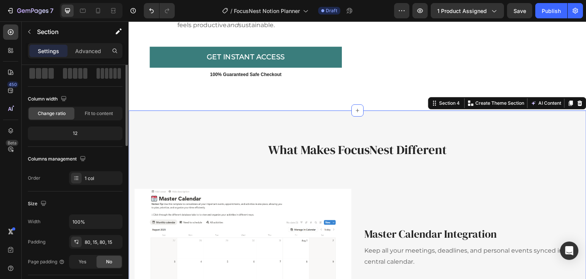
scroll to position [0, 0]
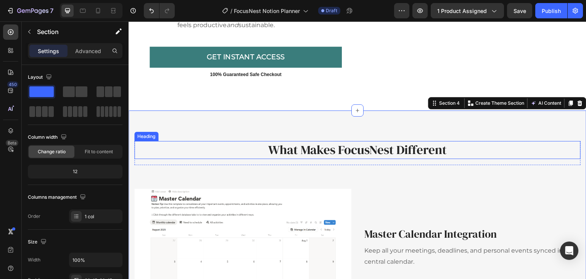
click at [349, 153] on h2 "What Makes FocusNest Different" at bounding box center [357, 150] width 447 height 18
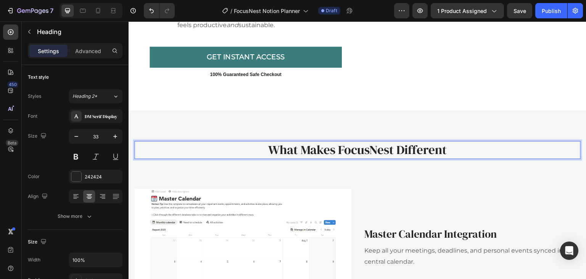
click at [417, 153] on h2 "What Makes FocusNest Different" at bounding box center [357, 150] width 447 height 18
click at [442, 151] on p "What Makes FocusNest Different" at bounding box center [357, 150] width 445 height 16
click at [446, 152] on p "What Makes FocusNest Different" at bounding box center [357, 150] width 445 height 16
click at [356, 152] on p "What Makes FocusNest?" at bounding box center [357, 150] width 445 height 16
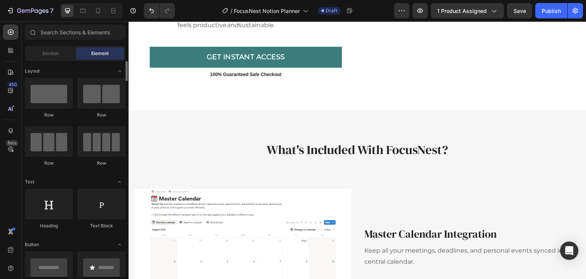
click at [57, 56] on span "Section" at bounding box center [50, 53] width 16 height 7
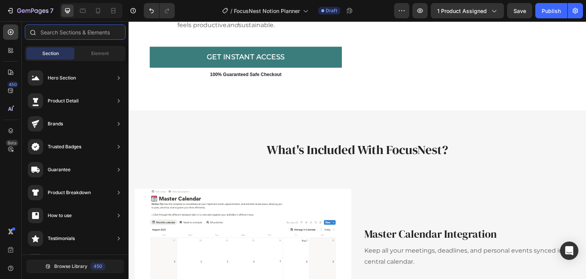
click at [82, 32] on input "text" at bounding box center [75, 31] width 101 height 15
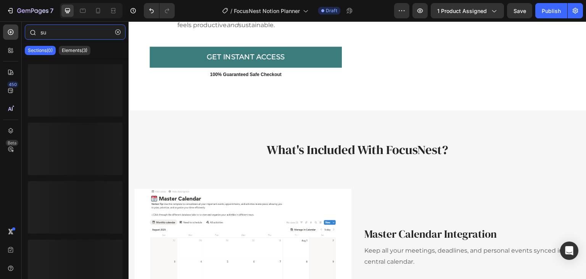
type input "s"
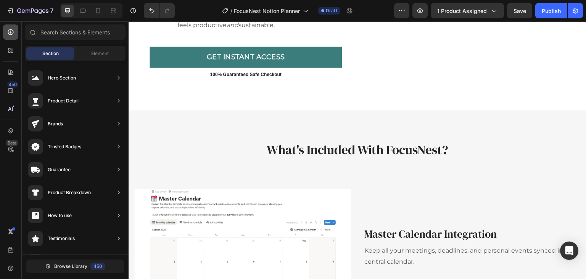
click at [10, 35] on icon at bounding box center [11, 32] width 8 height 8
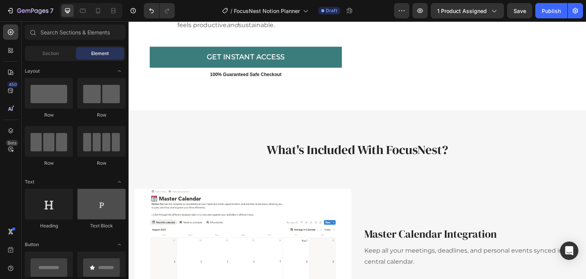
click at [98, 212] on div at bounding box center [102, 204] width 48 height 31
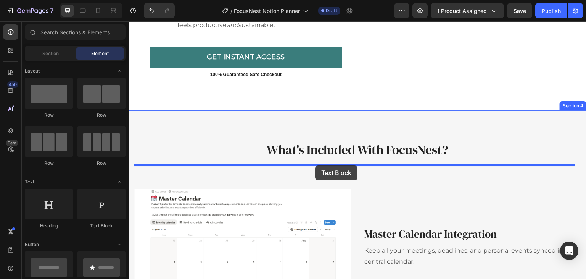
drag, startPoint x: 226, startPoint y: 233, endPoint x: 315, endPoint y: 165, distance: 112.3
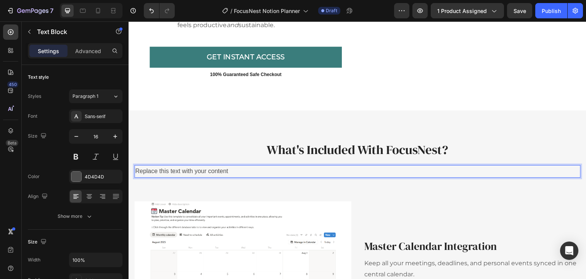
click at [224, 171] on div "Replace this text with your content" at bounding box center [357, 171] width 447 height 13
drag, startPoint x: 236, startPoint y: 170, endPoint x: 139, endPoint y: 168, distance: 97.4
click at [139, 168] on p "Replace this text with your content" at bounding box center [357, 171] width 445 height 11
click at [191, 171] on p "Let's break down teh key features that make" at bounding box center [357, 171] width 445 height 11
drag, startPoint x: 255, startPoint y: 170, endPoint x: 135, endPoint y: 172, distance: 119.5
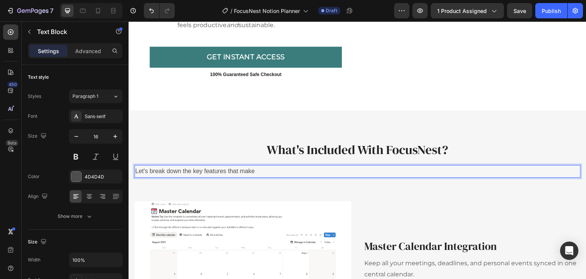
click at [135, 172] on p "Let's break down the key features that make" at bounding box center [357, 171] width 445 height 11
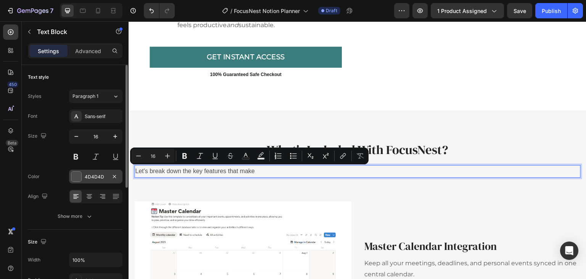
click at [93, 177] on div "4D4D4D" at bounding box center [96, 176] width 22 height 7
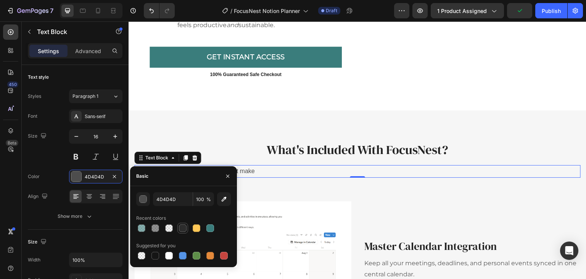
click at [183, 232] on div at bounding box center [182, 227] width 9 height 9
type input "2C2C2C"
click at [94, 112] on div "Sans-serif" at bounding box center [95, 116] width 53 height 14
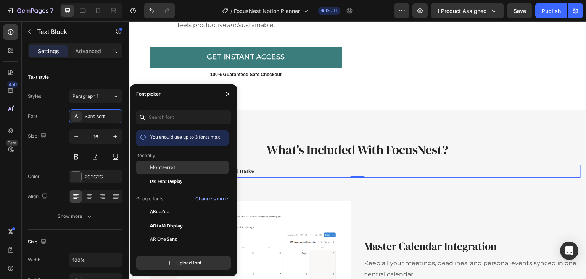
click at [165, 165] on span "Montserrat" at bounding box center [163, 167] width 26 height 7
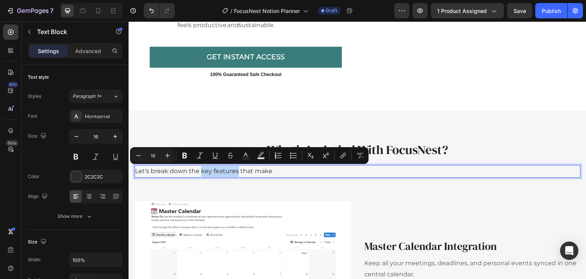
drag, startPoint x: 237, startPoint y: 170, endPoint x: 200, endPoint y: 170, distance: 36.7
click at [200, 170] on p "Let's break down the key features that make" at bounding box center [357, 171] width 445 height 11
click at [77, 155] on button at bounding box center [76, 157] width 14 height 14
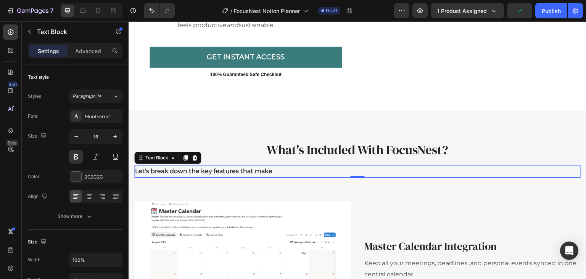
click at [252, 171] on p "Let's break down the key features that make" at bounding box center [357, 171] width 445 height 11
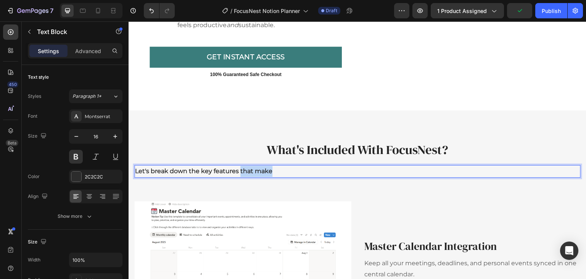
drag, startPoint x: 270, startPoint y: 171, endPoint x: 239, endPoint y: 171, distance: 30.9
click at [239, 171] on p "Let's break down the key features that make" at bounding box center [357, 171] width 445 height 11
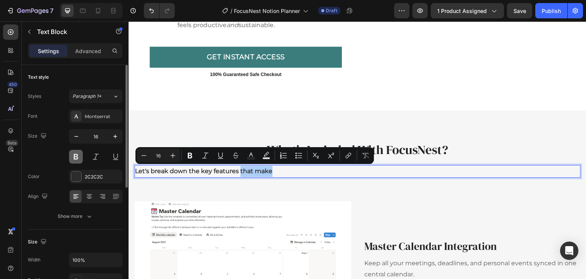
click at [79, 158] on button at bounding box center [76, 157] width 14 height 14
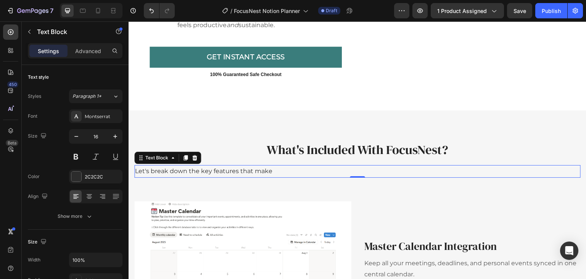
click at [270, 170] on p "Let's break down the key features that make" at bounding box center [357, 171] width 445 height 11
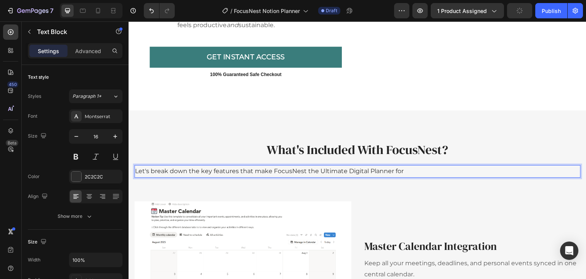
click at [322, 170] on p "Let's break down the key features that make FocusNest the Ultimate Digital Plan…" at bounding box center [357, 171] width 445 height 11
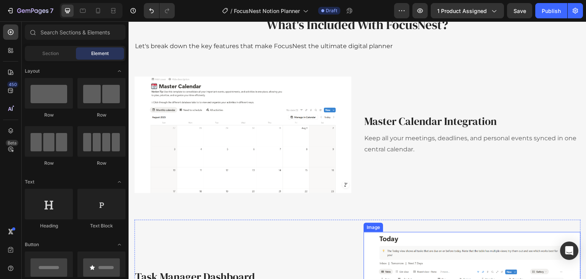
scroll to position [833, 0]
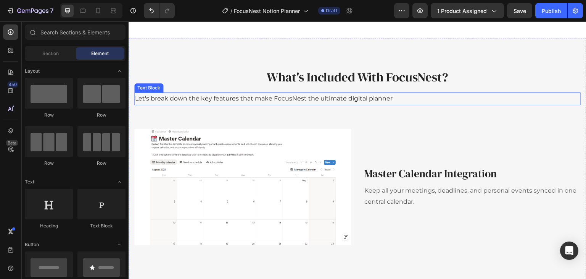
click at [231, 95] on p "Let's break down the key features that make FocusNest the ultimate digital plan…" at bounding box center [357, 98] width 445 height 11
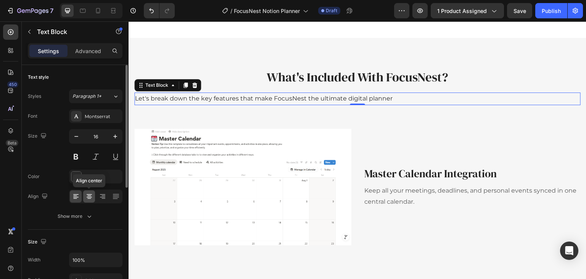
click at [86, 197] on icon at bounding box center [90, 196] width 8 height 8
click at [76, 155] on button at bounding box center [76, 157] width 14 height 14
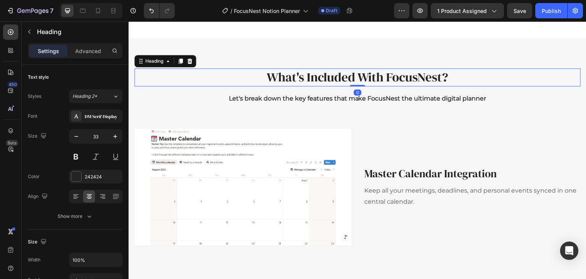
click at [374, 80] on p "What's Included With FocusNest?" at bounding box center [357, 77] width 445 height 16
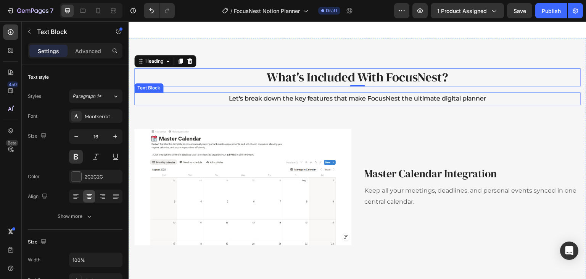
click at [472, 99] on p "Let's break down the key features that make FocusNest the ultimate digital plan…" at bounding box center [357, 98] width 445 height 11
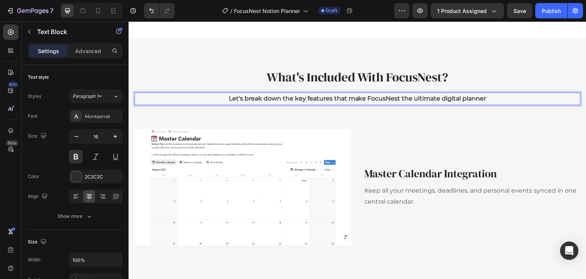
click at [483, 100] on p "Let's break down the key features that make FocusNest the ultimate digital plan…" at bounding box center [357, 98] width 445 height 11
click at [101, 75] on div "Text style" at bounding box center [75, 77] width 95 height 12
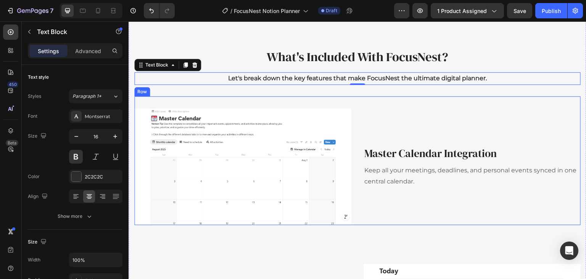
scroll to position [872, 0]
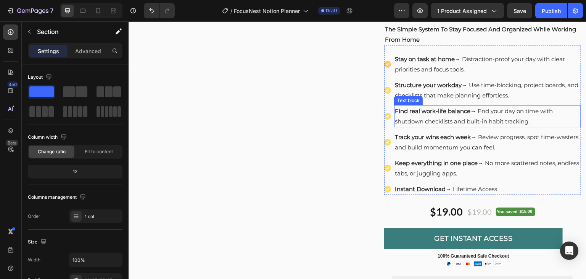
scroll to position [115, 0]
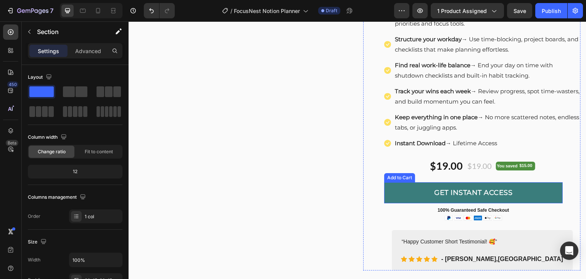
click at [389, 192] on button "GET INSTANT ACCESS" at bounding box center [473, 192] width 179 height 21
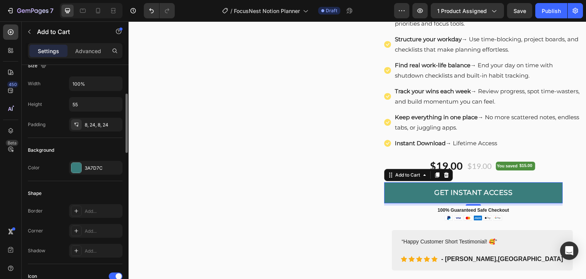
scroll to position [153, 0]
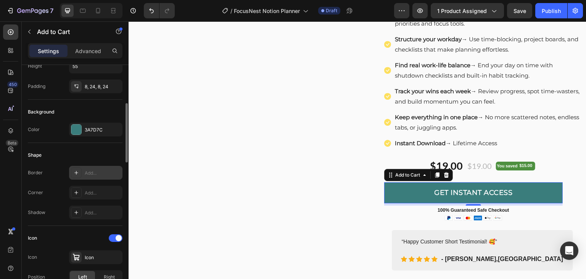
click at [77, 171] on icon at bounding box center [76, 173] width 4 height 4
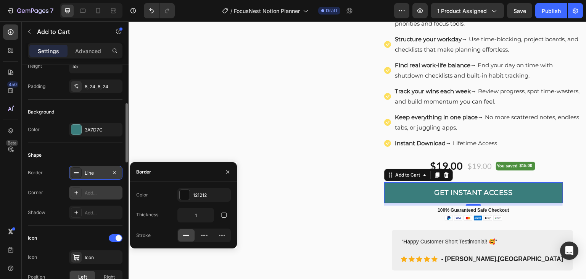
click at [74, 190] on icon at bounding box center [76, 192] width 6 height 6
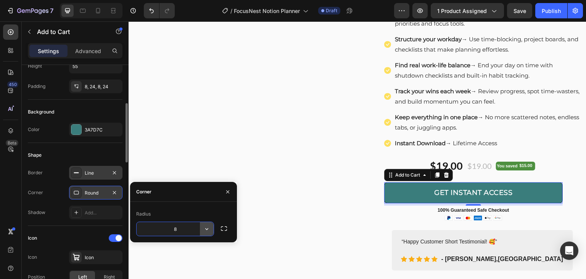
click at [207, 229] on icon "button" at bounding box center [207, 229] width 8 height 8
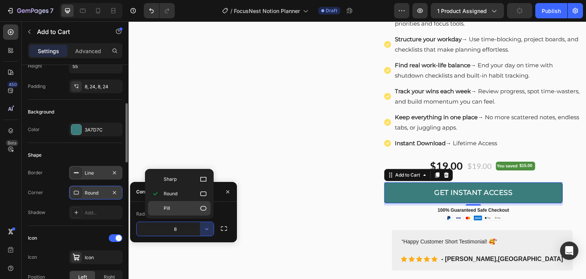
click at [179, 205] on p "Pill" at bounding box center [186, 208] width 44 height 8
type input "9999"
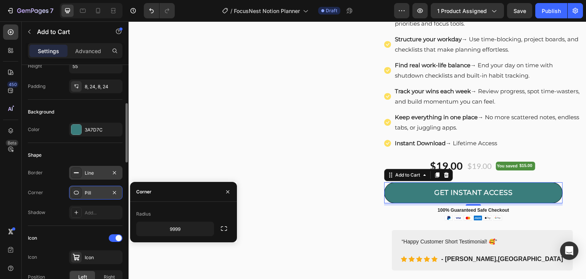
click at [100, 154] on div "Shape" at bounding box center [75, 155] width 95 height 12
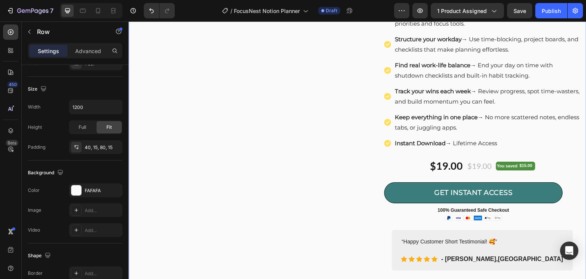
click at [132, 213] on div "Image Image PDF Guide Heading for all devices Text block Row Image Lifetime Acc…" at bounding box center [358, 111] width 458 height 378
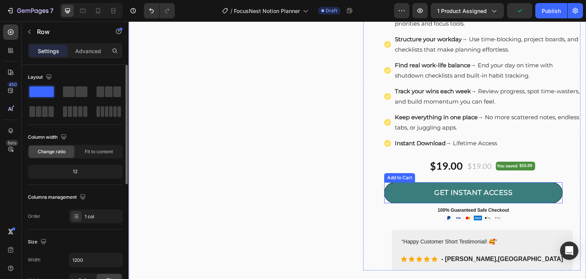
click at [401, 191] on button "GET INSTANT ACCESS" at bounding box center [473, 192] width 179 height 21
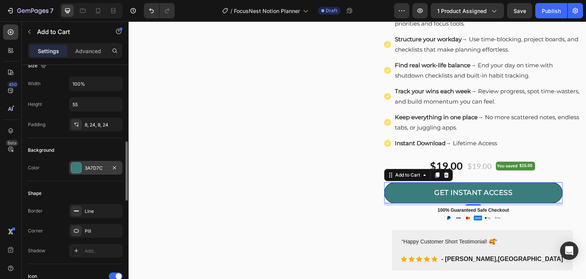
scroll to position [153, 0]
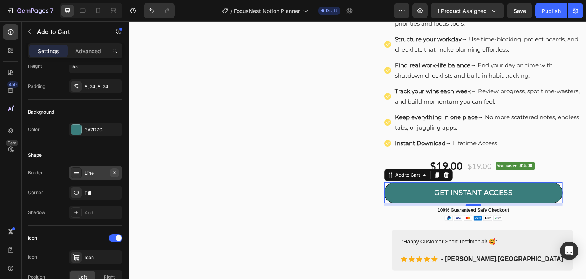
click at [116, 173] on icon "button" at bounding box center [114, 172] width 3 height 3
click at [132, 172] on div "Image Image PDF Guide Heading for all devices Text block Row Image Lifetime Acc…" at bounding box center [358, 111] width 458 height 378
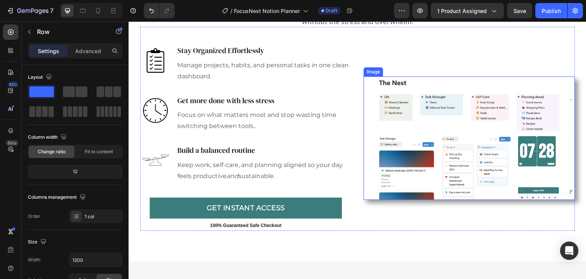
scroll to position [611, 0]
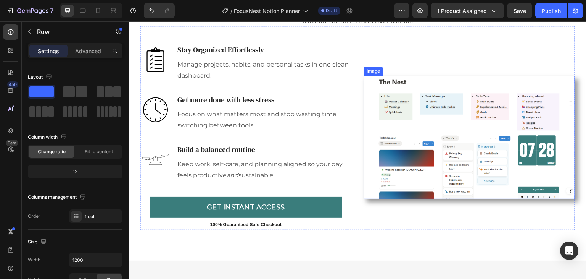
click at [423, 138] on img at bounding box center [470, 137] width 212 height 123
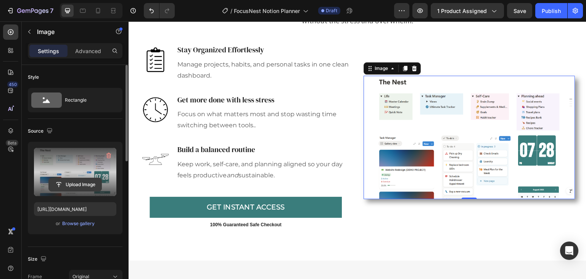
click at [69, 185] on input "file" at bounding box center [75, 184] width 53 height 13
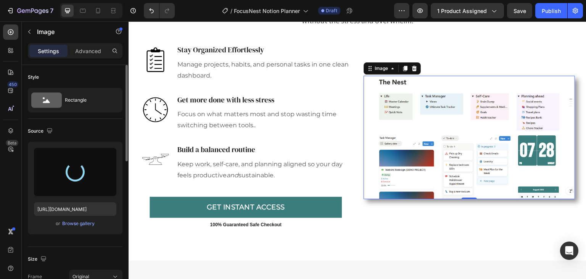
type input "https://cdn.shopify.com/s/files/1/0684/4953/4030/files/gempages_580674548962165…"
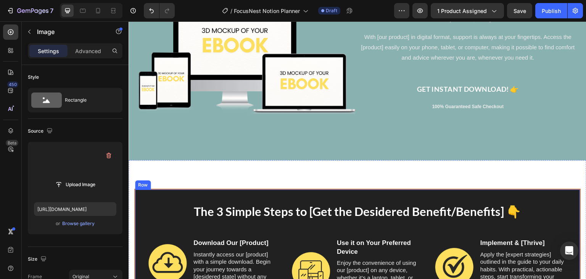
scroll to position [2253, 0]
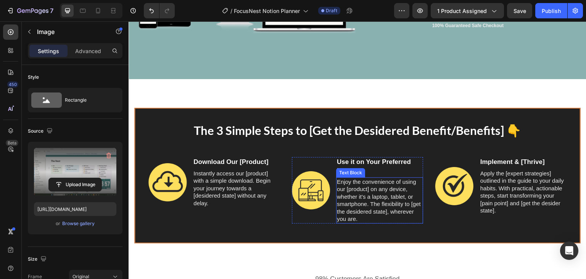
click at [358, 186] on p "Enjoy the convenience of using our [product] on any device, whether it's a lapt…" at bounding box center [380, 200] width 86 height 45
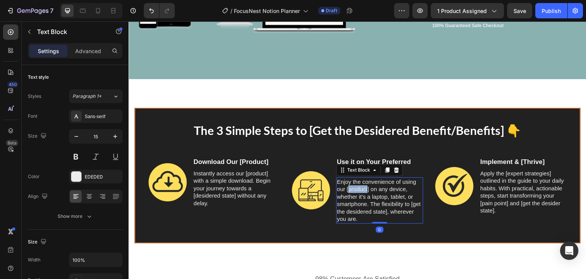
click at [358, 186] on p "Enjoy the convenience of using our [product] on any device, whether it's a lapt…" at bounding box center [380, 200] width 86 height 45
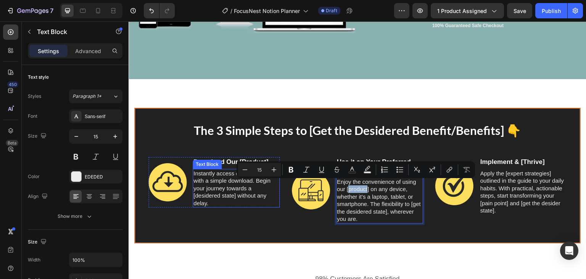
click at [224, 184] on p "Instantly access our [product] with a simple download. Begin your journey towar…" at bounding box center [237, 188] width 86 height 37
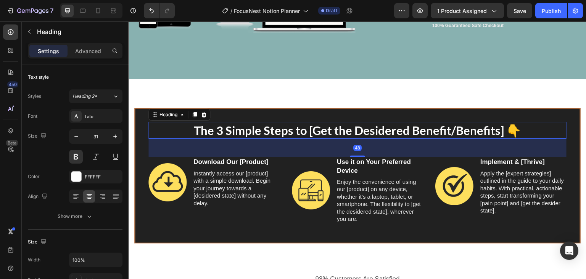
click at [346, 125] on h2 "The 3 Simple Steps to [Get the Desidered Benefit/Benefits] 👇" at bounding box center [358, 130] width 418 height 17
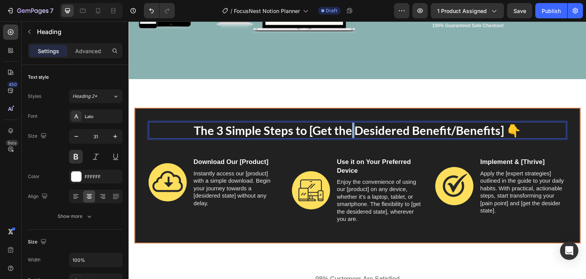
click at [346, 125] on p "The 3 Simple Steps to [Get the Desidered Benefit/Benefits] 👇" at bounding box center [357, 130] width 417 height 15
click at [344, 125] on p "The 3 Simple Steps to [Get the Desidered Benefit/Benefits] 👇" at bounding box center [357, 130] width 417 height 15
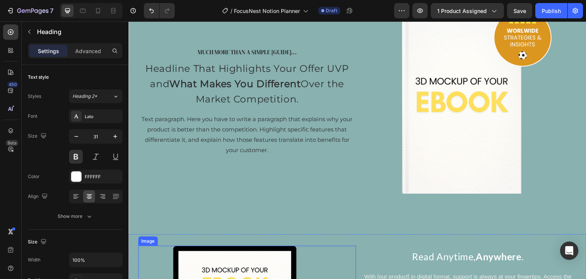
scroll to position [1871, 0]
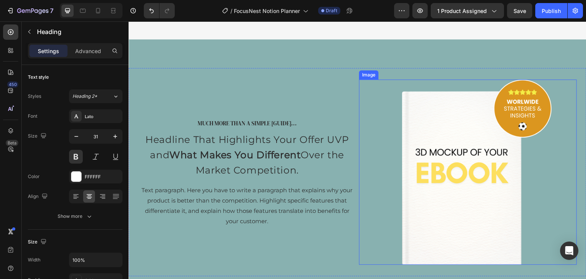
click at [441, 146] on img at bounding box center [468, 171] width 185 height 185
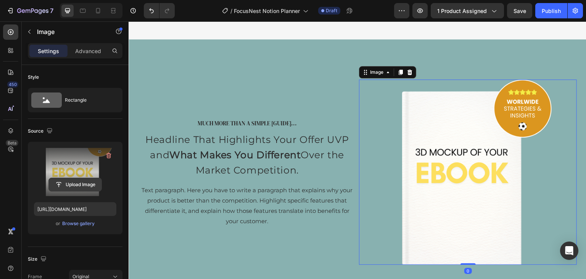
click at [69, 189] on input "file" at bounding box center [75, 184] width 53 height 13
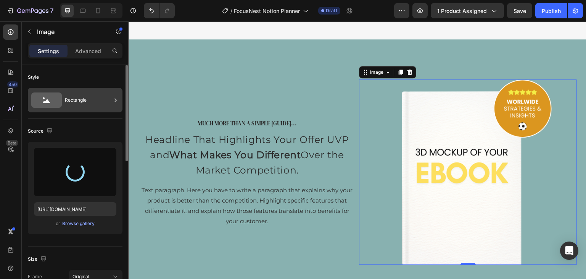
type input "https://cdn.shopify.com/s/files/1/0684/4953/4030/files/gempages_580674548962165…"
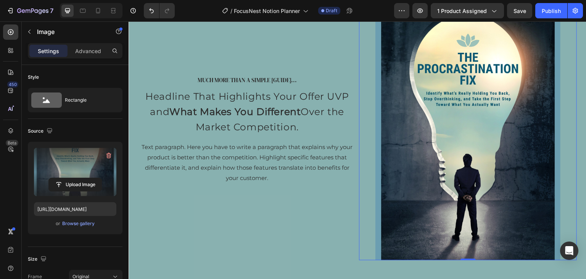
scroll to position [1947, 0]
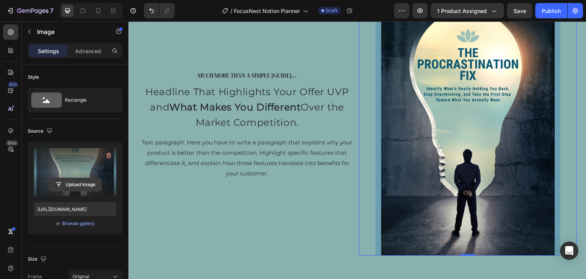
click at [74, 184] on input "file" at bounding box center [75, 184] width 53 height 13
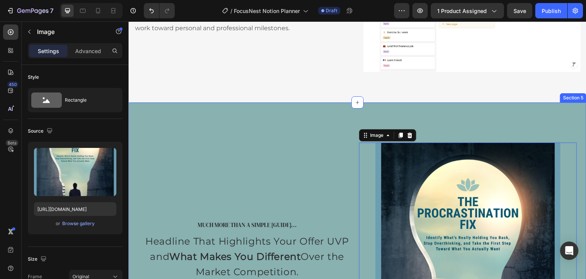
scroll to position [1794, 0]
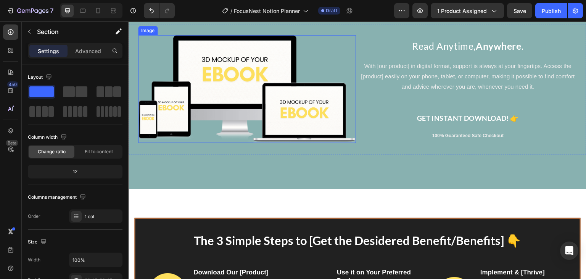
scroll to position [2176, 0]
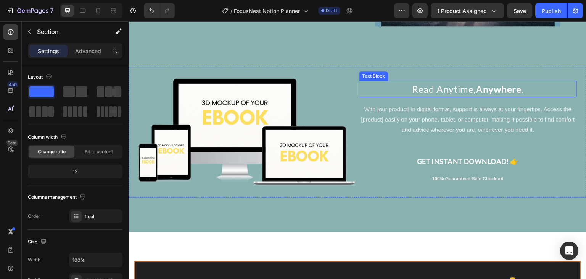
click at [453, 87] on p "Read Anytime, Anywhere ." at bounding box center [468, 88] width 216 height 15
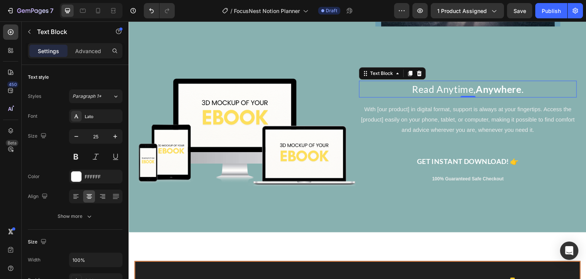
click at [453, 87] on p "Read Anytime, Anywhere ." at bounding box center [468, 88] width 216 height 15
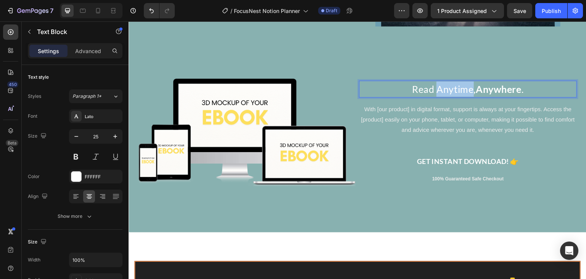
click at [453, 87] on p "Read Anytime, Anywhere ." at bounding box center [468, 88] width 216 height 15
click at [475, 82] on p "Your Life. Organized. Everywhere You Go" at bounding box center [468, 88] width 216 height 15
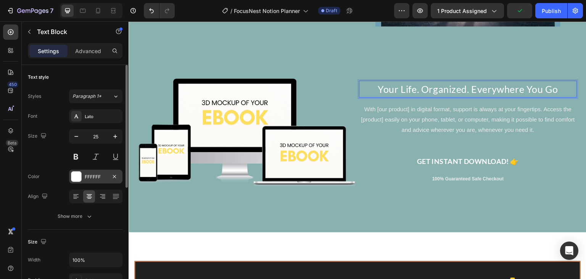
click at [93, 178] on div "FFFFFF" at bounding box center [96, 176] width 22 height 7
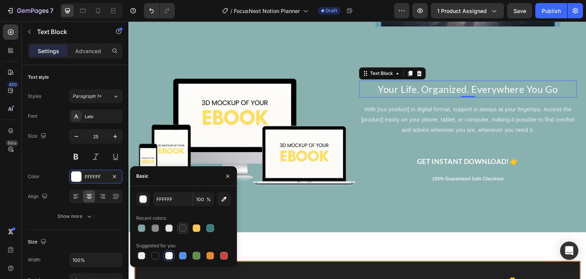
click at [180, 228] on div at bounding box center [183, 228] width 8 height 8
type input "2C2C2C"
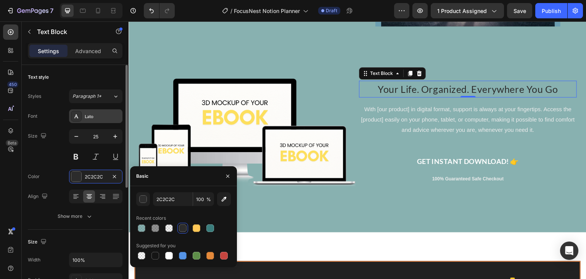
click at [89, 117] on div "Lato" at bounding box center [103, 116] width 36 height 7
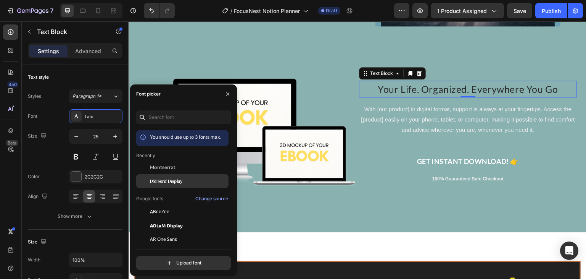
click at [162, 183] on span "DM Serif Display" at bounding box center [166, 181] width 32 height 7
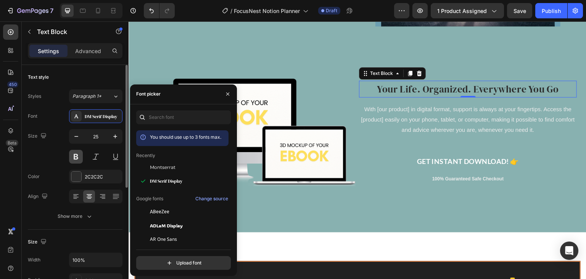
click at [75, 153] on button at bounding box center [76, 157] width 14 height 14
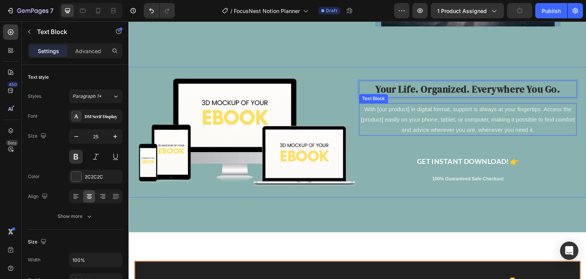
click at [466, 113] on p "With [our product] in digital format, support is always at your fingertips. Acc…" at bounding box center [468, 119] width 216 height 31
click at [475, 87] on p "Your Life. Organized. Everywhere You Go." at bounding box center [468, 88] width 216 height 15
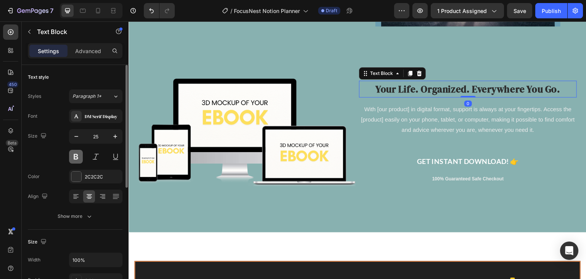
click at [74, 162] on button at bounding box center [76, 157] width 14 height 14
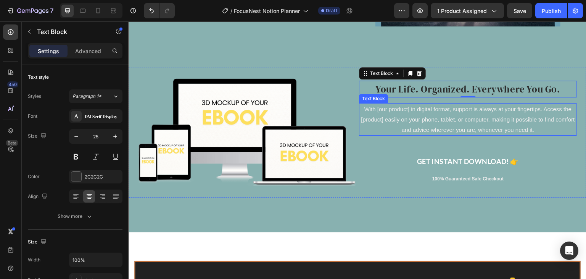
click at [460, 124] on p "With [our product] in digital format, support is always at your fingertips. Acc…" at bounding box center [468, 119] width 216 height 31
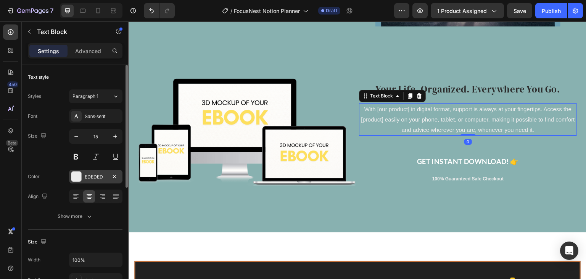
click at [78, 174] on div at bounding box center [76, 176] width 10 height 10
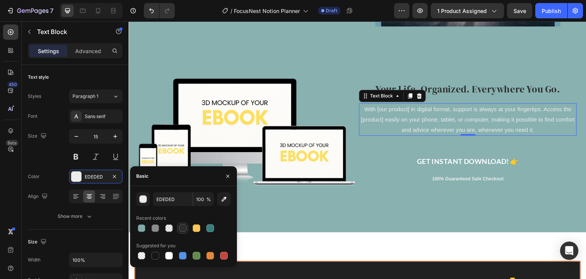
click at [183, 229] on div at bounding box center [183, 228] width 8 height 8
type input "2C2C2C"
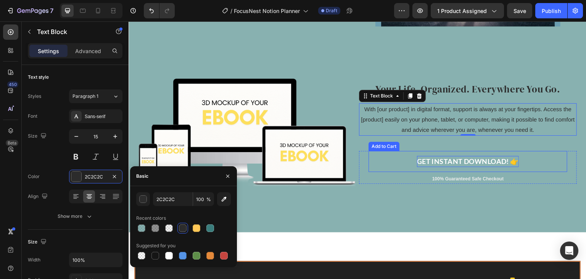
click at [445, 156] on div "GET INSTANT DOWNLOAD! 👉" at bounding box center [468, 161] width 102 height 11
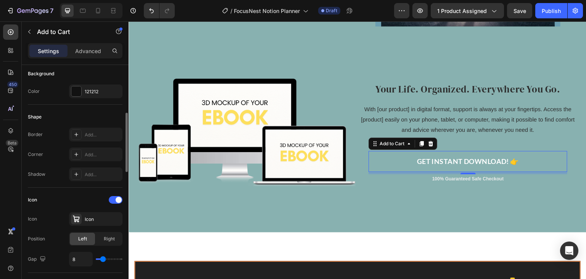
scroll to position [115, 0]
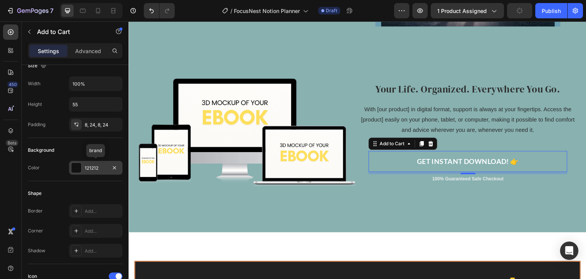
click at [79, 166] on div at bounding box center [76, 168] width 10 height 10
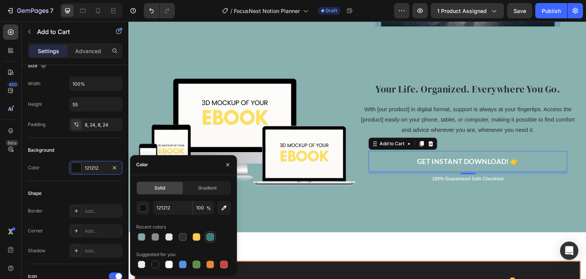
click at [209, 240] on div at bounding box center [211, 237] width 8 height 8
type input "3A7D7C"
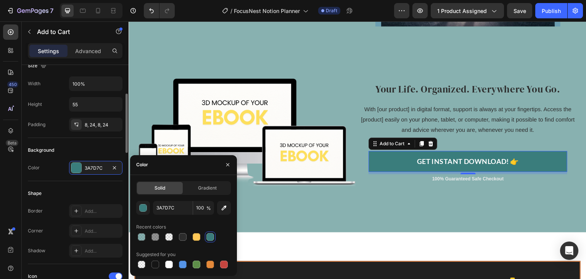
click at [115, 149] on div "Background" at bounding box center [75, 150] width 95 height 12
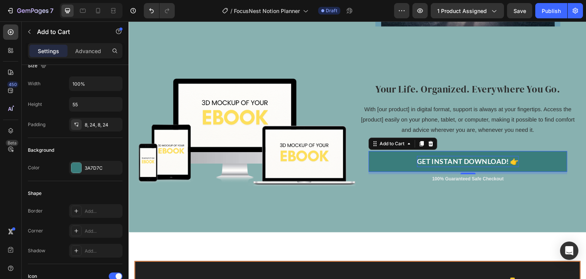
click at [459, 159] on div "GET INSTANT DOWNLOAD! 👉" at bounding box center [468, 161] width 102 height 11
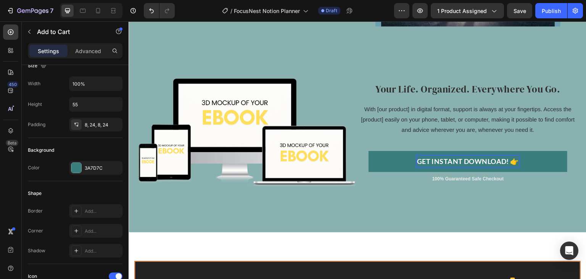
click at [514, 160] on p "GET INSTANT DOWNLOAD! 👉" at bounding box center [468, 161] width 102 height 11
click at [466, 156] on p "GET INSTANT DOWNLOAD" at bounding box center [468, 161] width 90 height 11
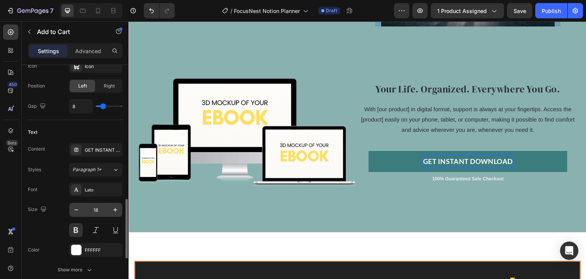
scroll to position [382, 0]
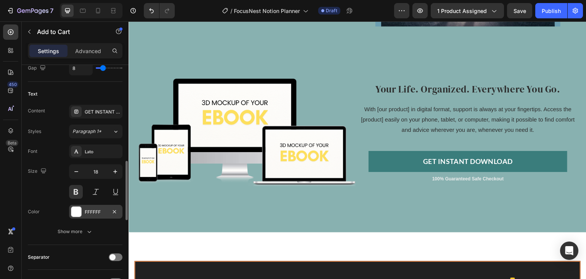
click at [85, 212] on div "FFFFFF" at bounding box center [96, 211] width 22 height 7
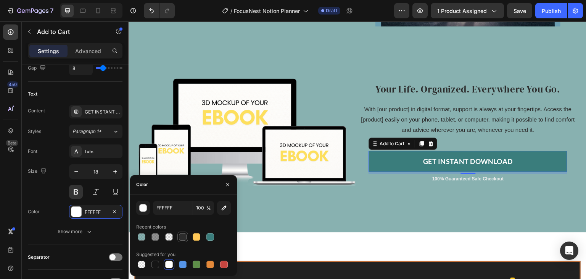
click at [183, 237] on div at bounding box center [183, 237] width 8 height 8
type input "2C2C2C"
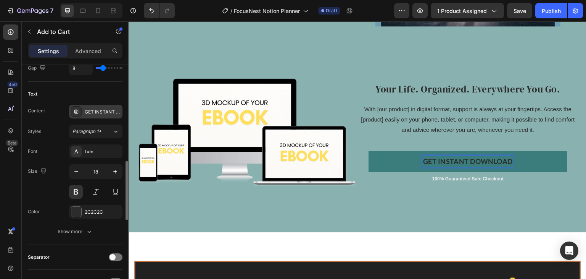
click at [94, 110] on div "GET INSTANT DOWNLOAD" at bounding box center [103, 111] width 36 height 7
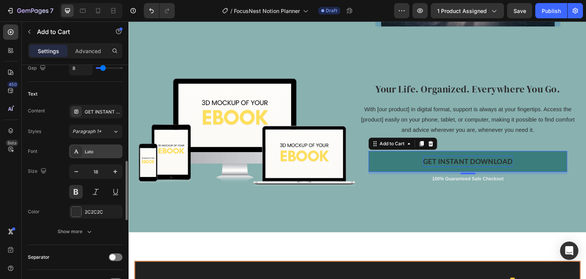
click at [87, 151] on div "Lato" at bounding box center [103, 151] width 36 height 7
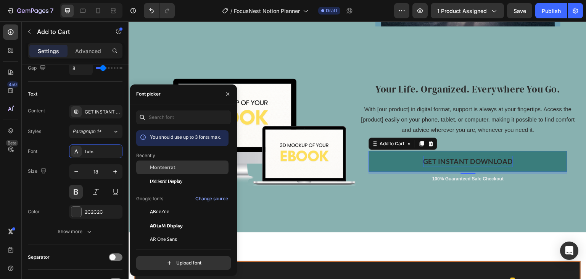
click at [158, 166] on span "Montserrat" at bounding box center [163, 167] width 26 height 7
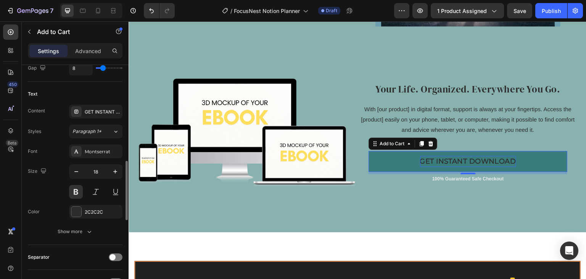
click at [50, 184] on div "Size 18" at bounding box center [75, 181] width 95 height 34
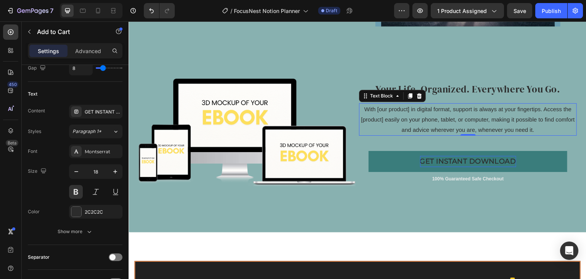
click at [451, 109] on p "With [our product] in digital format, support is always at your fingertips. Acc…" at bounding box center [468, 119] width 216 height 31
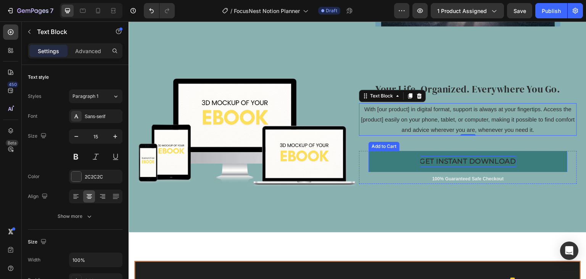
click at [398, 155] on button "GET INSTANT DOWNLOAD" at bounding box center [468, 161] width 199 height 21
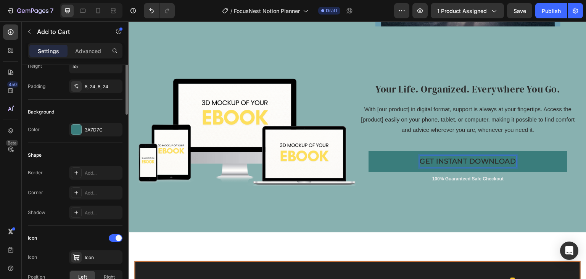
scroll to position [115, 0]
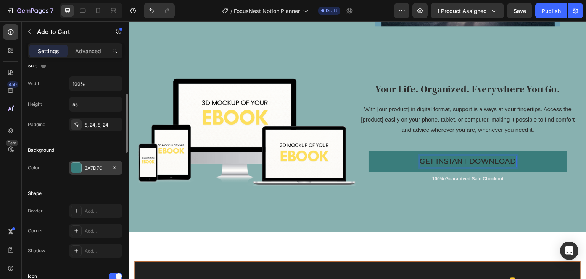
click at [93, 168] on div "3A7D7C" at bounding box center [96, 168] width 22 height 7
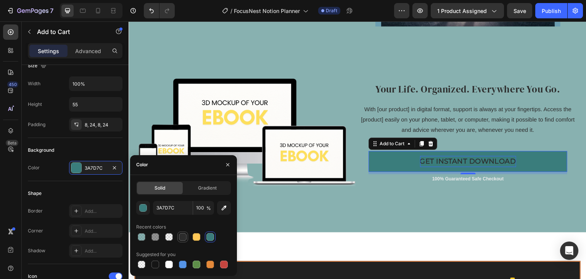
click at [185, 237] on div at bounding box center [183, 237] width 8 height 8
type input "2C2C2C"
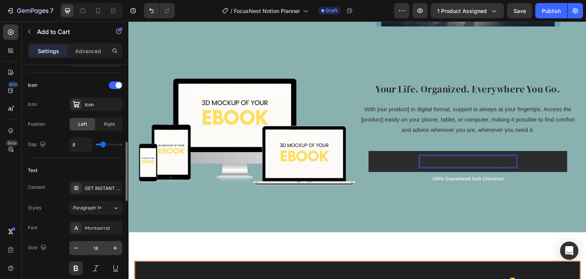
scroll to position [344, 0]
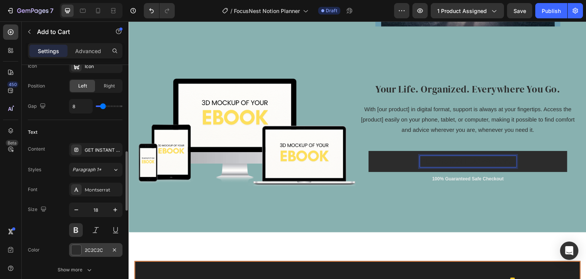
click at [91, 250] on div "2C2C2C" at bounding box center [96, 250] width 22 height 7
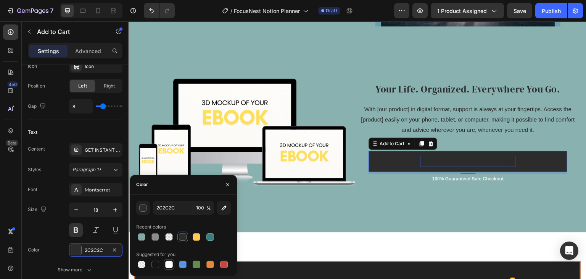
click at [165, 265] on div at bounding box center [169, 264] width 9 height 9
type input "FFFFFF"
click at [555, 133] on div "Your Life. Organized. Everywhere You Go. Text Block With [our product] in digit…" at bounding box center [468, 132] width 218 height 108
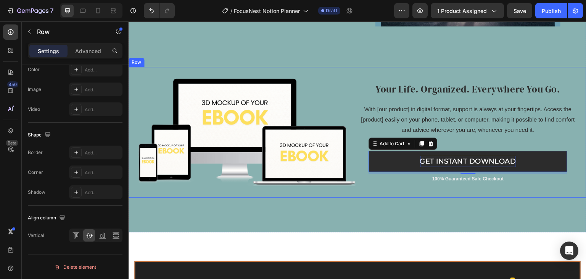
scroll to position [0, 0]
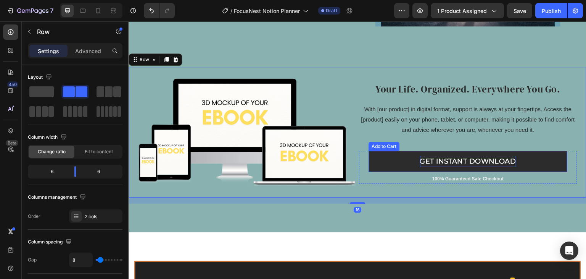
click at [398, 162] on button "GET INSTANT DOWNLOAD" at bounding box center [468, 161] width 199 height 21
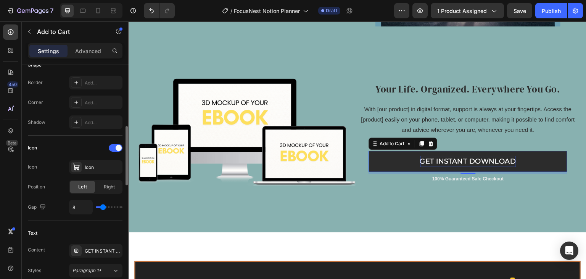
scroll to position [166, 0]
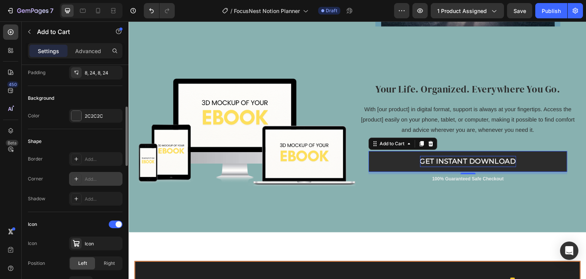
click at [72, 178] on div at bounding box center [76, 178] width 11 height 11
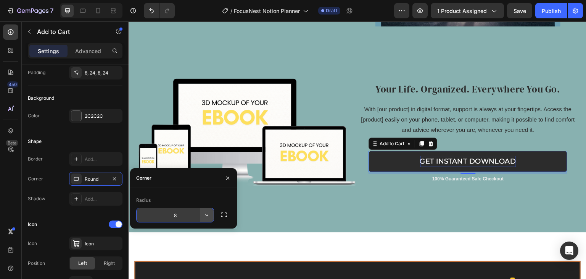
click at [203, 216] on icon "button" at bounding box center [207, 215] width 8 height 8
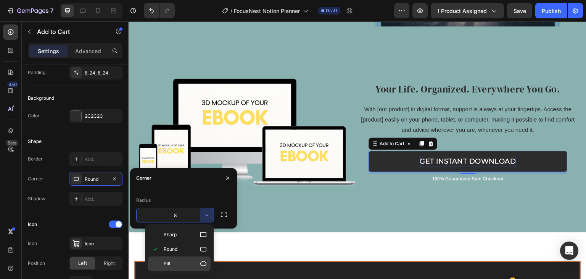
click at [178, 257] on div "Pill" at bounding box center [179, 263] width 63 height 15
type input "9999"
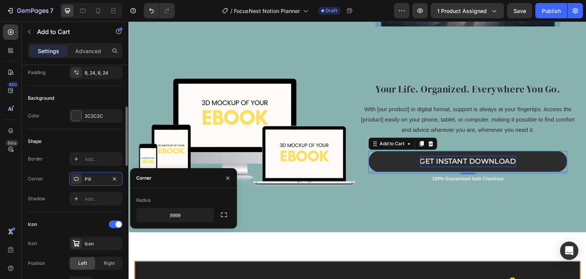
click at [121, 136] on div "Shape" at bounding box center [75, 141] width 95 height 12
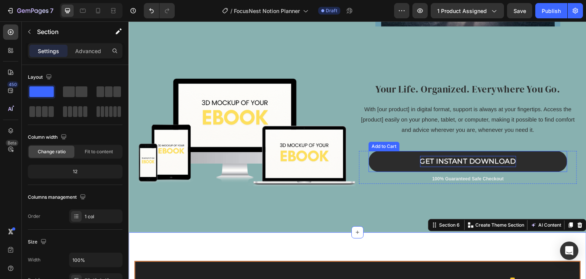
scroll to position [2138, 0]
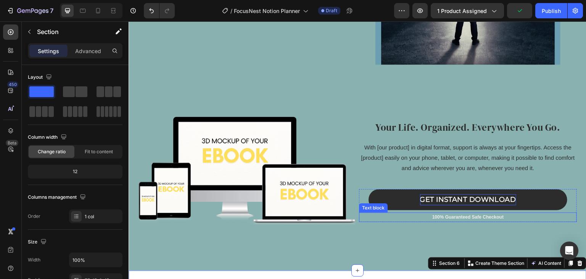
click at [463, 213] on p "100% Guaranteed Safe Checkout" at bounding box center [468, 217] width 216 height 8
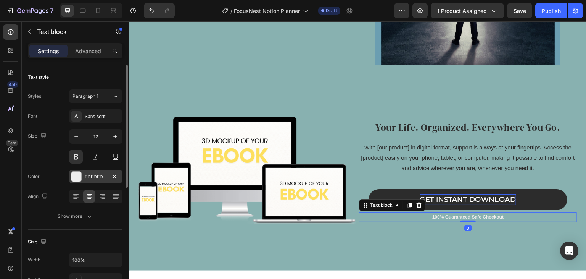
click at [92, 180] on div "EDEDED" at bounding box center [95, 177] width 53 height 14
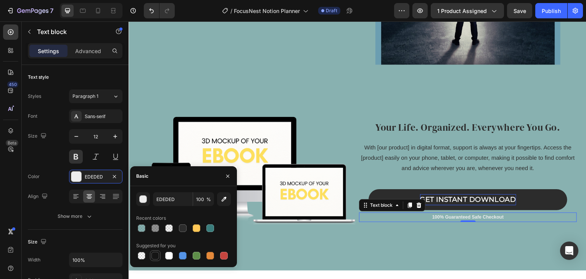
click at [154, 255] on div at bounding box center [156, 256] width 8 height 8
type input "151515"
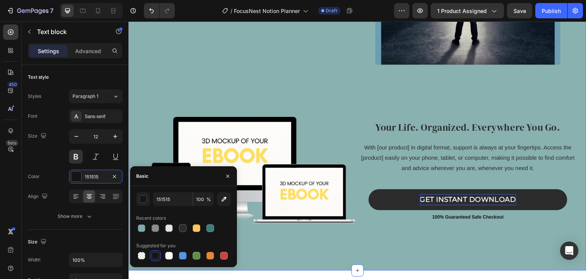
click at [501, 240] on div "MUCH MORE THAN A SIMPLE [GUIDE]... Text Block Headline That Highlights Your Off…" at bounding box center [358, 17] width 458 height 508
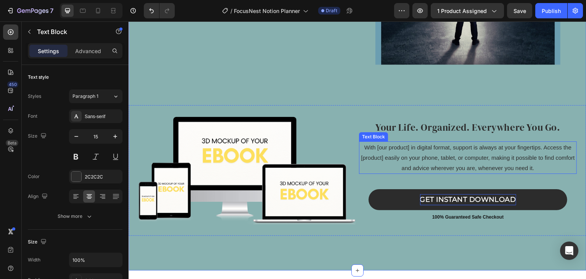
click at [428, 150] on p "With [our product] in digital format, support is always at your fingertips. Acc…" at bounding box center [468, 157] width 216 height 31
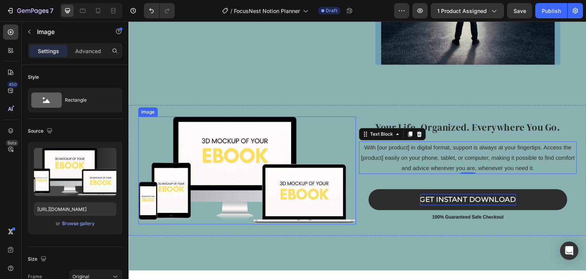
click at [263, 146] on img at bounding box center [247, 170] width 218 height 108
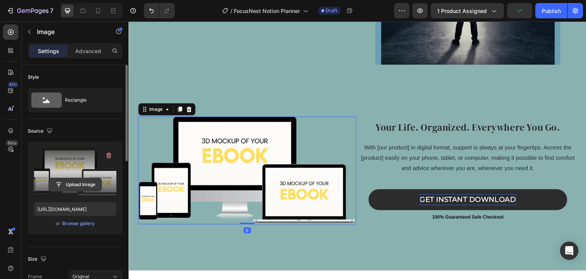
click at [69, 182] on input "file" at bounding box center [75, 184] width 53 height 13
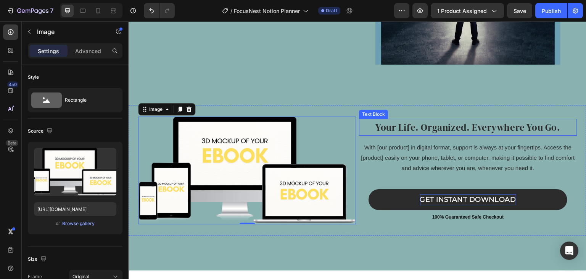
click at [462, 128] on p "Your Life. Organized. Everywhere You Go." at bounding box center [468, 127] width 216 height 15
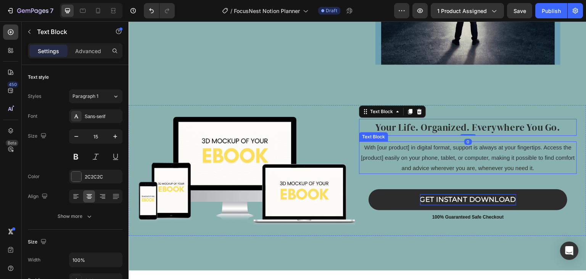
click at [463, 147] on p "With [our product] in digital format, support is always at your fingertips. Acc…" at bounding box center [468, 157] width 216 height 31
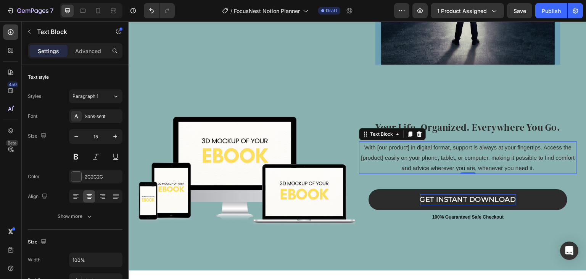
click at [540, 142] on p "With [our product] in digital format, support is always at your fingertips. Acc…" at bounding box center [468, 157] width 216 height 31
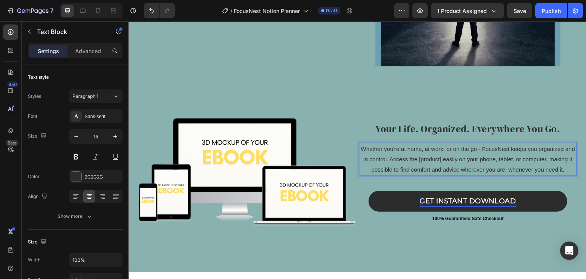
click at [455, 154] on p "Whether you're at home, at work, or on the go - FocusNest keeps you organized a…" at bounding box center [468, 159] width 216 height 31
click at [468, 174] on p "Whether you're at home, at work, or on the go - FocusNest keeps you organized a…" at bounding box center [468, 159] width 216 height 31
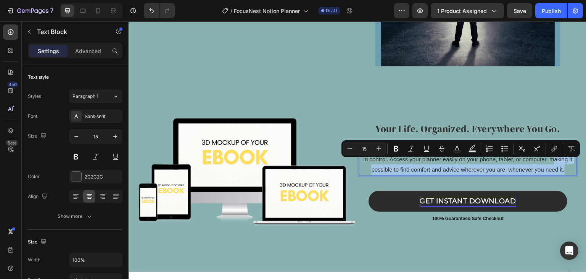
drag, startPoint x: 468, startPoint y: 174, endPoint x: 360, endPoint y: 161, distance: 108.8
click at [360, 161] on p "Whether you're at home, at work, or on the go - FocusNest keeps you organized a…" at bounding box center [468, 159] width 216 height 31
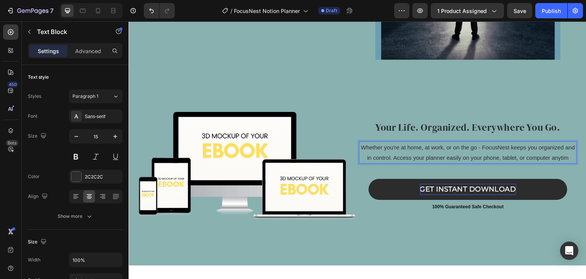
scroll to position [2138, 0]
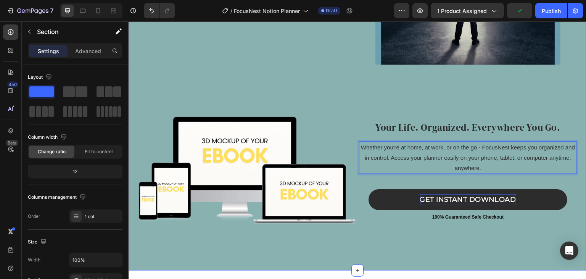
click at [519, 245] on div "MUCH MORE THAN A SIMPLE [GUIDE]... Text Block Headline That Highlights Your Off…" at bounding box center [358, 17] width 458 height 508
click at [495, 163] on p "Whether you're at home, at work, or on the go - FocusNest keeps you organized a…" at bounding box center [468, 157] width 216 height 31
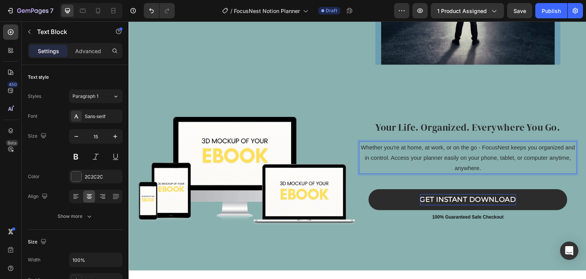
scroll to position [2137, 0]
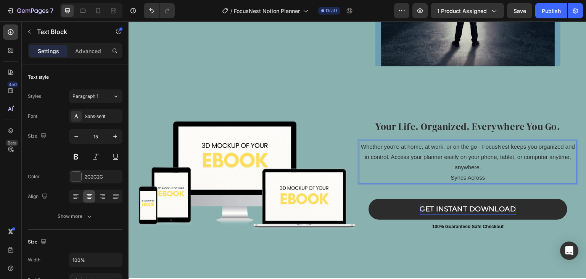
click at [446, 173] on p "Syncs Across" at bounding box center [468, 177] width 216 height 10
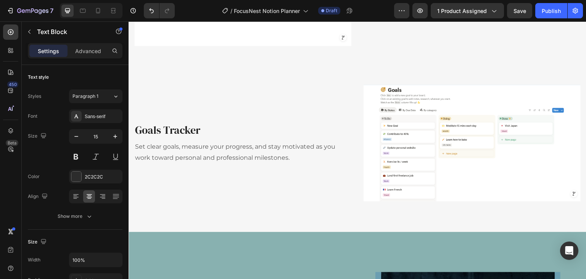
scroll to position [1831, 0]
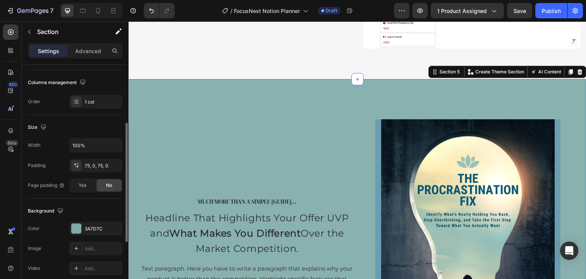
scroll to position [153, 0]
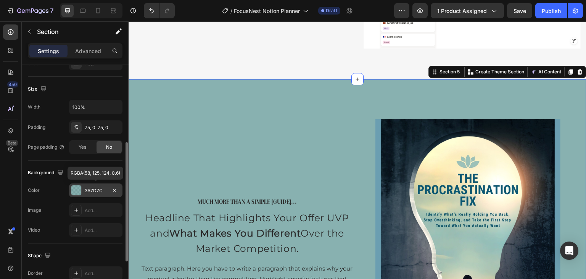
click at [87, 188] on div "3A7D7C" at bounding box center [96, 190] width 22 height 7
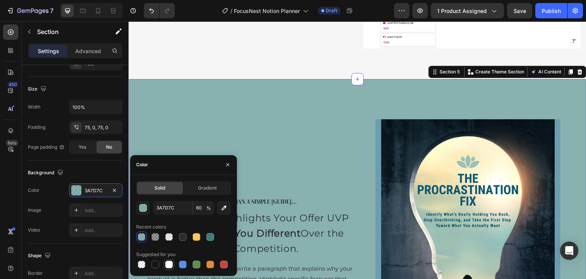
click at [166, 263] on div at bounding box center [169, 264] width 8 height 8
type input "FFFFFF"
type input "100"
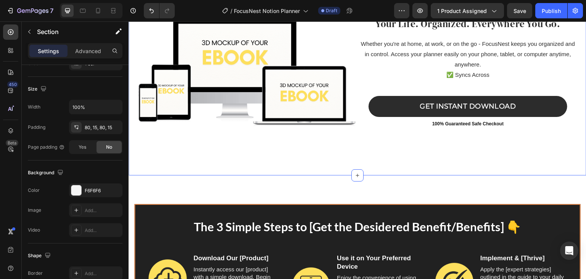
scroll to position [2175, 0]
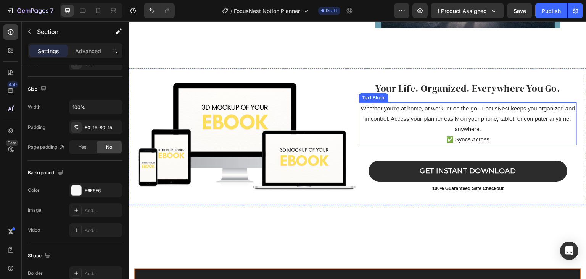
click at [488, 136] on p "✅ Syncs Across" at bounding box center [468, 139] width 216 height 10
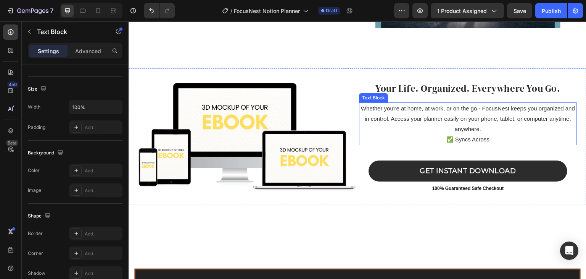
scroll to position [0, 0]
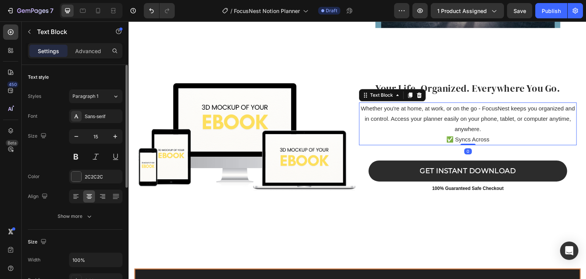
click at [487, 136] on p "✅ Syncs Across" at bounding box center [468, 139] width 216 height 10
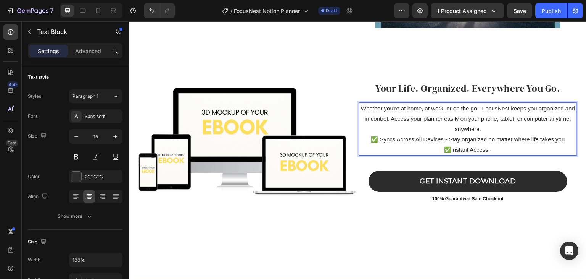
click at [440, 135] on p "✅ Syncs Across All Devices - Stay organized no matter where life takes you" at bounding box center [468, 139] width 216 height 10
drag, startPoint x: 439, startPoint y: 135, endPoint x: 377, endPoint y: 135, distance: 62.2
click at [377, 135] on p "✅ Syncs Across All Devices - Stay organized no matter where life takes you" at bounding box center [468, 139] width 216 height 10
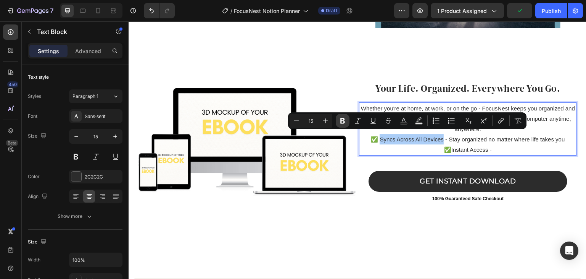
click at [346, 123] on icon "Editor contextual toolbar" at bounding box center [343, 121] width 8 height 8
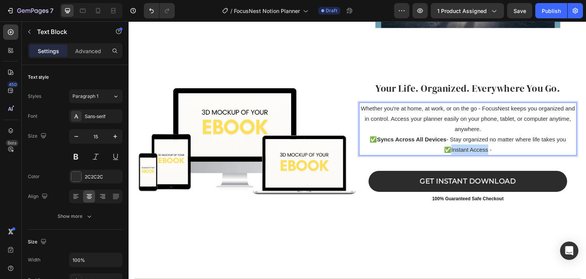
drag, startPoint x: 483, startPoint y: 146, endPoint x: 447, endPoint y: 145, distance: 35.5
click at [447, 145] on p "✅Instant Access -" at bounding box center [468, 149] width 216 height 10
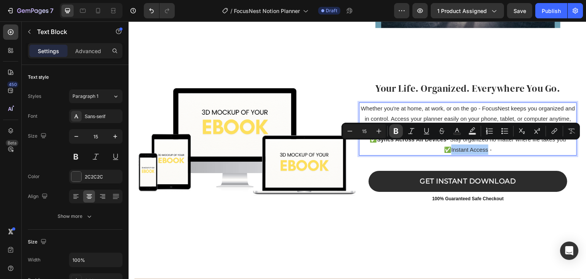
click at [397, 131] on icon "Editor contextual toolbar" at bounding box center [396, 131] width 5 height 6
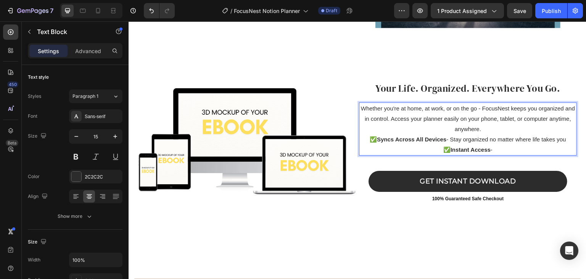
click at [490, 147] on p "✅ Instant Access -" at bounding box center [468, 149] width 216 height 10
click at [490, 147] on p "✅ Instant Access daolnwo - D" at bounding box center [468, 149] width 216 height 10
click at [494, 147] on p "✅ Instant Access daolnwo - D" at bounding box center [468, 149] width 216 height 10
click at [485, 146] on p "✅ Instant Access d- D" at bounding box center [468, 149] width 216 height 10
click at [493, 145] on p "✅ Instant Access - D" at bounding box center [468, 149] width 216 height 10
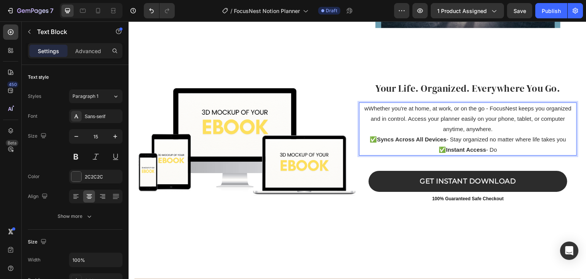
click at [366, 105] on p "wWhether you're at home, at work, or on the go - FocusNest keeps you organized …" at bounding box center [468, 118] width 216 height 31
click at [493, 144] on p "✅ Instant Access - Do" at bounding box center [468, 149] width 216 height 10
click at [482, 147] on strong "Instant Access" at bounding box center [466, 149] width 40 height 6
click at [497, 147] on p "✅ Instant Access - Do" at bounding box center [468, 149] width 216 height 10
click at [499, 145] on p "✅ Instant Access n- Dow" at bounding box center [468, 149] width 216 height 10
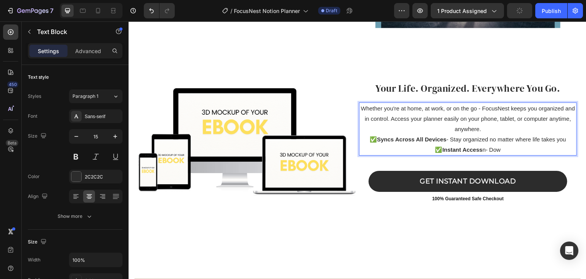
click at [484, 147] on p "✅ Instant Access n- Dow" at bounding box center [468, 149] width 216 height 10
click at [497, 147] on p "✅ Instant Access - Dow" at bounding box center [468, 149] width 216 height 10
click at [497, 147] on p "✅ Instant Access - Down" at bounding box center [468, 149] width 216 height 10
click at [497, 147] on p "✅ Instant Access - Downl" at bounding box center [468, 149] width 216 height 10
click at [499, 147] on p "✅ Instant Access - Downl" at bounding box center [468, 149] width 216 height 10
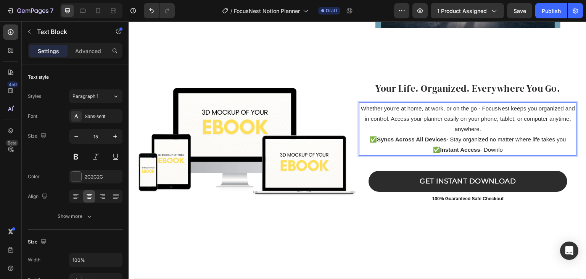
click at [499, 147] on p "✅ Instant Access - Downlo" at bounding box center [468, 149] width 216 height 10
click at [504, 147] on p "✅ Instant Access - Downloa" at bounding box center [468, 149] width 216 height 10
click at [504, 147] on p "✅ Instant Access - Download" at bounding box center [468, 149] width 216 height 10
click at [508, 145] on p "✅ Instant Access - Download i" at bounding box center [468, 149] width 216 height 10
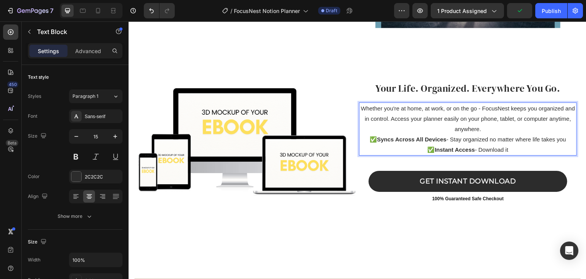
click at [508, 145] on p "✅ Instant Access - Download it" at bounding box center [468, 149] width 216 height 10
click at [507, 145] on p "✅ Instant Access - Download it" at bounding box center [468, 149] width 216 height 10
click at [507, 145] on p "✅ Instant Access - Download it t" at bounding box center [468, 149] width 216 height 10
click at [507, 145] on p "✅ Instant Access - Download it" at bounding box center [468, 149] width 216 height 10
click at [507, 145] on p "✅ Instant Access - Download it n" at bounding box center [468, 149] width 216 height 10
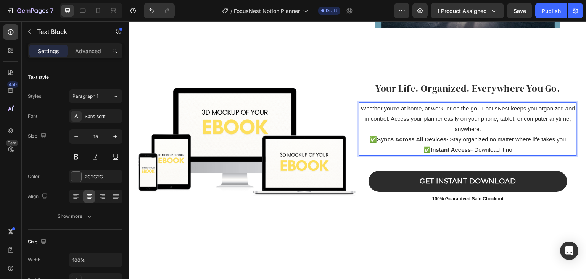
click at [510, 145] on p "✅ Instant Access - Download it no" at bounding box center [468, 149] width 216 height 10
click at [512, 145] on p "✅ Instant Access - Download it now" at bounding box center [468, 149] width 216 height 10
click at [516, 146] on p "✅ Instant Access - Download it now" at bounding box center [468, 149] width 216 height 10
click at [514, 144] on p "✅ Instant Access - Download it now" at bounding box center [468, 149] width 216 height 10
click at [515, 146] on p "✅ Instant Access - Download it now a" at bounding box center [468, 149] width 216 height 10
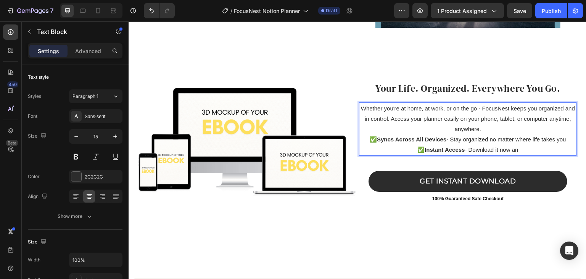
click at [517, 146] on p "✅ Instant Access - Download it now an" at bounding box center [468, 149] width 216 height 10
click at [519, 146] on p "✅ Instant Access - Download it now and" at bounding box center [468, 149] width 216 height 10
click at [520, 146] on p "✅ Instant Access - Download it now and" at bounding box center [468, 149] width 216 height 10
click at [522, 146] on p "✅ Instant Access - Download it now and s" at bounding box center [468, 149] width 216 height 10
click at [522, 147] on p "✅ Instant Access - Download it now and st" at bounding box center [468, 149] width 216 height 10
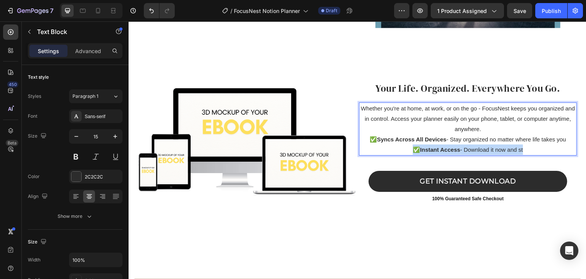
click at [522, 147] on p "✅ Instant Access - Download it now and st" at bounding box center [468, 149] width 216 height 10
click at [523, 144] on p "✅ Instant Access - Download it now and st" at bounding box center [468, 149] width 216 height 10
click at [522, 145] on p "✅ Instant Access - Download it now and sta" at bounding box center [468, 149] width 216 height 10
click at [522, 145] on p "✅ Instant Access - Download it now and star" at bounding box center [468, 149] width 216 height 10
click at [525, 147] on p "✅ Instant Access - Download it now and start" at bounding box center [468, 149] width 216 height 10
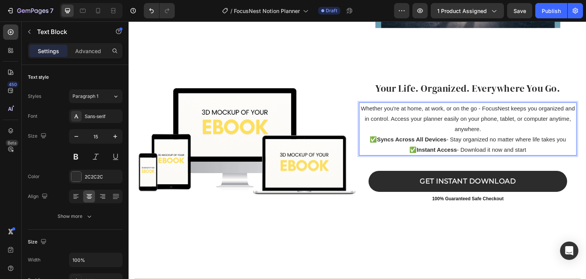
click at [525, 147] on p "✅ Instant Access - Download it now and start" at bounding box center [468, 149] width 216 height 10
click at [525, 147] on p "✅ Instant Access - Download it now and start u" at bounding box center [468, 149] width 216 height 10
click at [528, 147] on p "✅ Instant Access - Download it now and start us" at bounding box center [468, 149] width 216 height 10
click at [529, 146] on p "✅ Instant Access - Download it now and start usi" at bounding box center [468, 149] width 216 height 10
click at [530, 146] on p "✅ Instant Access - Download it now and start usin" at bounding box center [468, 149] width 216 height 10
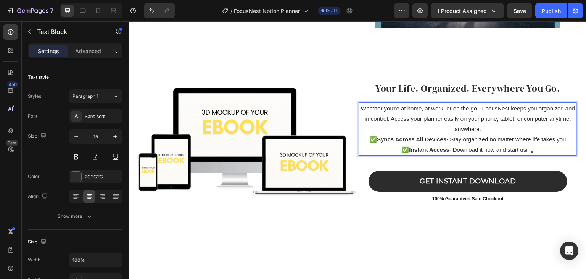
click at [531, 147] on p "✅ Instant Access - Download it now and start using" at bounding box center [468, 149] width 216 height 10
click at [531, 146] on p "✅ Instant Access - Download it now and start using" at bounding box center [468, 149] width 216 height 10
click at [533, 146] on p "✅ Instant Access - Download it now and start using i" at bounding box center [468, 149] width 216 height 10
click at [535, 146] on p "✅ Instant Access - Download it now and start using it" at bounding box center [468, 149] width 216 height 10
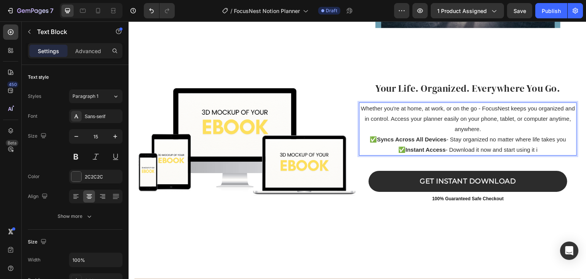
click at [536, 146] on p "✅ Instant Access - Download it now and start using it i" at bounding box center [468, 149] width 216 height 10
click at [537, 147] on p "✅ Instant Access - Download it now and start using it in" at bounding box center [468, 149] width 216 height 10
click at [541, 147] on p "✅ Instant Access - Download it now and start using it in" at bounding box center [468, 149] width 216 height 10
click at [541, 147] on p "✅ Instant Access - Download it now and start using it in m" at bounding box center [468, 149] width 216 height 10
click at [541, 147] on p "✅ Instant Access - Download it now and start using it in mu" at bounding box center [468, 149] width 216 height 10
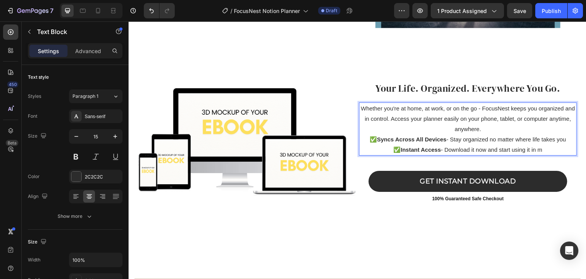
click at [543, 147] on p "✅ Instant Access - Download it now and start using it in m" at bounding box center [468, 149] width 216 height 10
click at [541, 147] on p "✅ Instant Access - Download it now and start using it in mi" at bounding box center [468, 149] width 216 height 10
click at [542, 147] on p "✅ Instant Access - Download it now and start using it in min" at bounding box center [468, 149] width 216 height 10
click at [544, 147] on p "✅ Instant Access - Download it now and start using it in minu" at bounding box center [468, 149] width 216 height 10
click at [545, 147] on p "✅ Instant Access - Download it now and start using it in minut" at bounding box center [468, 149] width 216 height 10
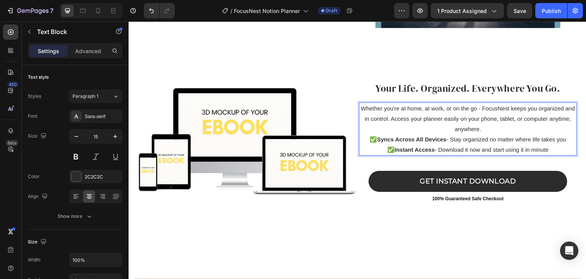
click at [547, 147] on p "✅ Instant Access - Download it now and start using it in minute" at bounding box center [468, 149] width 216 height 10
click at [547, 147] on p "✅ Instant Access - Download it now and start using it in minutes" at bounding box center [468, 149] width 216 height 10
click at [549, 147] on p "✅ Instant Access - Download it now and start using it in minutes." at bounding box center [468, 149] width 216 height 10
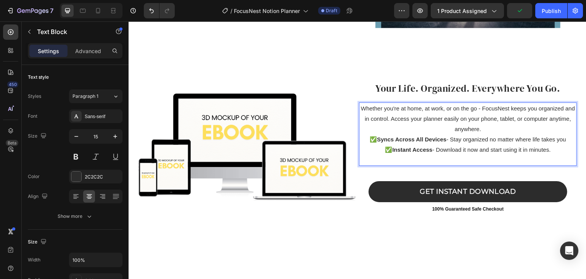
click at [467, 157] on p "Rich Text Editor. Editing area: main" at bounding box center [468, 160] width 216 height 10
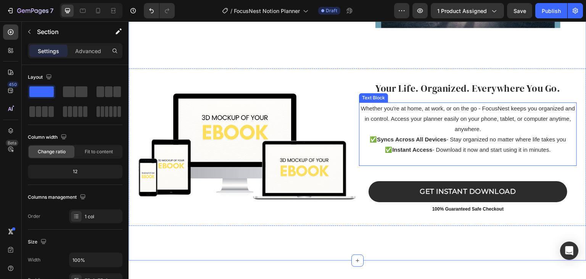
click at [366, 134] on p "✅ Syncs Across All Devices - Stay organized no matter where life takes you" at bounding box center [468, 139] width 216 height 10
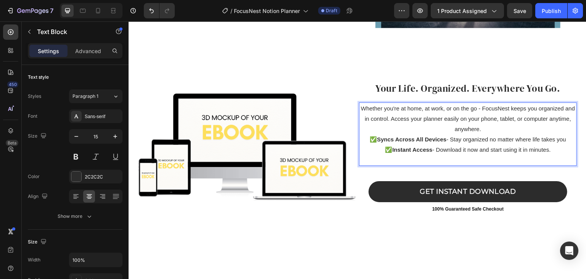
click at [365, 136] on p "✅ Syncs Across All Devices - Stay organized no matter where life takes you" at bounding box center [468, 139] width 216 height 10
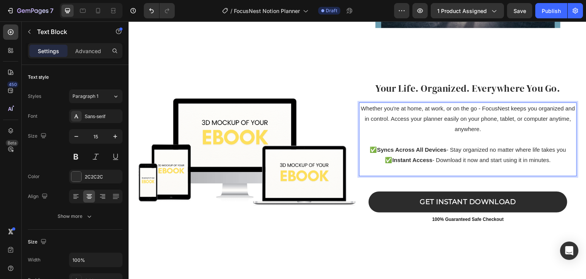
click at [551, 157] on p "✅ Instant Access - Download it now and start using it in minutes." at bounding box center [468, 160] width 216 height 10
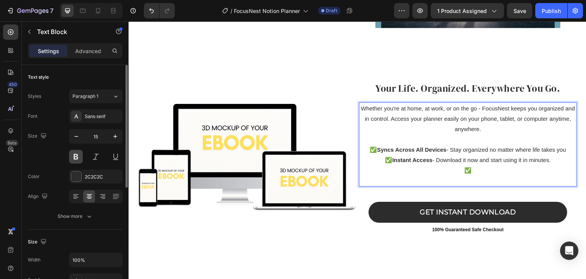
click at [79, 158] on button at bounding box center [76, 157] width 14 height 14
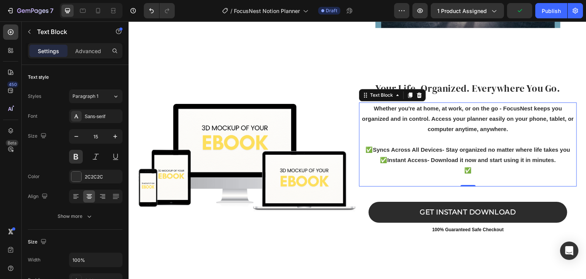
click at [471, 170] on p "✅" at bounding box center [468, 170] width 216 height 10
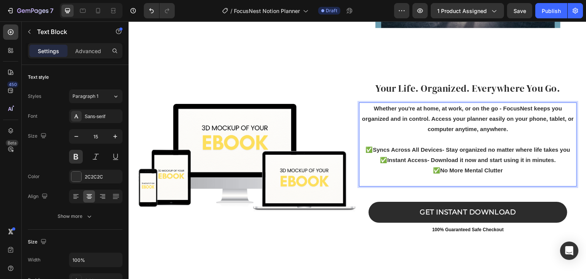
click at [554, 155] on p "✅ Instant Access - Download it now and start using it in minutes." at bounding box center [468, 160] width 216 height 10
drag, startPoint x: 553, startPoint y: 157, endPoint x: 424, endPoint y: 154, distance: 129.1
click at [424, 155] on p "✅ Instant Access - Download it now and start using it in minutes." at bounding box center [468, 160] width 216 height 10
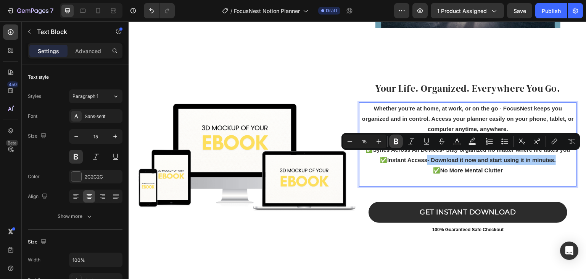
click at [399, 140] on icon "Editor contextual toolbar" at bounding box center [396, 141] width 8 height 8
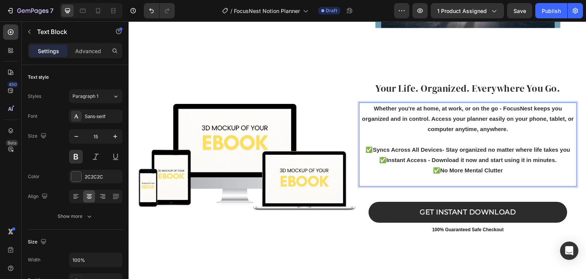
click at [555, 157] on p "✅ Instant Access - Download it now and start using it in minutes." at bounding box center [468, 160] width 216 height 10
click at [498, 165] on p "✅No More Mental Clutter" at bounding box center [468, 170] width 216 height 10
click at [431, 166] on p "-✅No More Mental Clutter" at bounding box center [468, 170] width 216 height 10
drag, startPoint x: 574, startPoint y: 63, endPoint x: 579, endPoint y: 63, distance: 4.6
click at [573, 64] on div "MUCH MORE THAN A SIMPLE [GUIDE]... Text Block Headline That Highlights Your Off…" at bounding box center [358, 4] width 458 height 498
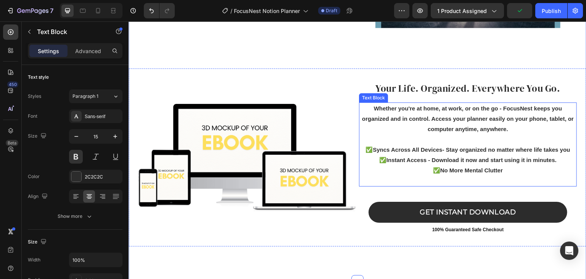
click at [499, 166] on p "✅No More Mental Clutter" at bounding box center [468, 170] width 216 height 10
click at [500, 167] on p "✅No More Mental Clutter" at bounding box center [468, 170] width 216 height 10
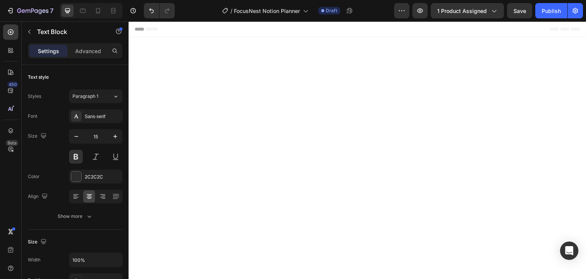
scroll to position [2175, 0]
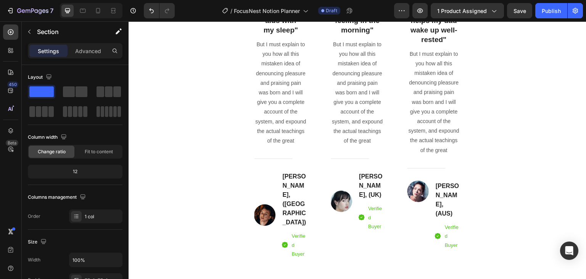
scroll to position [2731, 0]
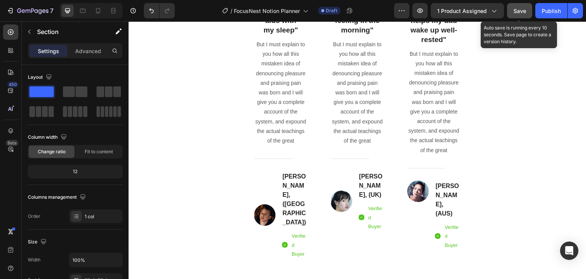
click at [525, 12] on span "Save" at bounding box center [520, 11] width 13 height 6
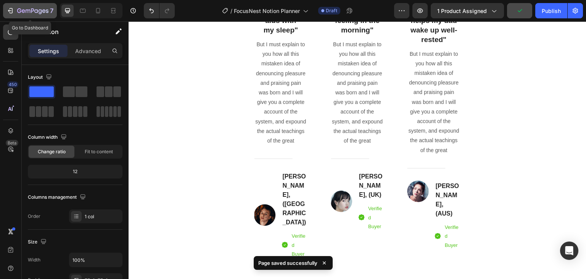
click at [14, 13] on div "7" at bounding box center [29, 10] width 47 height 9
